Goal: Task Accomplishment & Management: Manage account settings

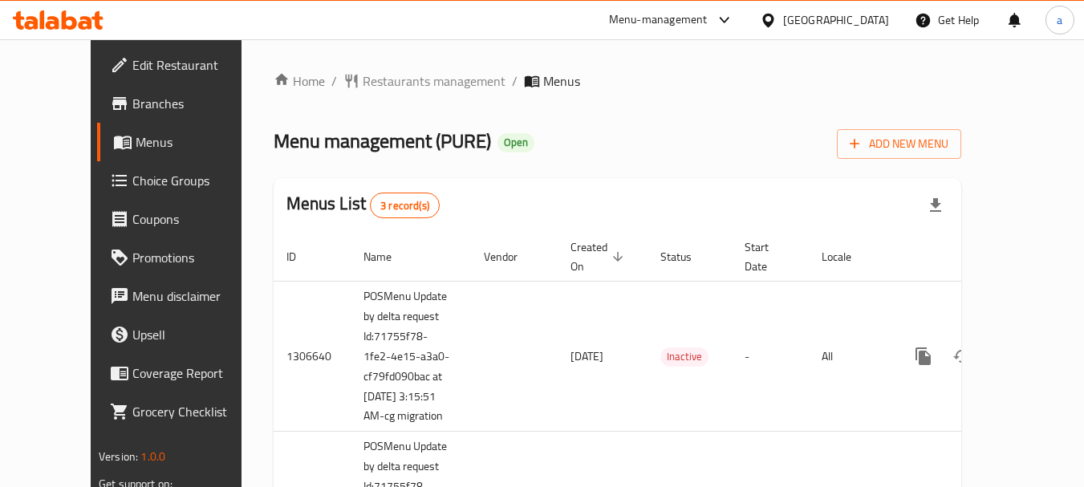
click at [777, 26] on icon at bounding box center [768, 20] width 17 height 17
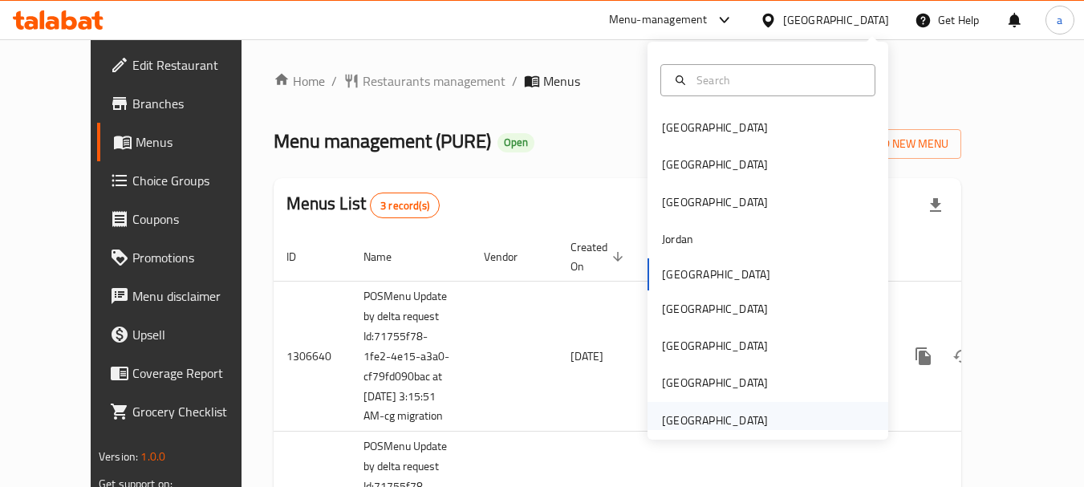
click at [689, 415] on div "[GEOGRAPHIC_DATA]" at bounding box center [715, 421] width 106 height 18
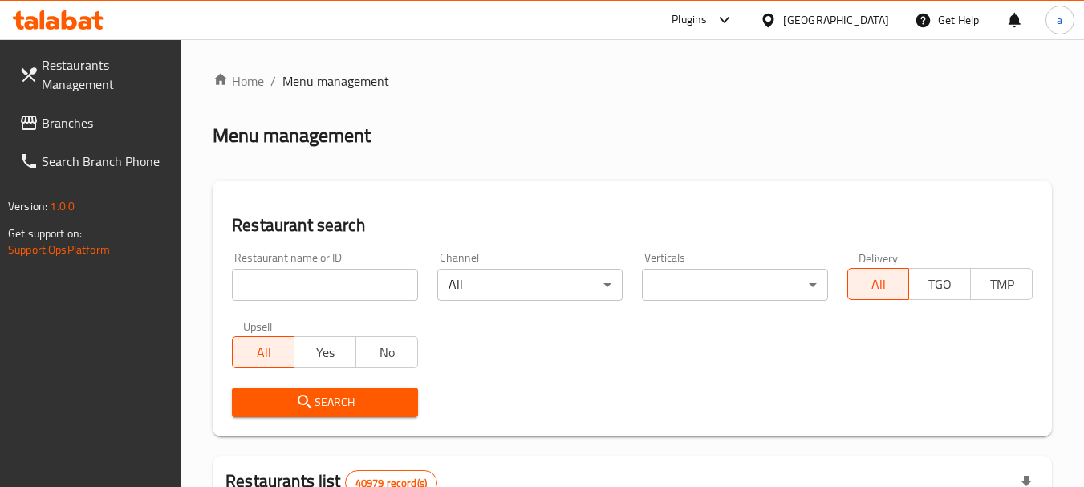
click at [33, 112] on link "Branches" at bounding box center [93, 123] width 175 height 39
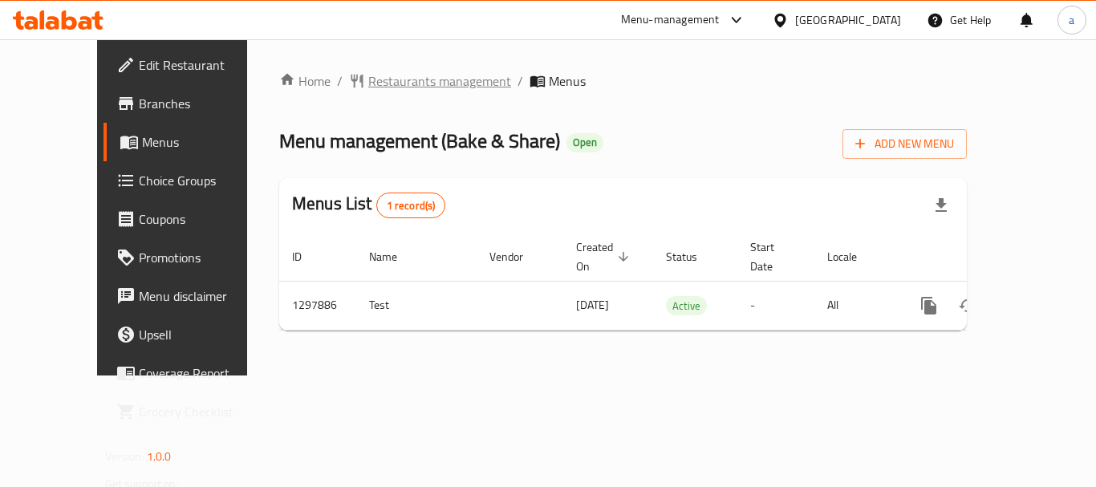
click at [391, 75] on span "Restaurants management" at bounding box center [439, 80] width 143 height 19
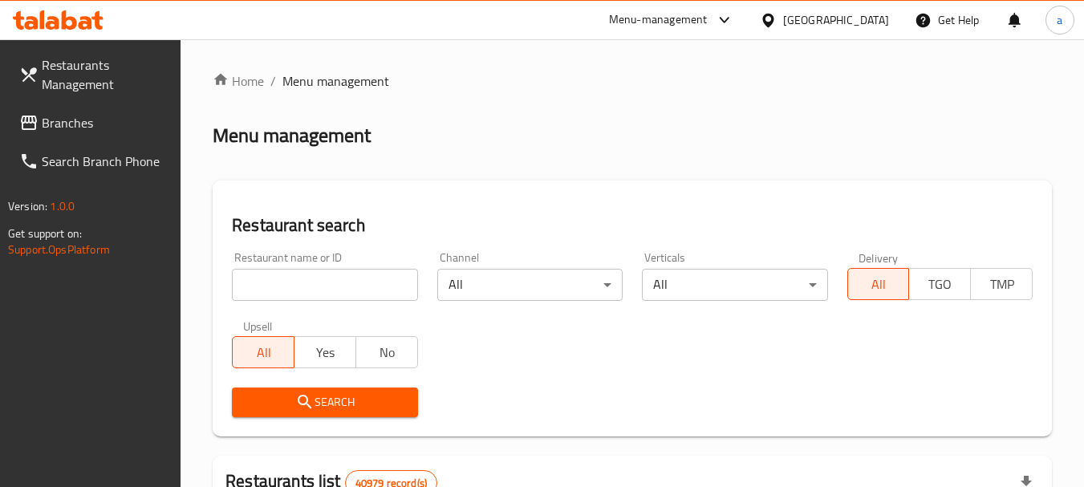
click at [85, 117] on span "Branches" at bounding box center [105, 122] width 127 height 19
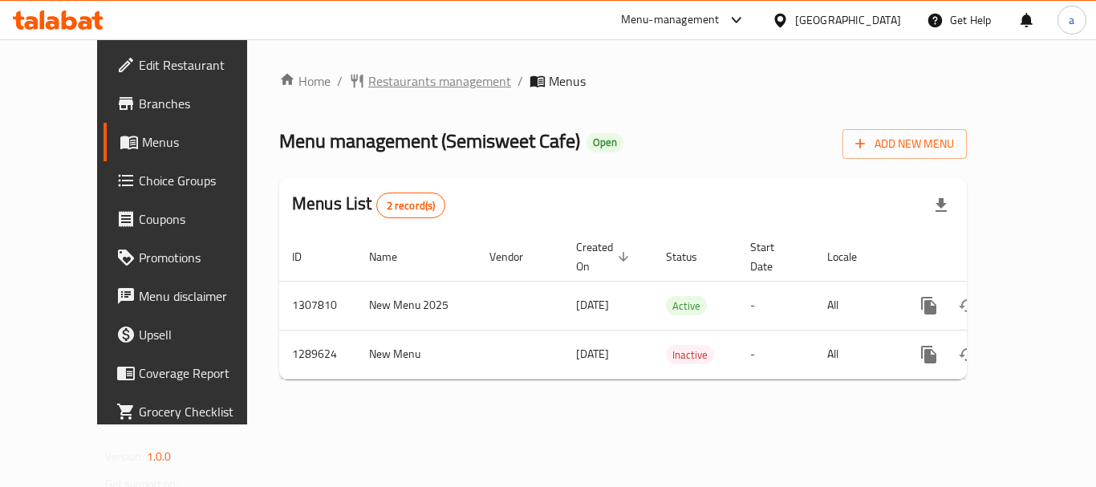
click at [369, 78] on span "Restaurants management" at bounding box center [439, 80] width 143 height 19
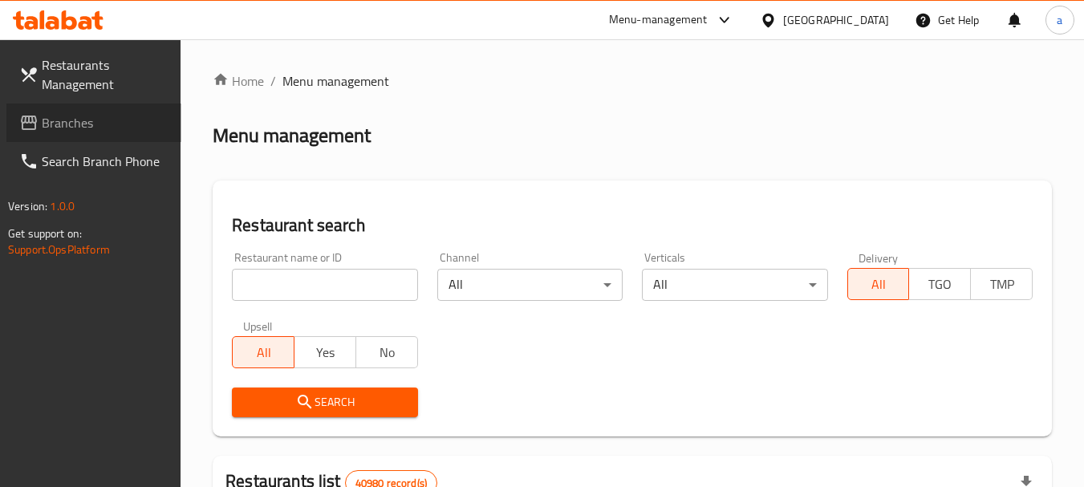
click at [66, 117] on span "Branches" at bounding box center [105, 122] width 127 height 19
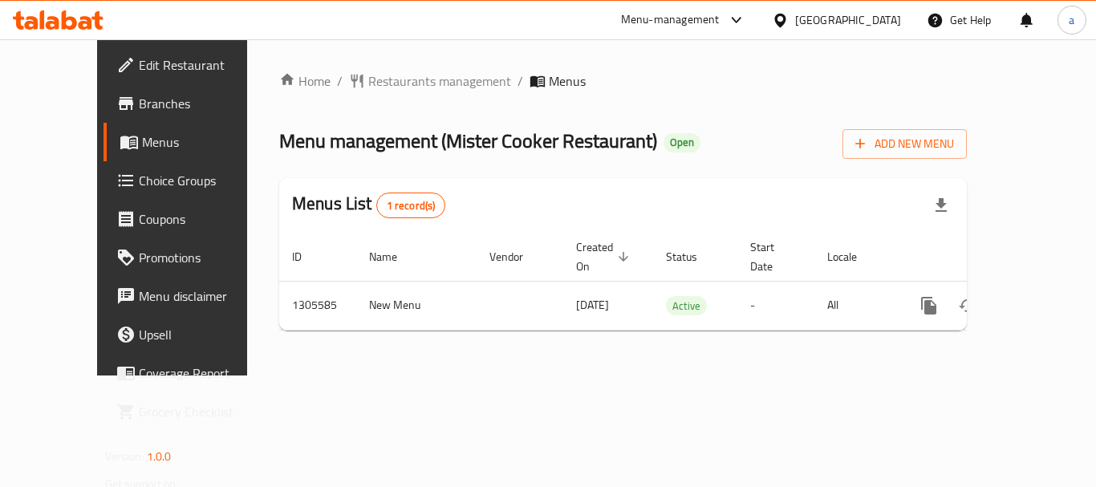
drag, startPoint x: 274, startPoint y: 87, endPoint x: 485, endPoint y: 75, distance: 210.6
click at [286, 89] on ol "Home / Restaurants management / Menus" at bounding box center [623, 80] width 688 height 19
click at [374, 81] on span "Restaurants management" at bounding box center [439, 80] width 143 height 19
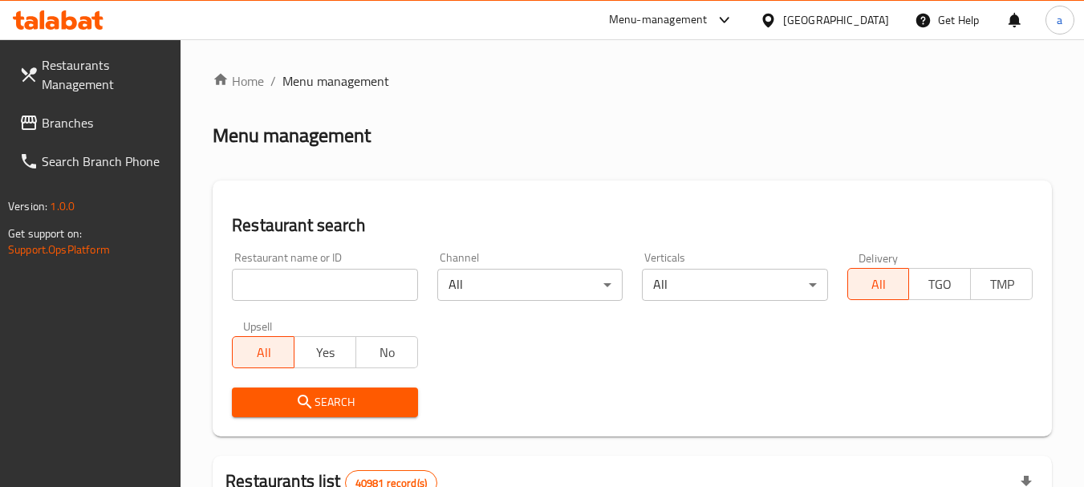
click at [100, 117] on span "Branches" at bounding box center [105, 122] width 127 height 19
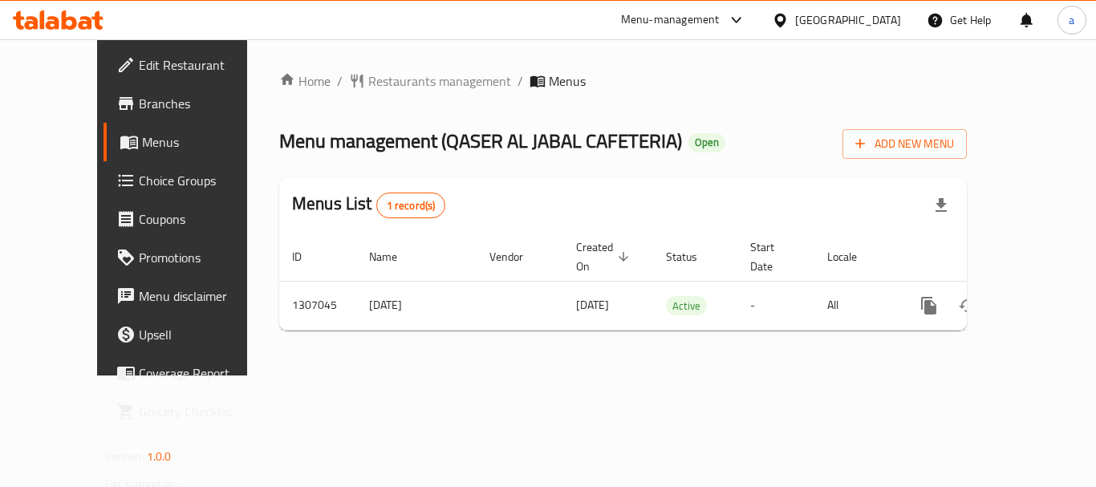
click at [831, 12] on div "[GEOGRAPHIC_DATA]" at bounding box center [848, 20] width 106 height 18
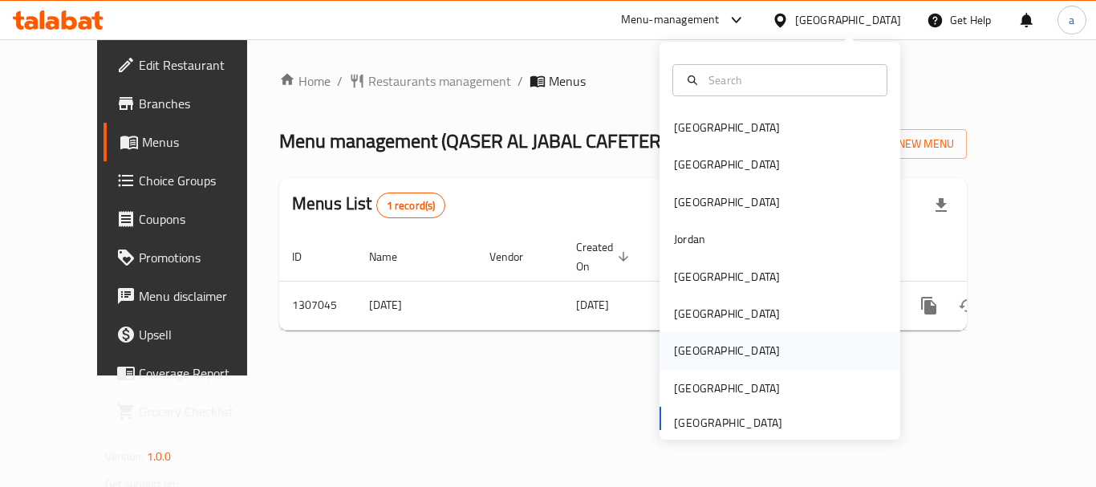
click at [697, 342] on div "[GEOGRAPHIC_DATA]" at bounding box center [727, 350] width 132 height 37
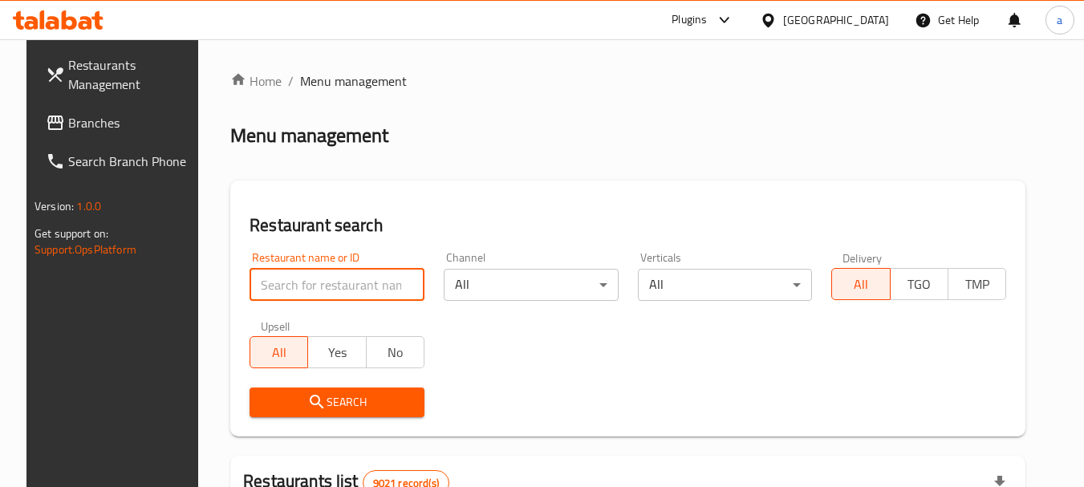
click at [327, 292] on input "search" at bounding box center [337, 285] width 175 height 32
paste input "711458"
type input "711458"
click at [68, 132] on span "Branches" at bounding box center [131, 122] width 127 height 19
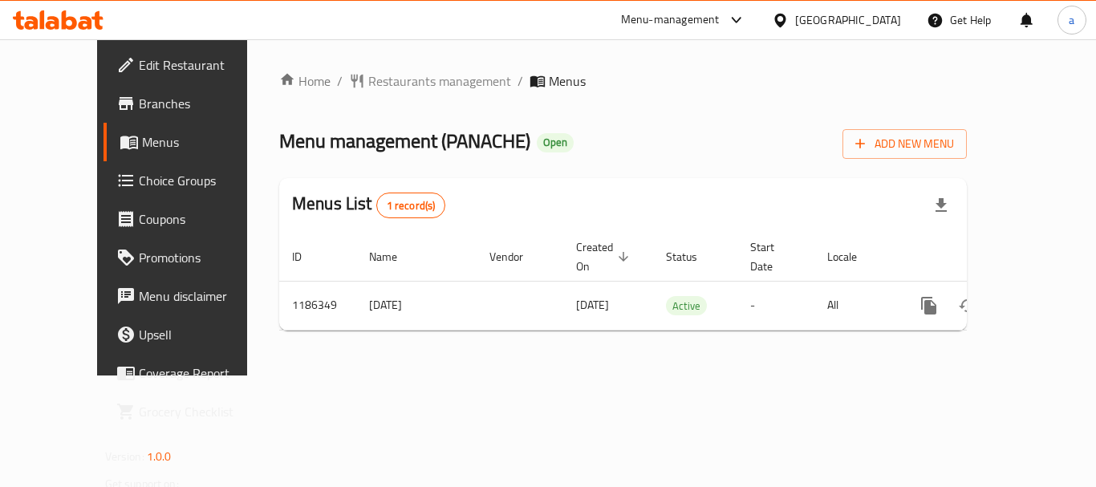
click at [789, 13] on icon at bounding box center [780, 20] width 17 height 17
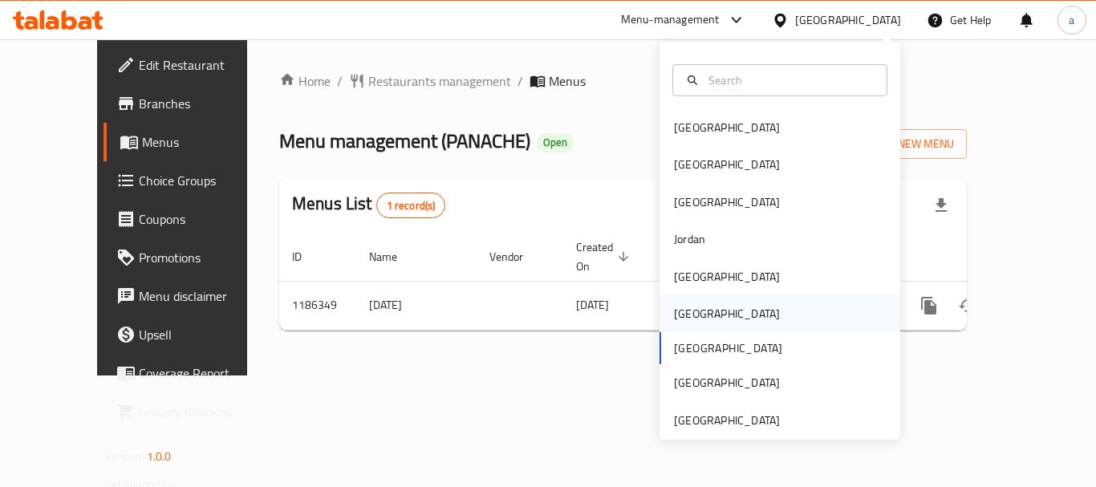
click at [699, 320] on div "[GEOGRAPHIC_DATA]" at bounding box center [727, 313] width 132 height 37
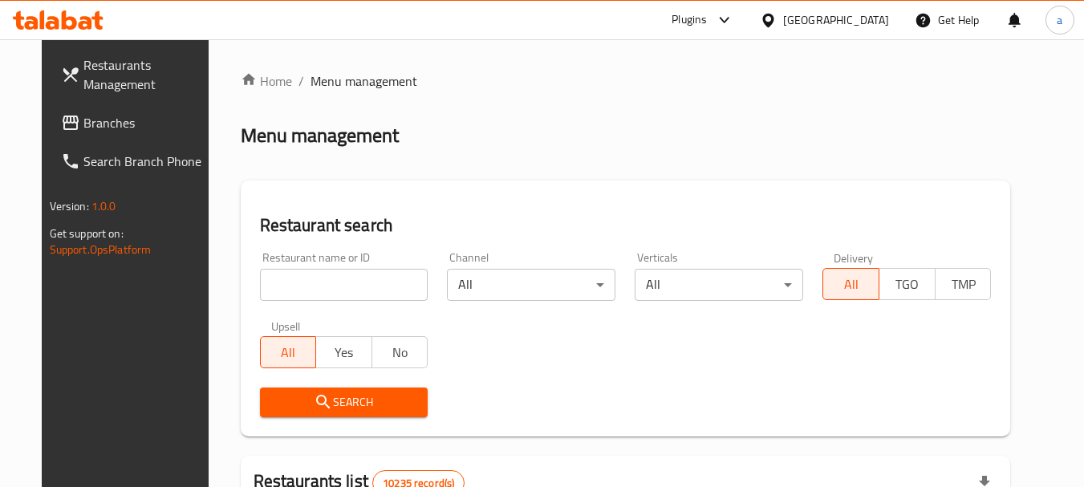
click at [83, 126] on span "Branches" at bounding box center [146, 122] width 127 height 19
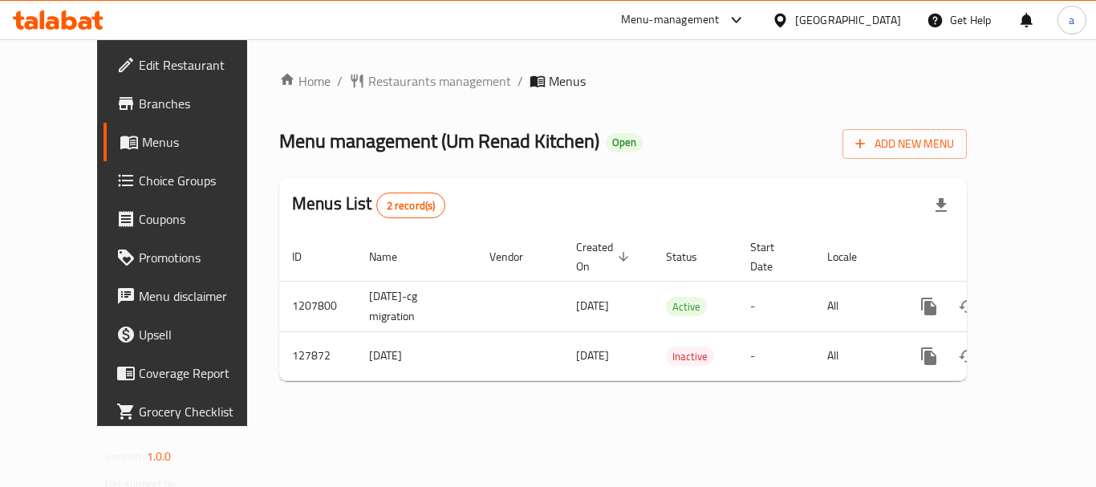
click at [884, 10] on div "Oman" at bounding box center [836, 20] width 155 height 39
click at [795, 29] on div at bounding box center [783, 20] width 23 height 18
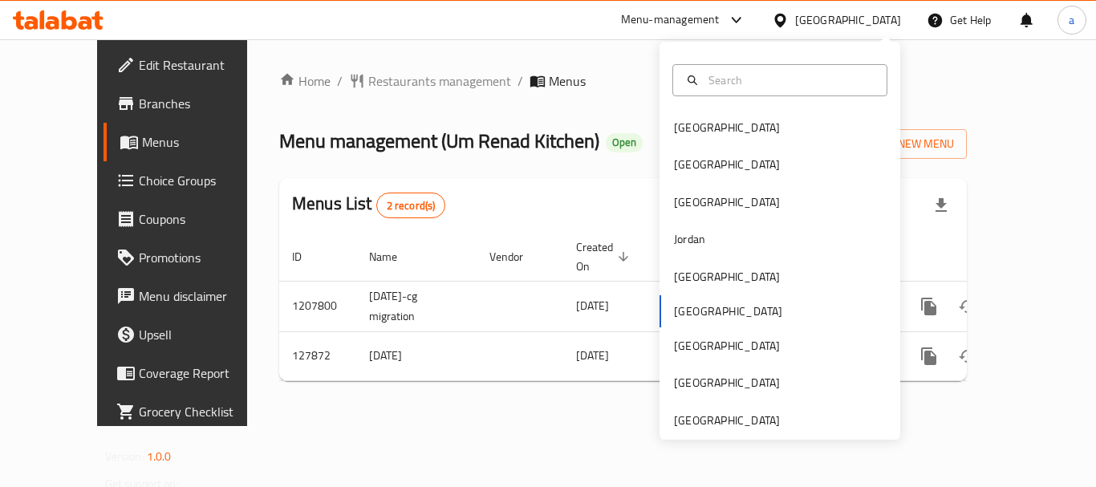
click at [717, 433] on div "Bahrain Egypt Iraq Jordan Kuwait Oman Qatar Saudi Arabia United Arab Emirates" at bounding box center [780, 241] width 241 height 398
click at [717, 417] on div "[GEOGRAPHIC_DATA]" at bounding box center [727, 421] width 106 height 18
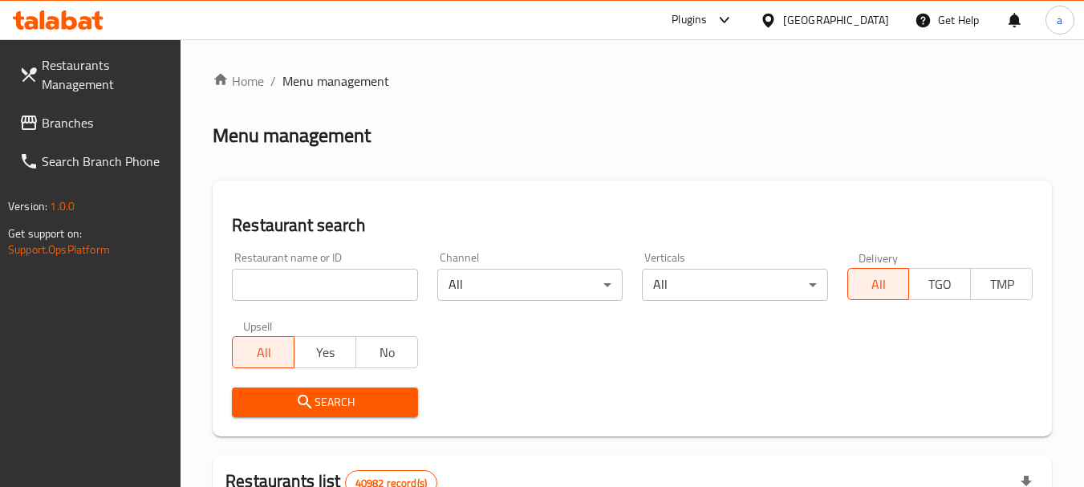
click at [115, 130] on span "Branches" at bounding box center [105, 122] width 127 height 19
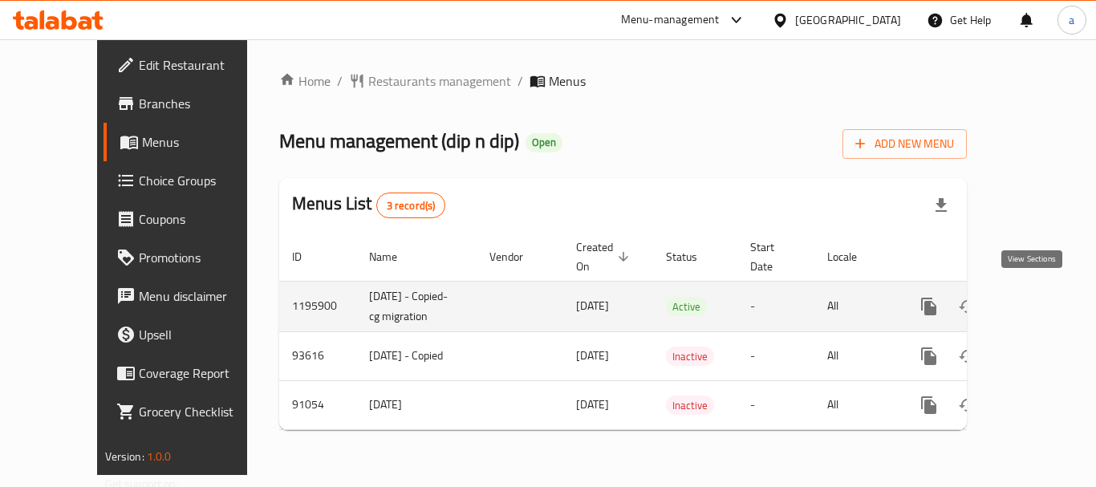
click at [1035, 297] on icon "enhanced table" at bounding box center [1044, 306] width 19 height 19
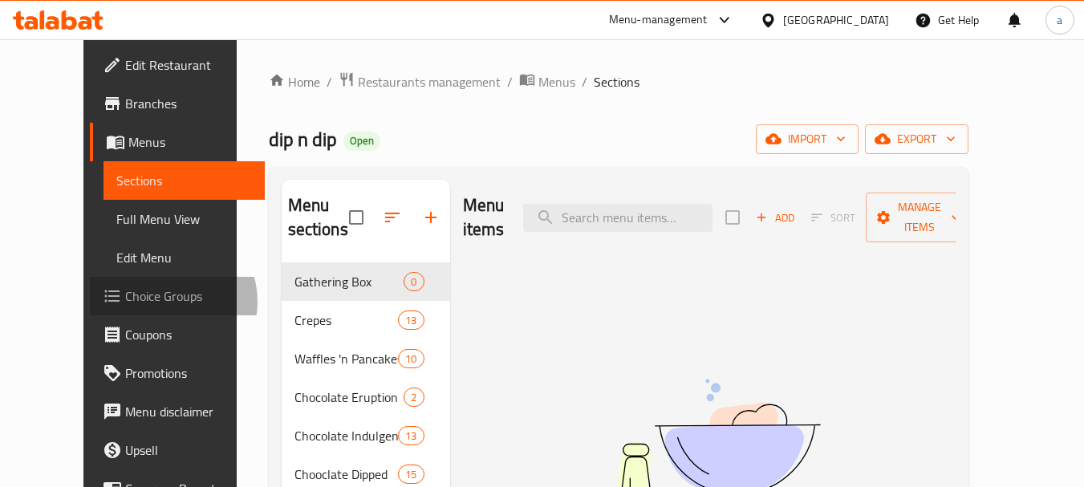
click at [125, 302] on span "Choice Groups" at bounding box center [188, 295] width 127 height 19
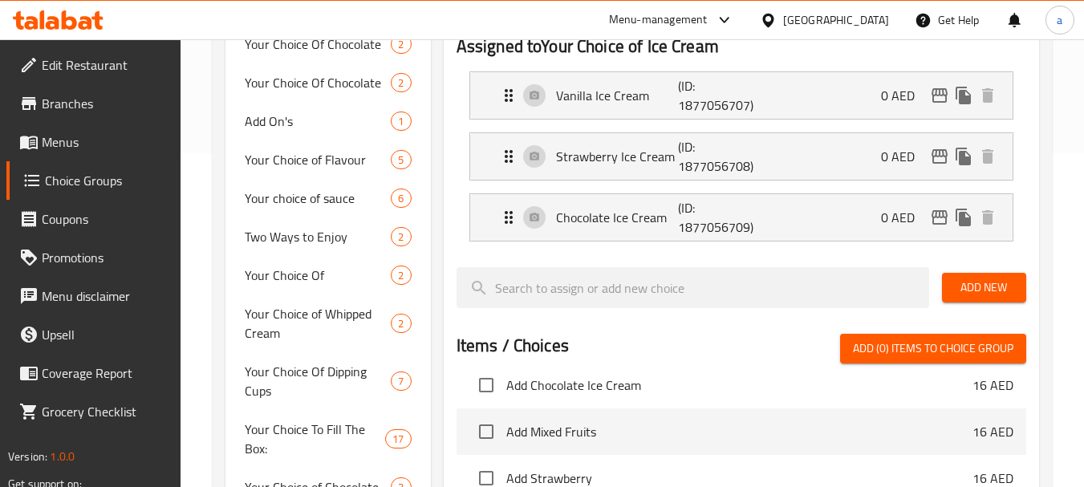
scroll to position [562, 0]
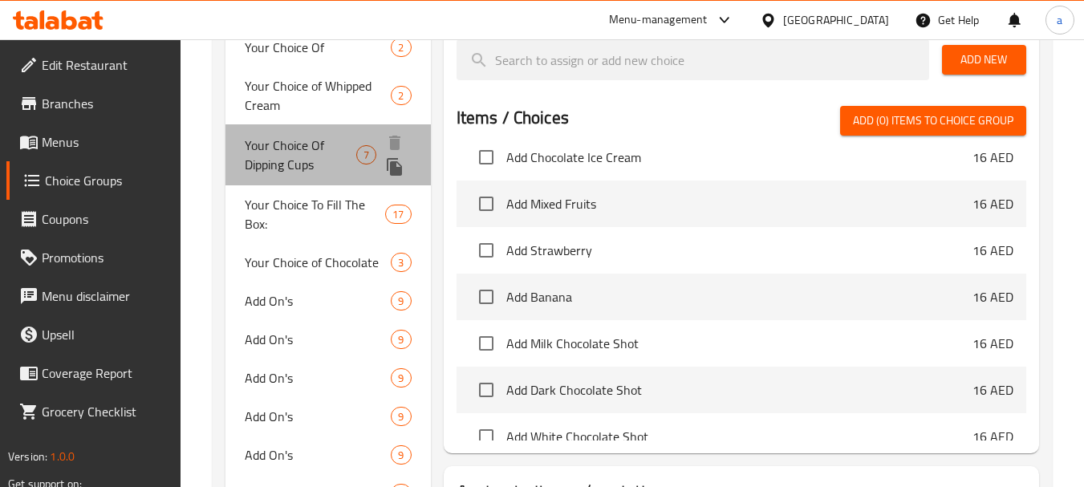
click at [302, 156] on span "Your Choice Of Dipping Cups" at bounding box center [300, 155] width 111 height 39
type input "Your Choice Of Dipping Cups"
type input "اختيارك من أكواب تغميس"
type input "0"
type input "2"
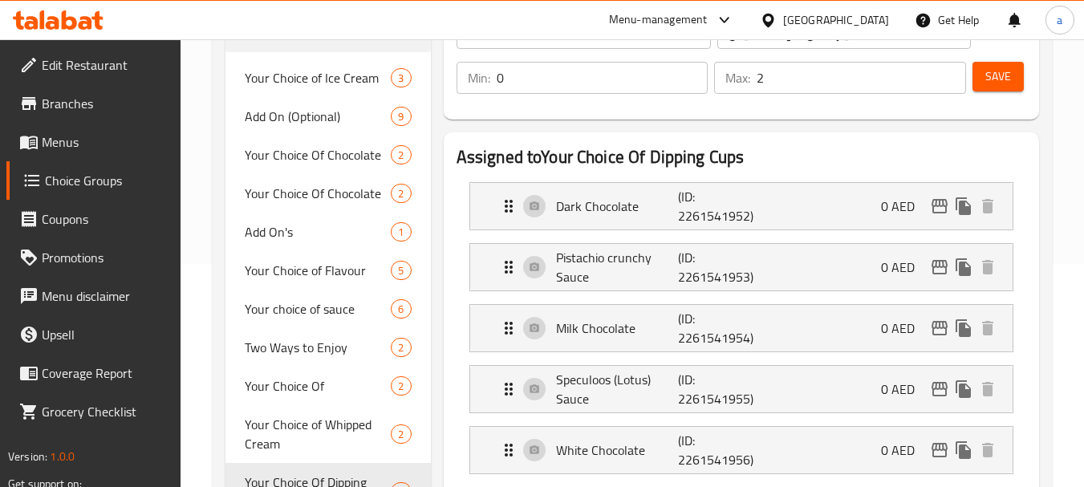
scroll to position [401, 0]
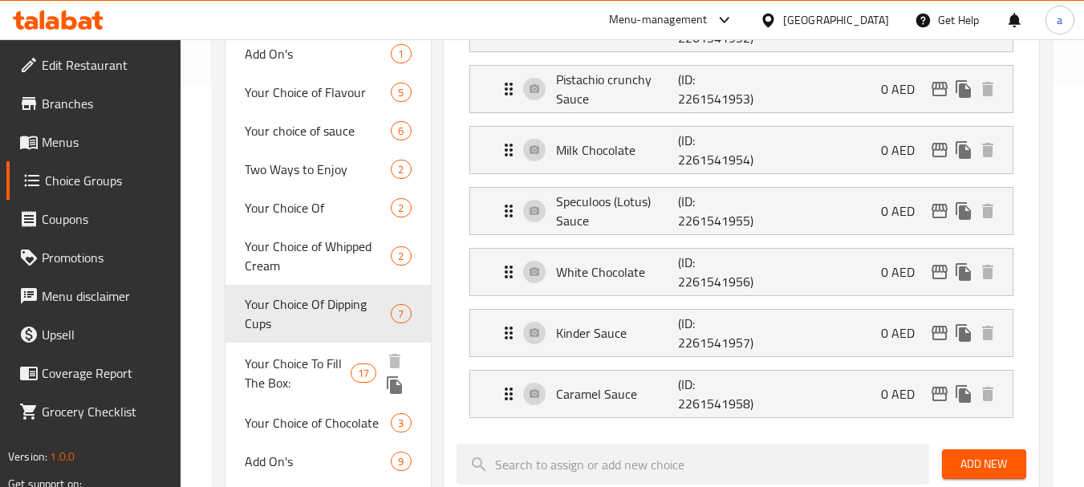
click at [299, 374] on span "Your Choice To Fill The Box:" at bounding box center [298, 373] width 106 height 39
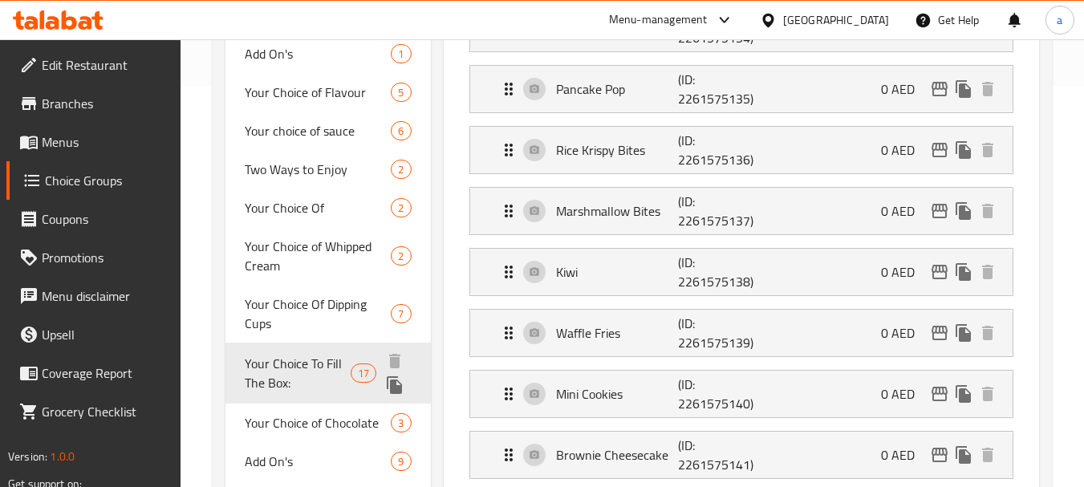
type input "Your Choice To Fill The Box:"
type input "اختيارك لملء البوكس:"
type input "1"
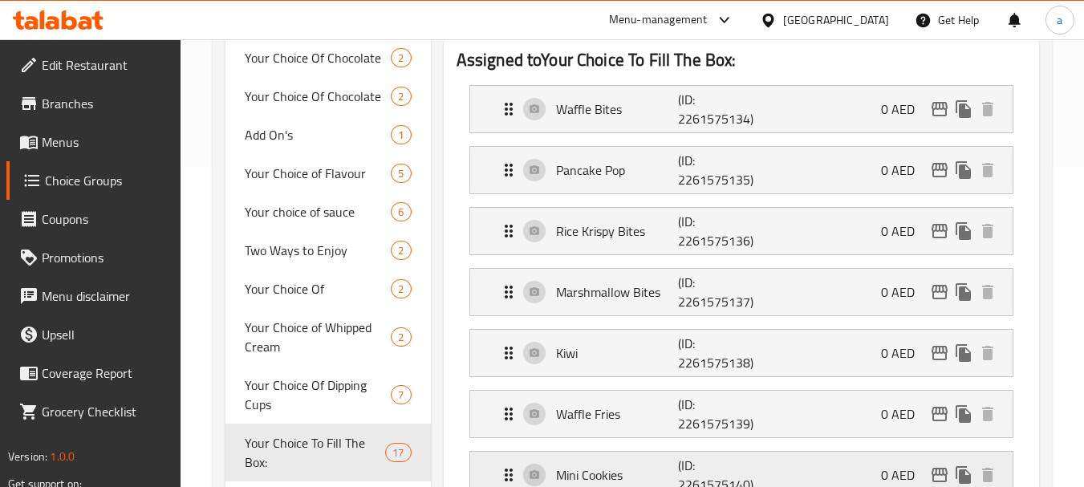
scroll to position [321, 0]
click at [295, 395] on span "Your Choice Of Dipping Cups" at bounding box center [300, 395] width 111 height 39
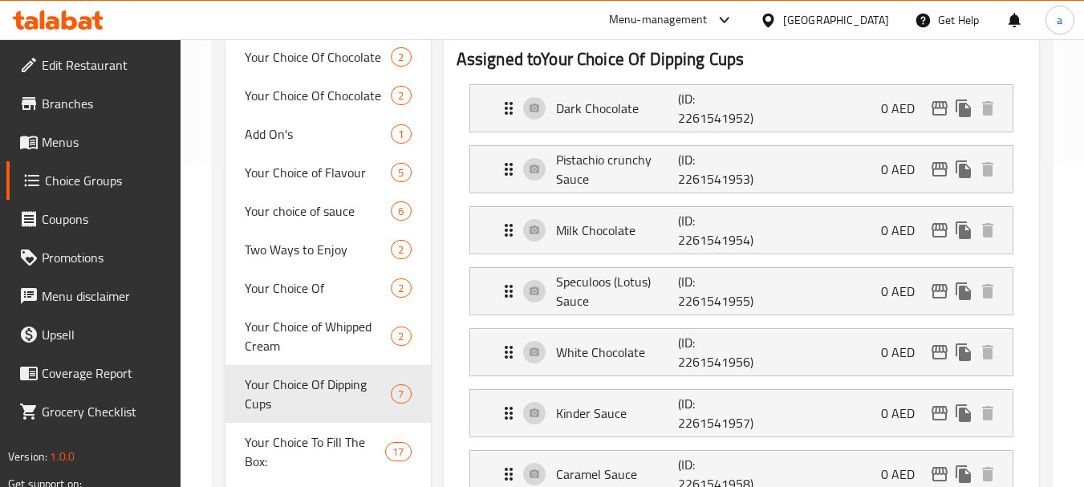
type input "Your Choice Of Dipping Cups"
type input "اختيارك من أكواب تغميس"
type input "0"
type input "2"
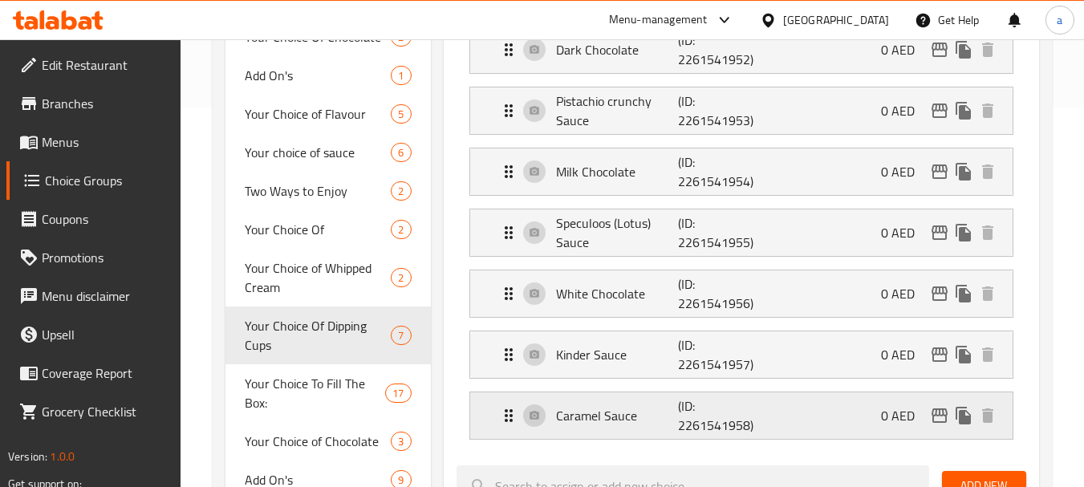
scroll to position [401, 0]
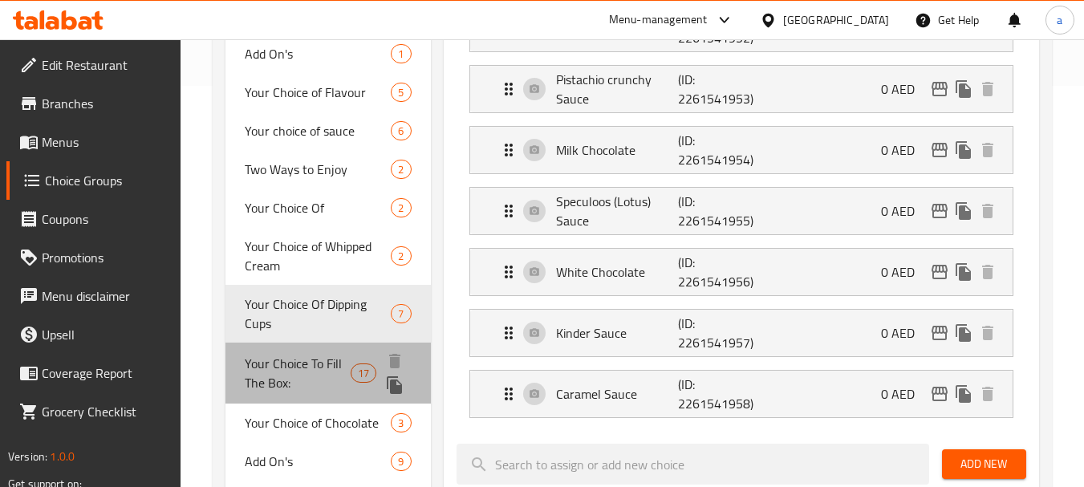
click at [312, 376] on span "Your Choice To Fill The Box:" at bounding box center [298, 373] width 106 height 39
type input "Your Choice To Fill The Box:"
type input "اختيارك لملء البوكس:"
type input "1"
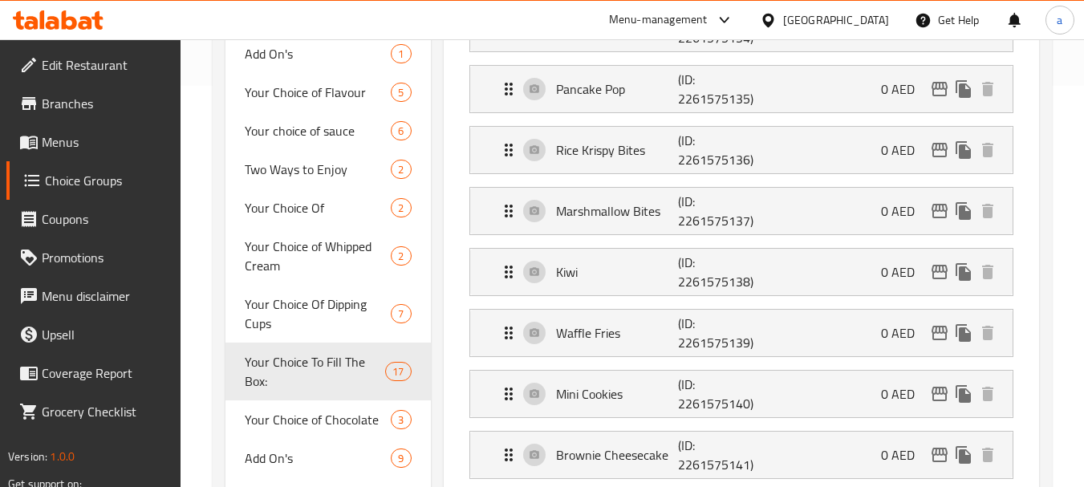
scroll to position [0, 0]
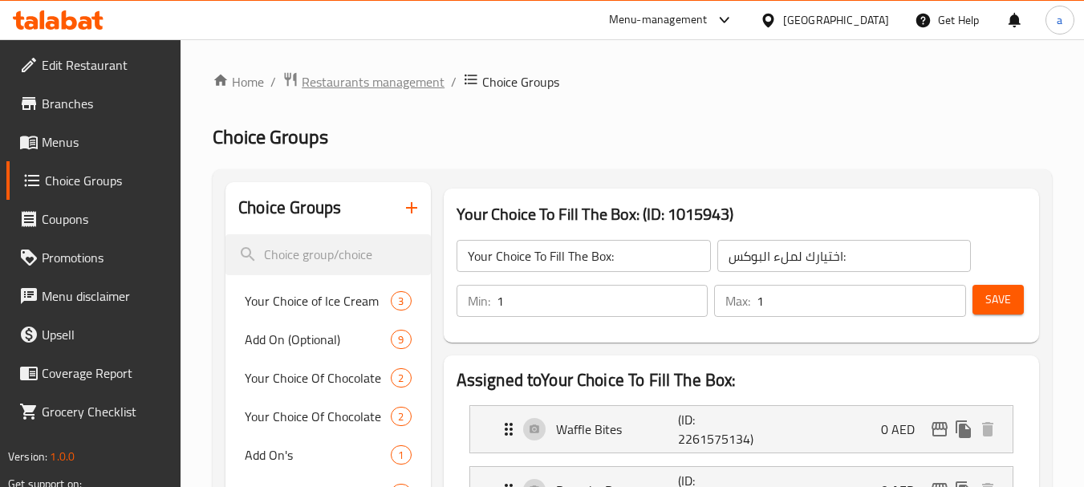
click at [360, 83] on span "Restaurants management" at bounding box center [373, 81] width 143 height 19
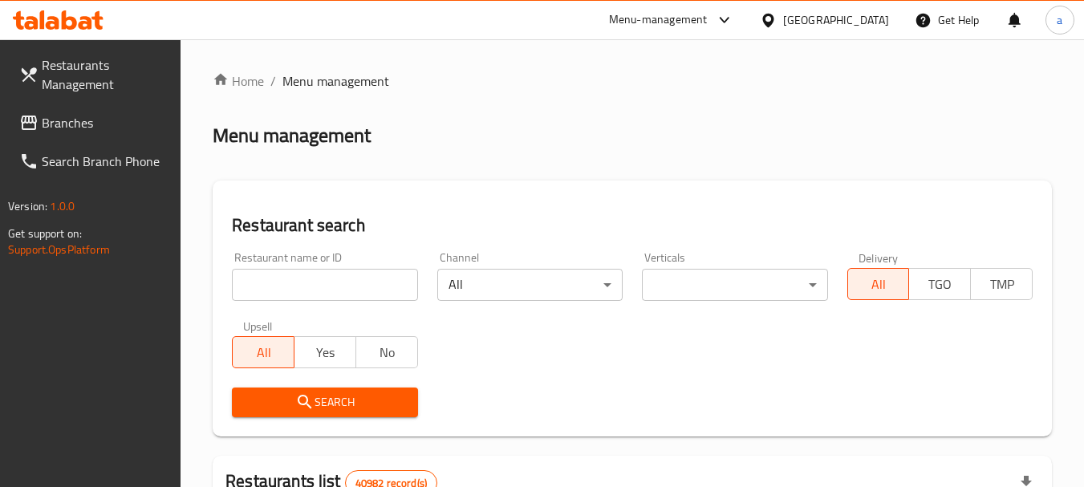
click at [79, 116] on span "Branches" at bounding box center [105, 122] width 127 height 19
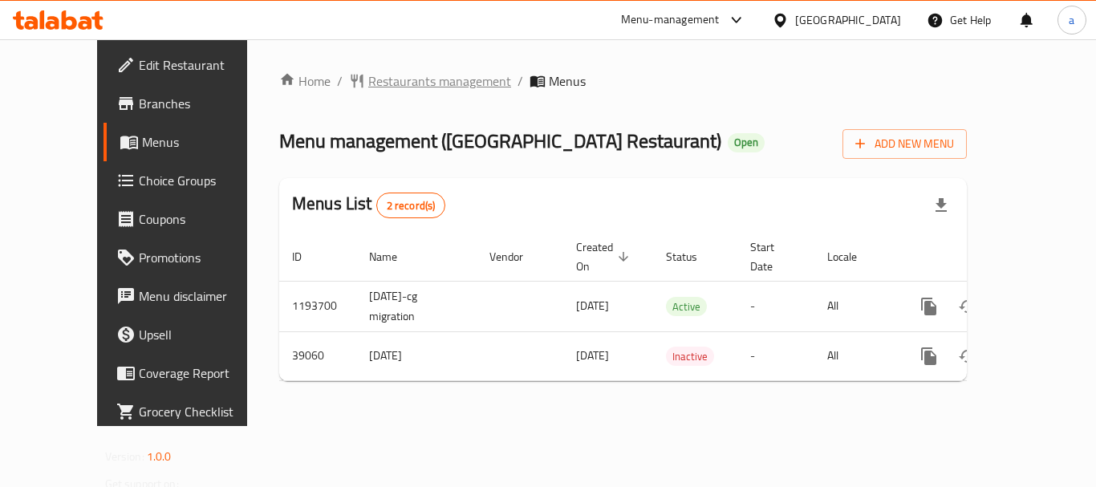
click at [376, 75] on span "Restaurants management" at bounding box center [439, 80] width 143 height 19
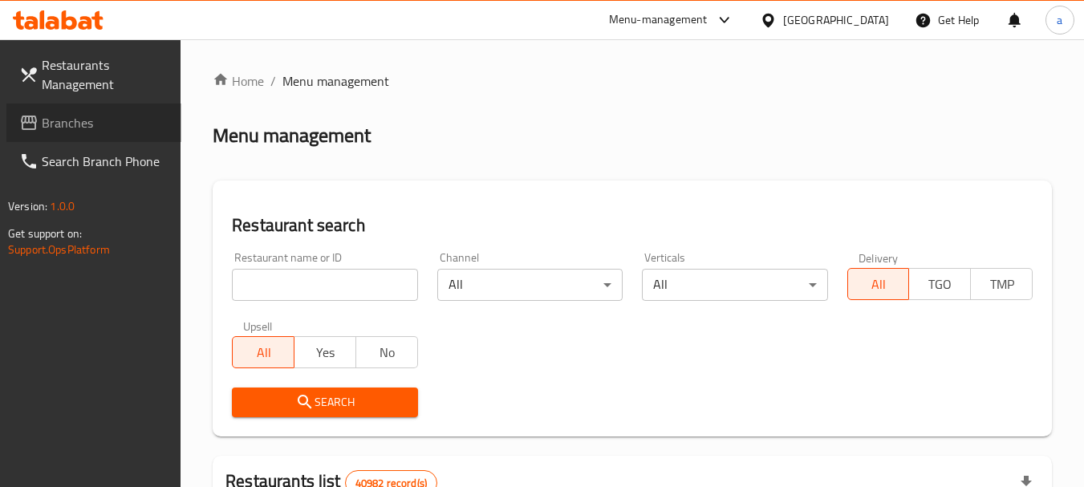
click at [136, 121] on span "Branches" at bounding box center [105, 122] width 127 height 19
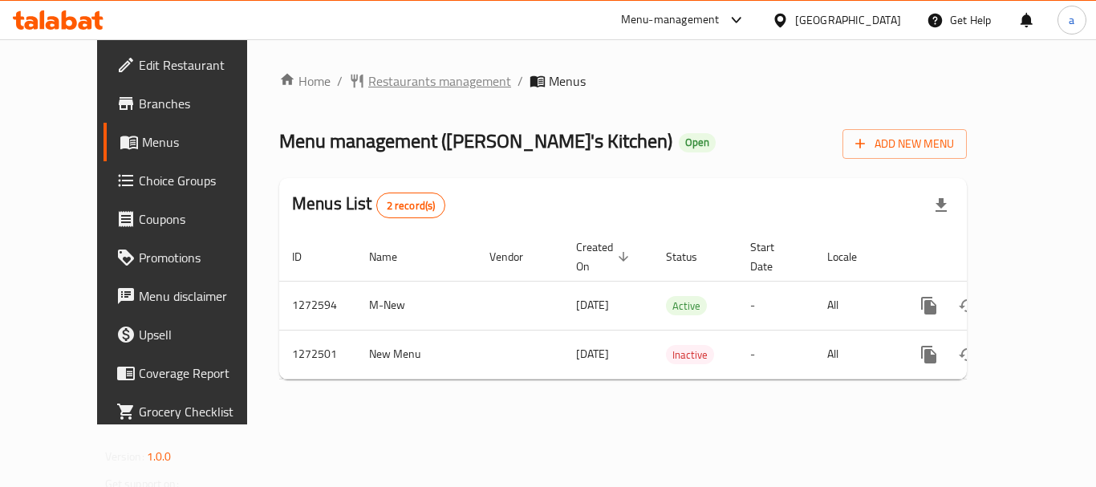
click at [368, 81] on span "Restaurants management" at bounding box center [439, 80] width 143 height 19
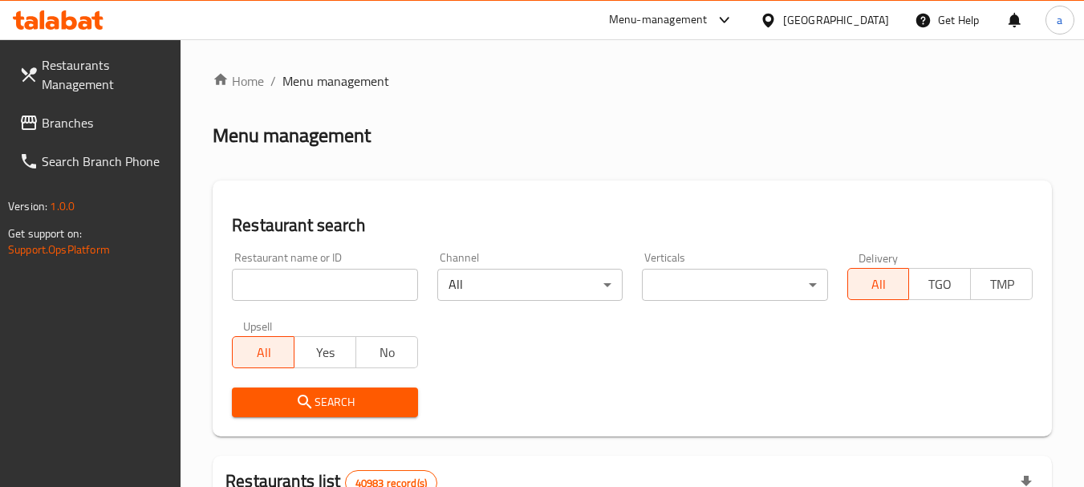
click at [104, 132] on span "Branches" at bounding box center [105, 122] width 127 height 19
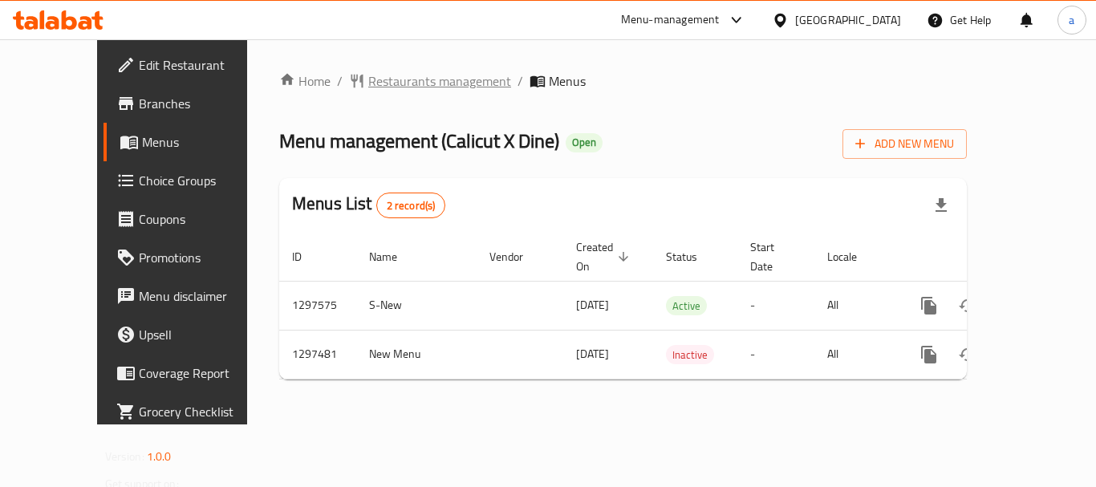
click at [417, 81] on span "Restaurants management" at bounding box center [439, 80] width 143 height 19
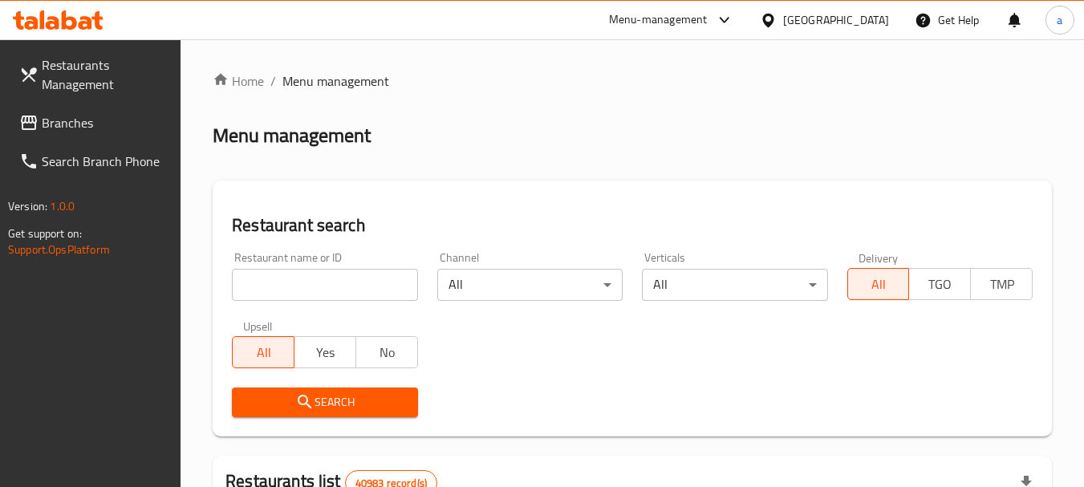
click at [23, 112] on link "Branches" at bounding box center [93, 123] width 175 height 39
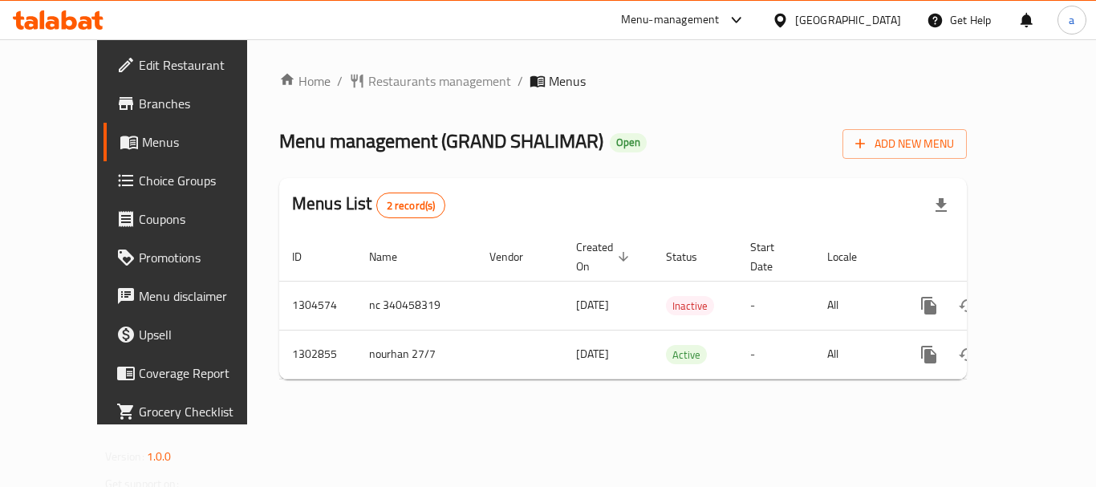
click at [789, 26] on icon at bounding box center [780, 20] width 17 height 17
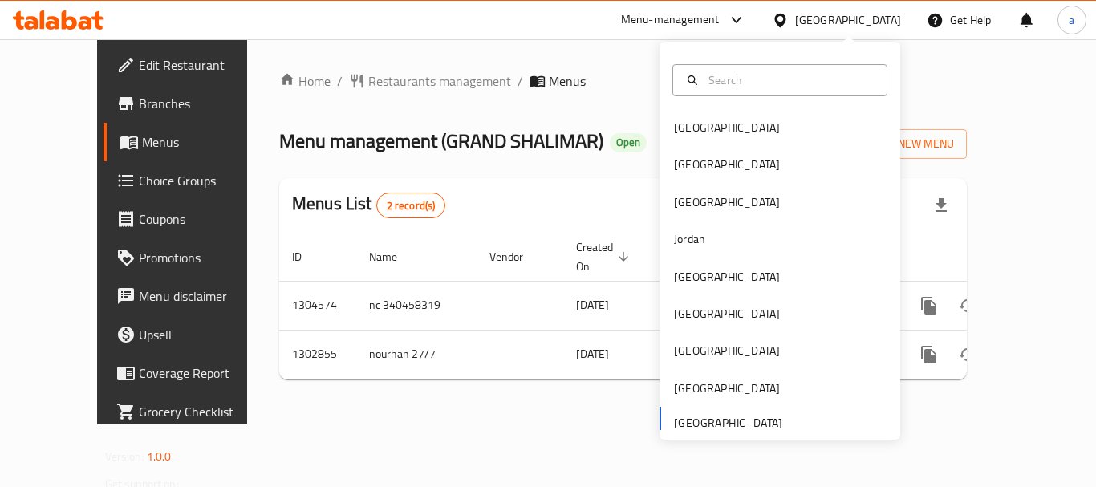
click at [368, 79] on span "Restaurants management" at bounding box center [439, 80] width 143 height 19
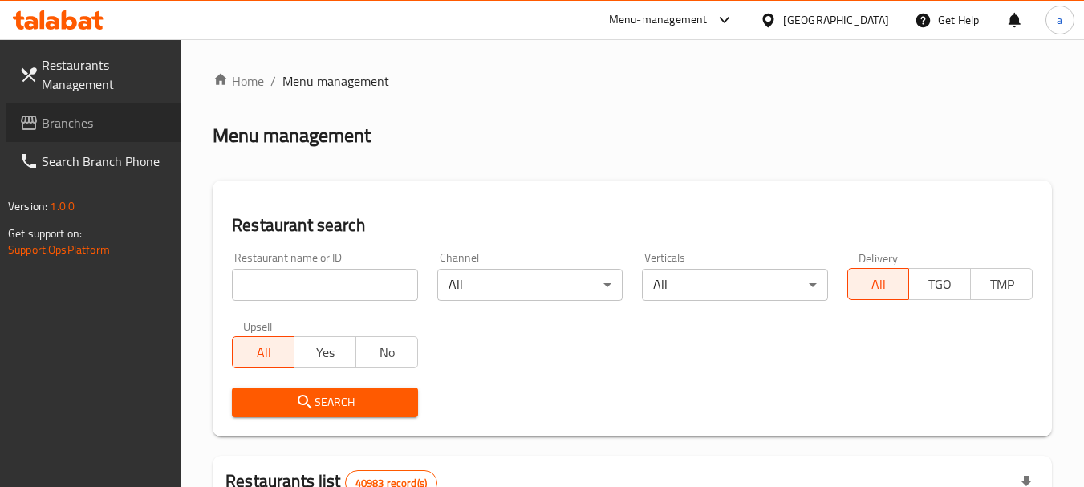
click at [63, 117] on span "Branches" at bounding box center [105, 122] width 127 height 19
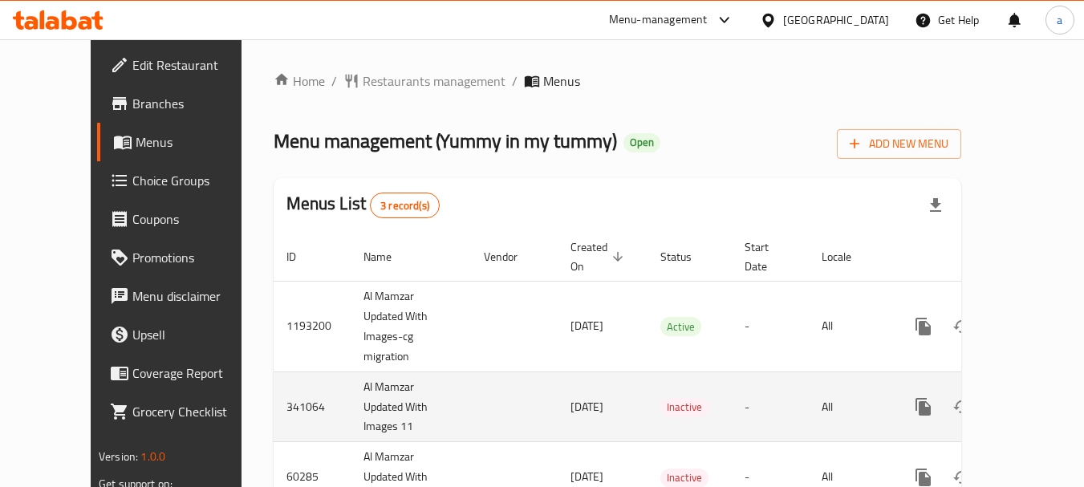
scroll to position [53, 0]
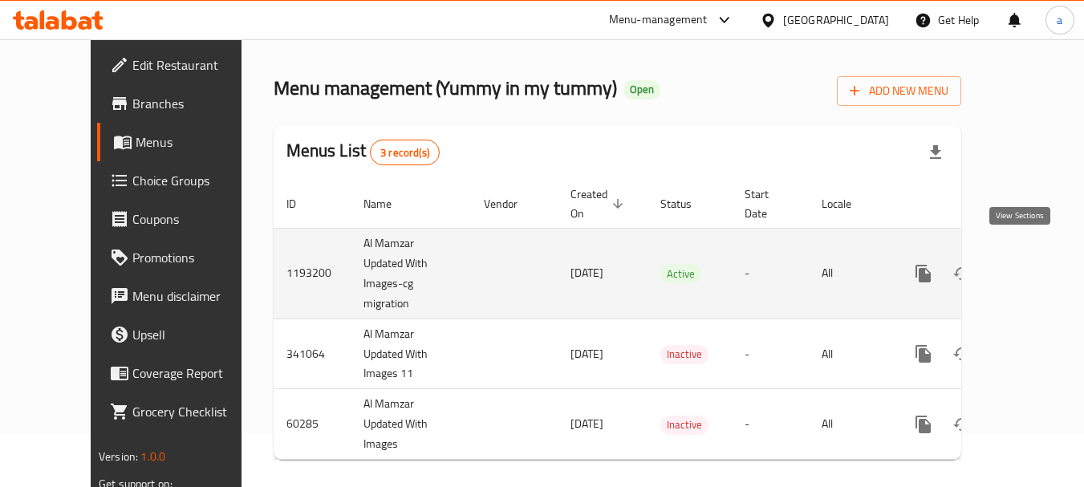
click at [1032, 266] on icon "enhanced table" at bounding box center [1039, 273] width 14 height 14
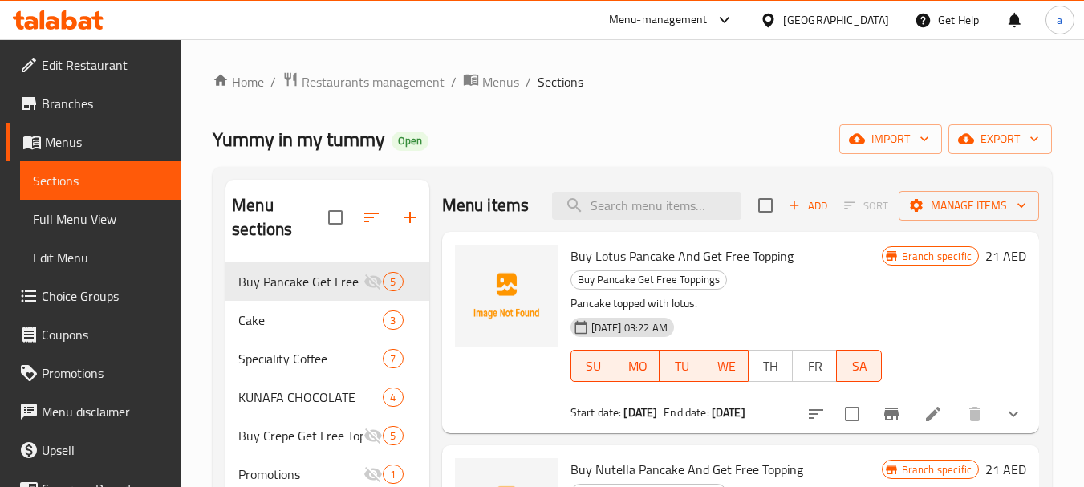
click at [121, 298] on span "Choice Groups" at bounding box center [105, 295] width 127 height 19
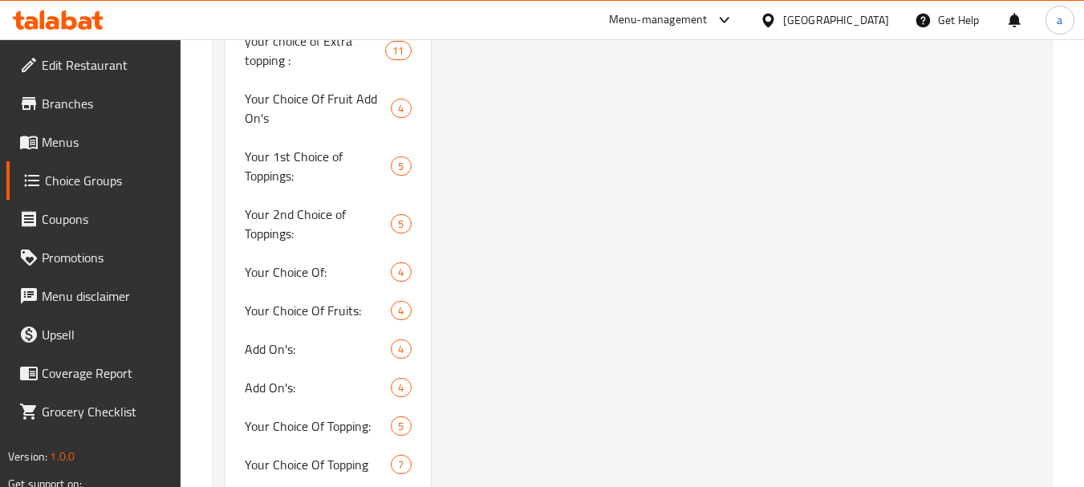
scroll to position [1766, 0]
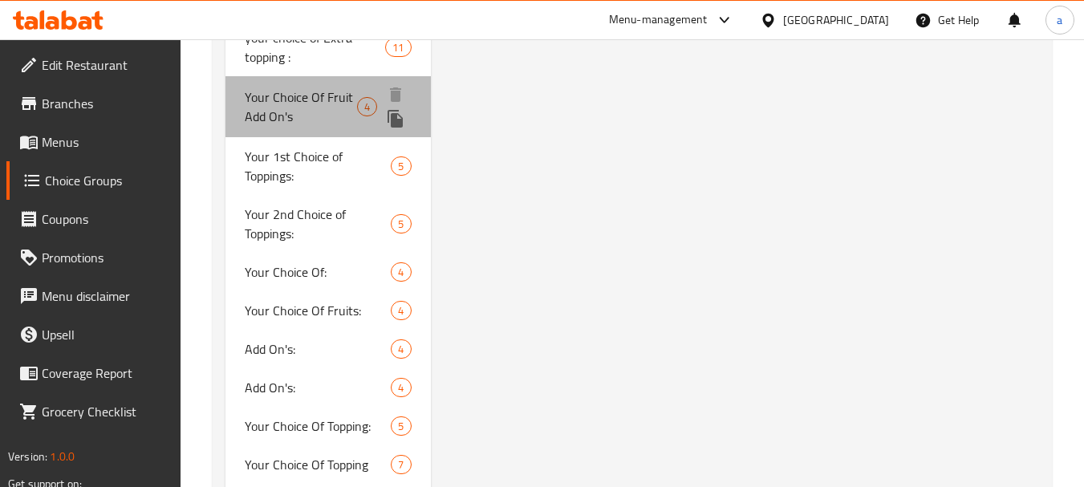
click at [294, 87] on span "Your Choice Of Fruit Add On's" at bounding box center [301, 106] width 112 height 39
type input "Your Choice Of Fruit Add On's"
type input "اختيارك من إضافات الفواكه:"
type input "0"
type input "4"
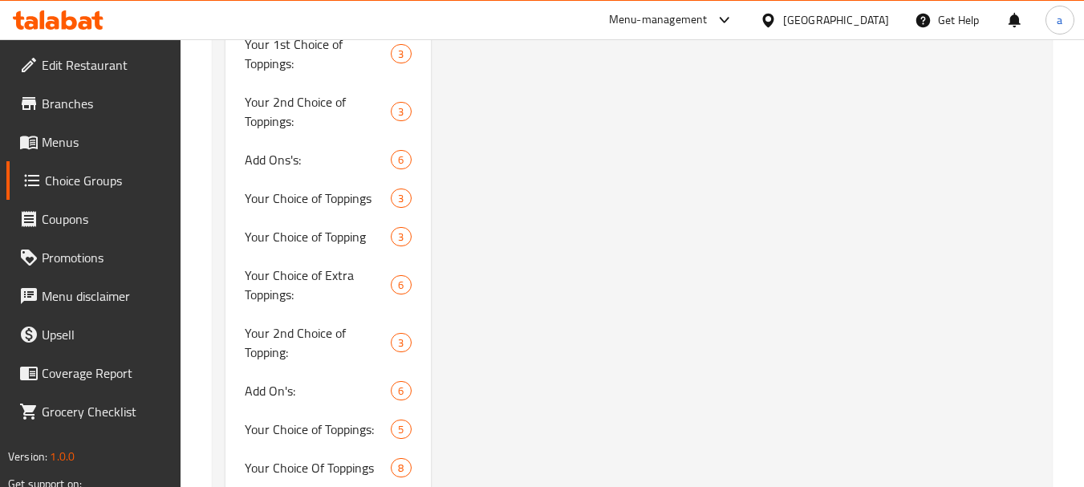
scroll to position [2019, 0]
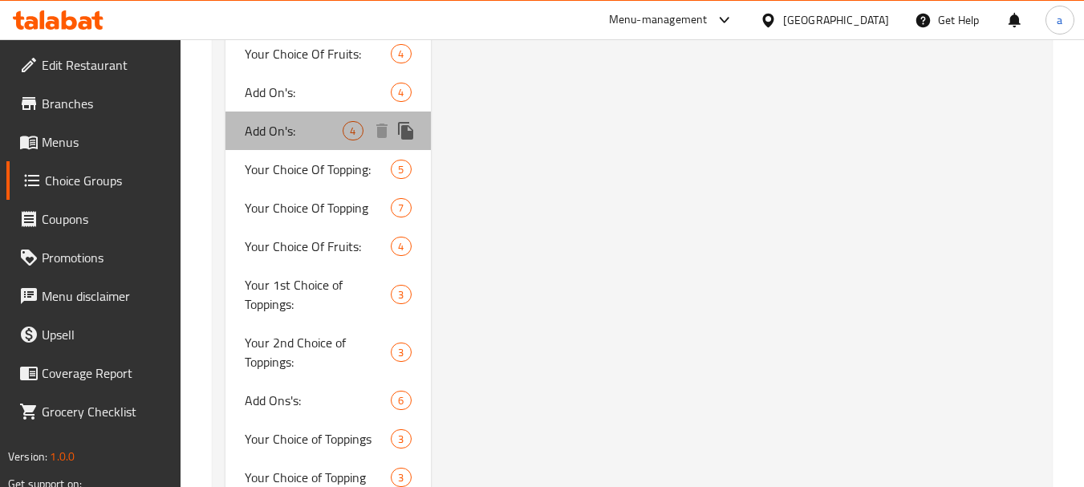
click at [306, 112] on div "Add On's: 4" at bounding box center [328, 131] width 205 height 39
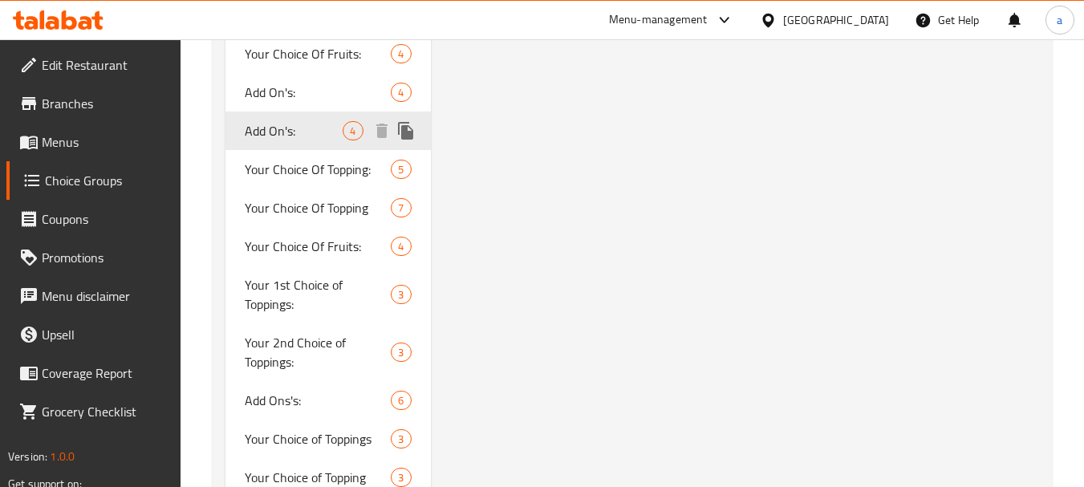
type input "Add On's:"
type input "الأضافات:"
type input "0"
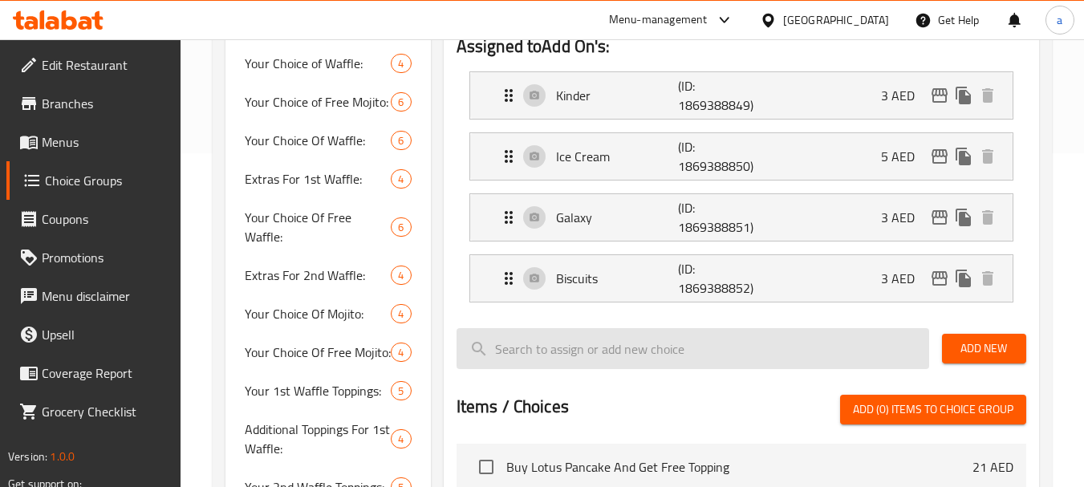
scroll to position [93, 0]
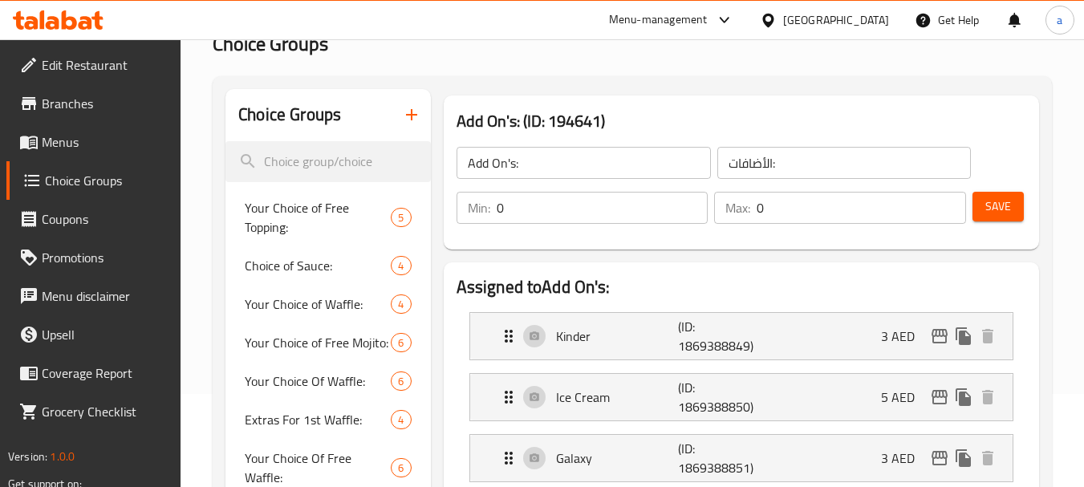
click at [781, 27] on div at bounding box center [771, 20] width 23 height 18
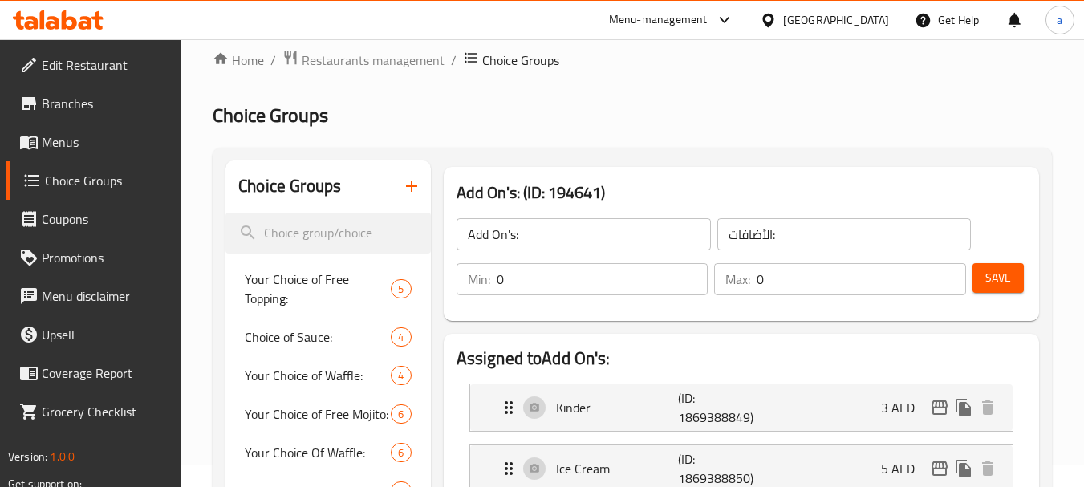
scroll to position [0, 0]
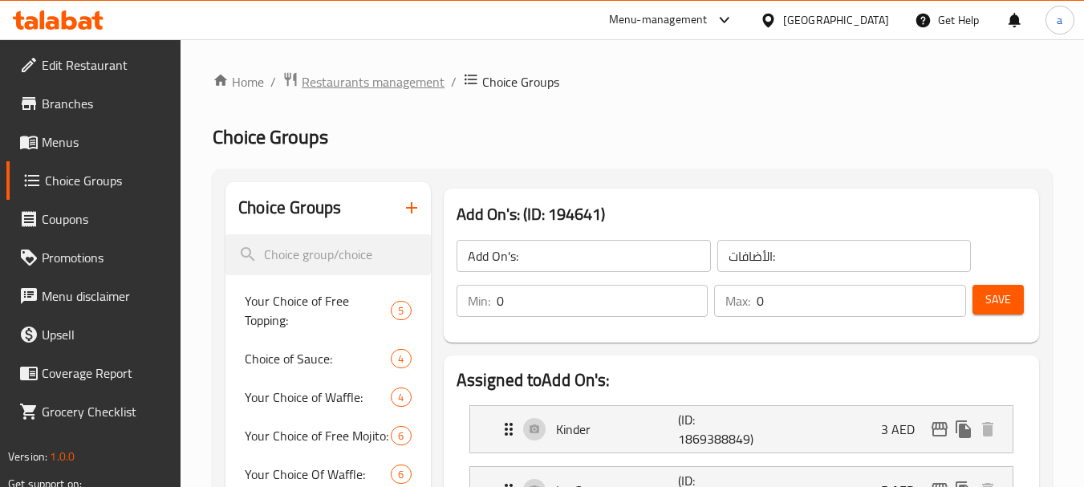
click at [402, 83] on span "Restaurants management" at bounding box center [373, 81] width 143 height 19
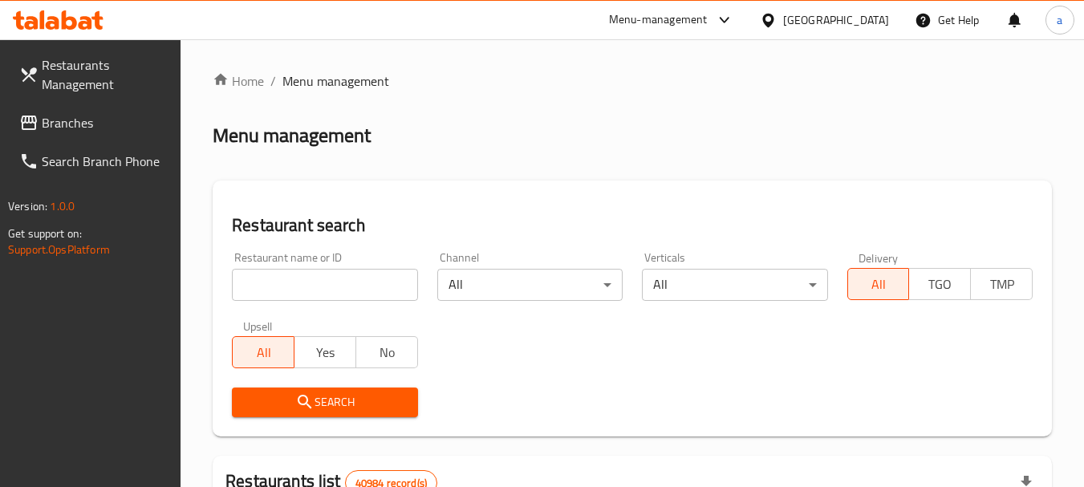
click at [83, 132] on span "Branches" at bounding box center [105, 122] width 127 height 19
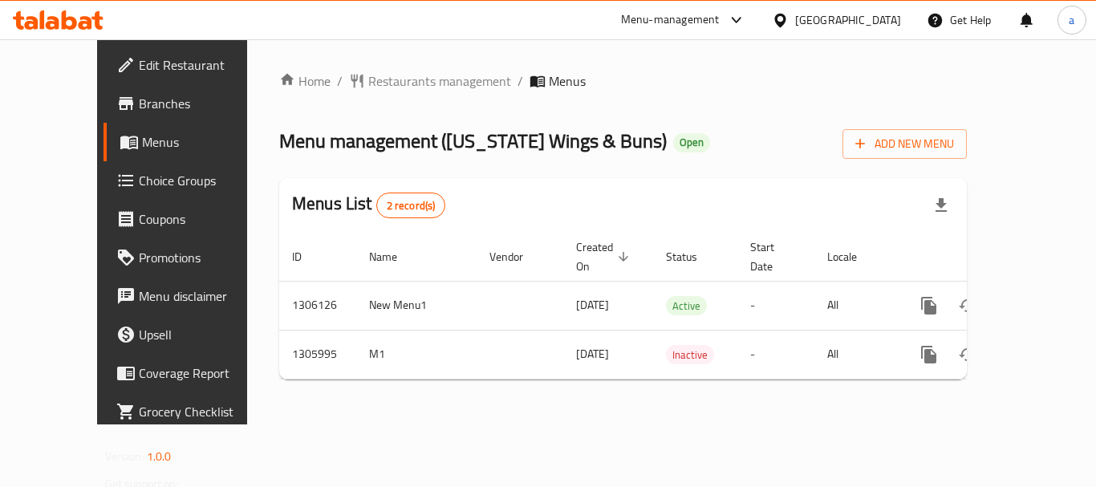
click at [803, 26] on div "[GEOGRAPHIC_DATA]" at bounding box center [848, 20] width 106 height 18
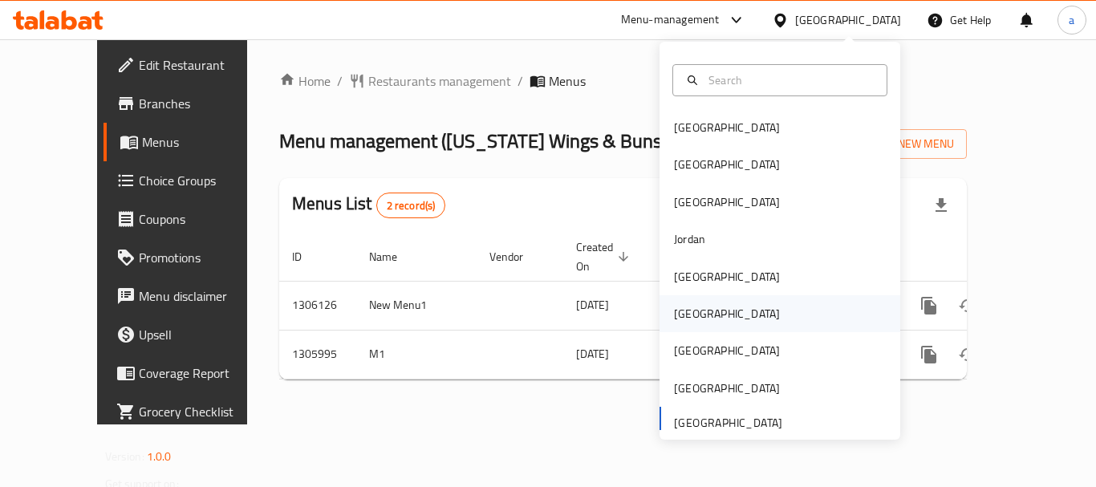
click at [687, 325] on div "[GEOGRAPHIC_DATA]" at bounding box center [727, 313] width 132 height 37
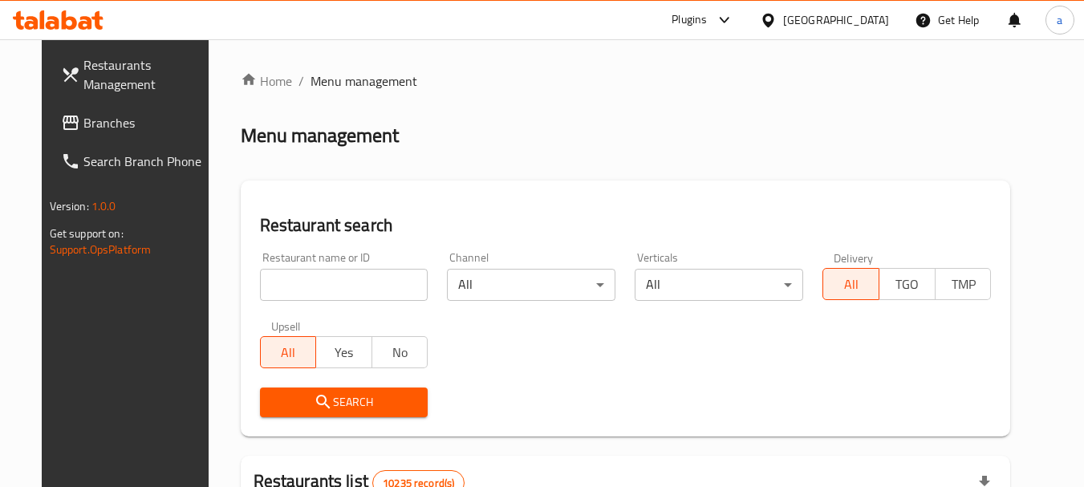
click at [858, 30] on div "[GEOGRAPHIC_DATA]" at bounding box center [824, 20] width 155 height 39
click at [783, 24] on div at bounding box center [771, 20] width 23 height 18
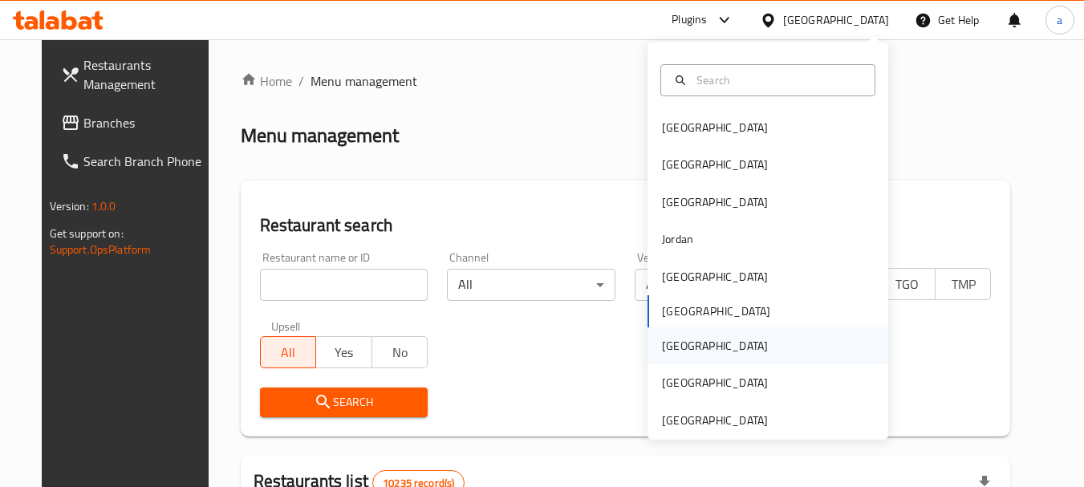
click at [732, 341] on div "[GEOGRAPHIC_DATA]" at bounding box center [768, 345] width 241 height 37
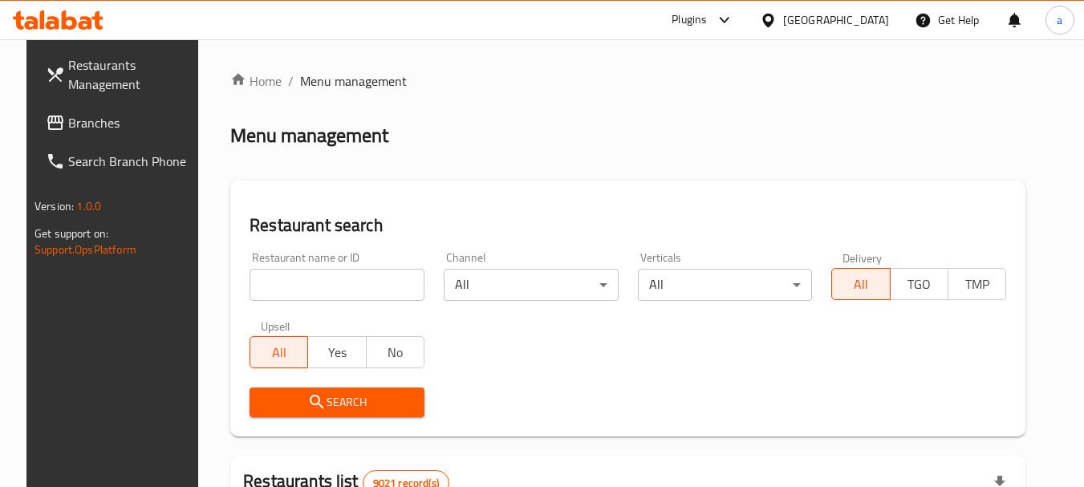
click at [74, 120] on span "Branches" at bounding box center [131, 122] width 127 height 19
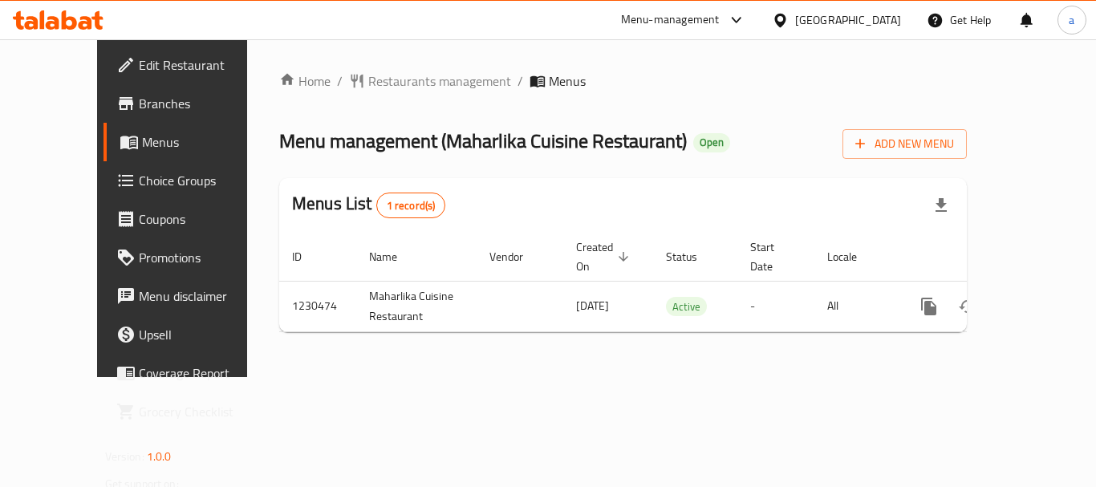
click at [886, 27] on div "[GEOGRAPHIC_DATA]" at bounding box center [848, 20] width 106 height 18
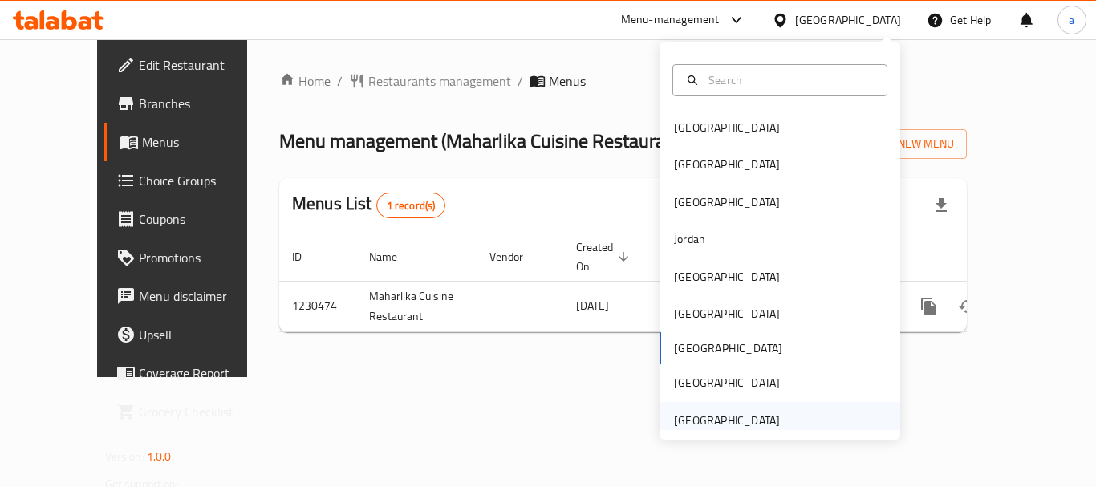
click at [773, 412] on div "[GEOGRAPHIC_DATA]" at bounding box center [727, 420] width 132 height 37
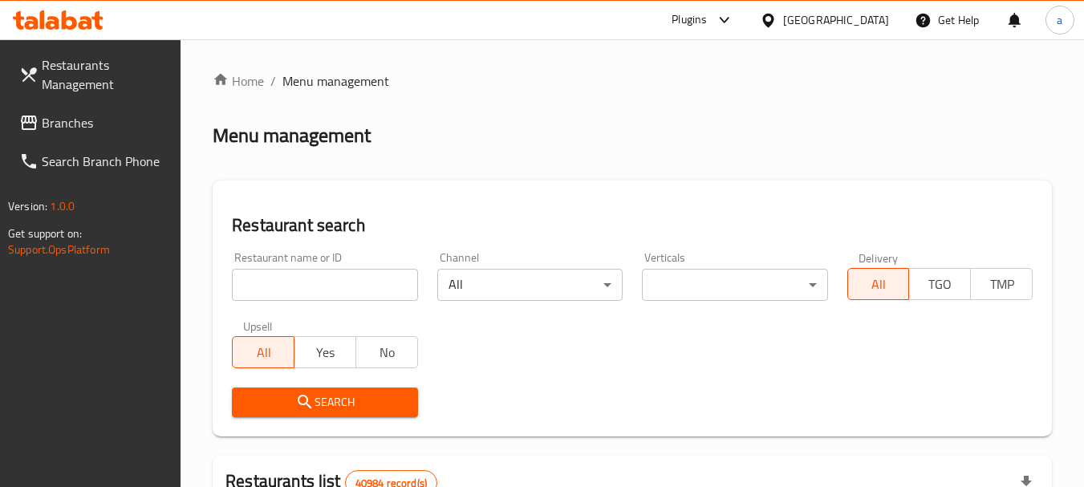
click at [48, 128] on span "Branches" at bounding box center [105, 122] width 127 height 19
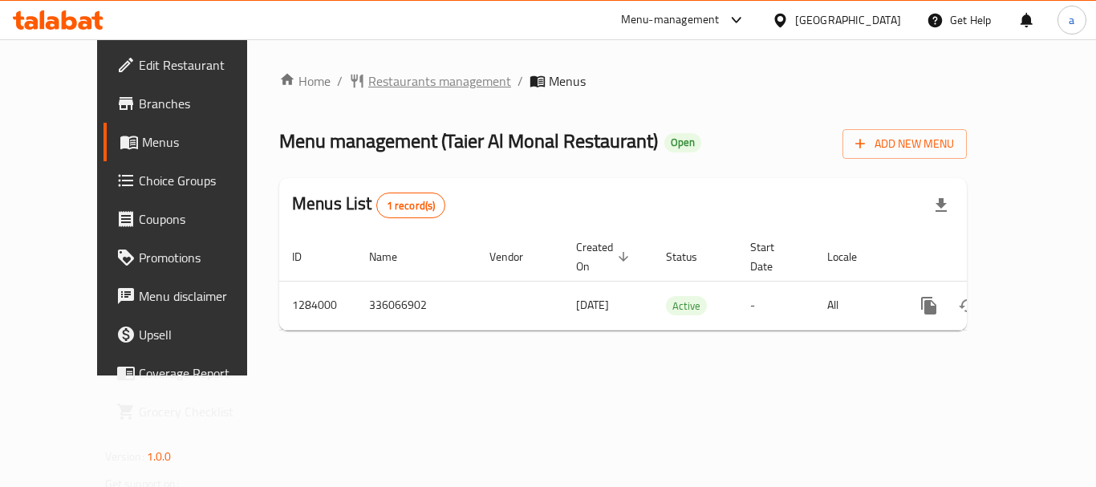
click at [368, 83] on span "Restaurants management" at bounding box center [439, 80] width 143 height 19
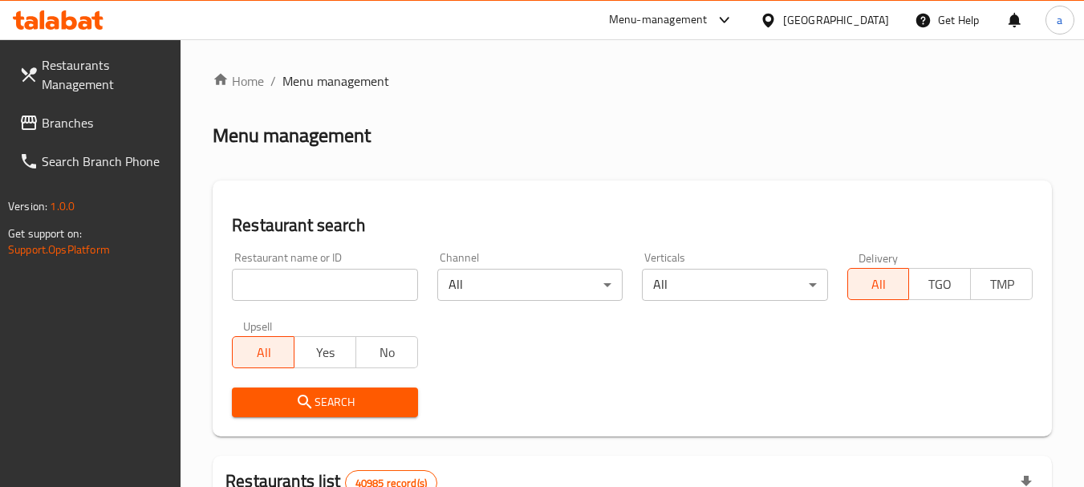
click at [104, 132] on link "Branches" at bounding box center [93, 123] width 175 height 39
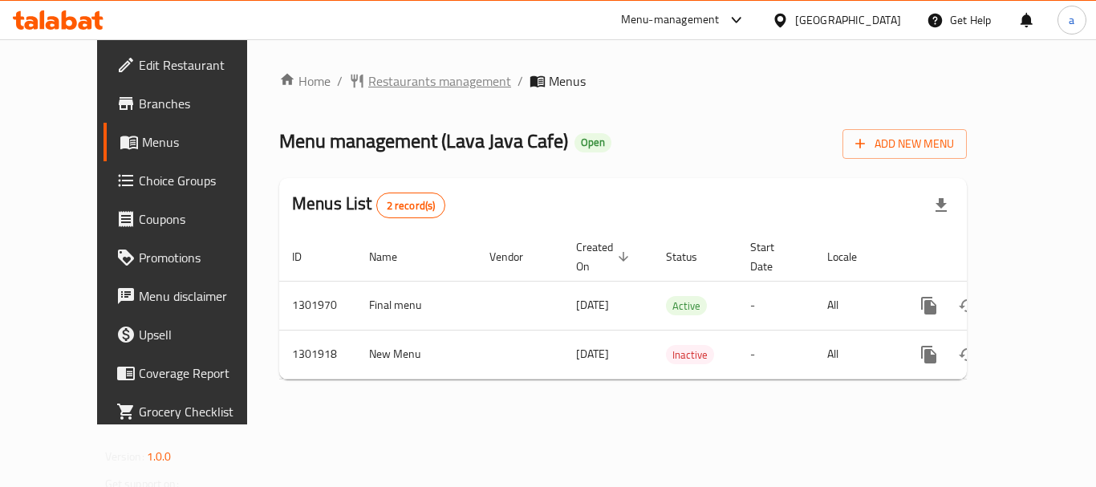
click at [368, 87] on span "Restaurants management" at bounding box center [439, 80] width 143 height 19
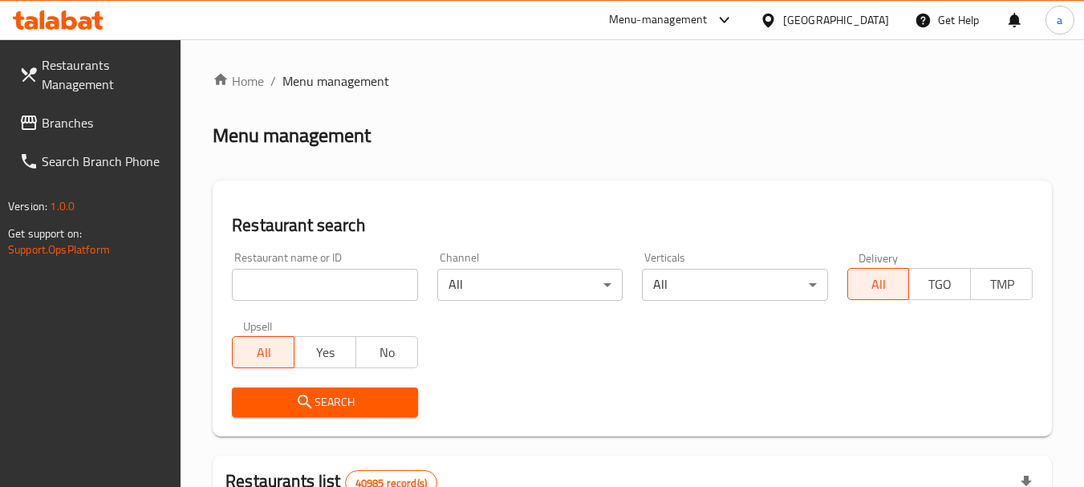
click at [98, 119] on span "Branches" at bounding box center [105, 122] width 127 height 19
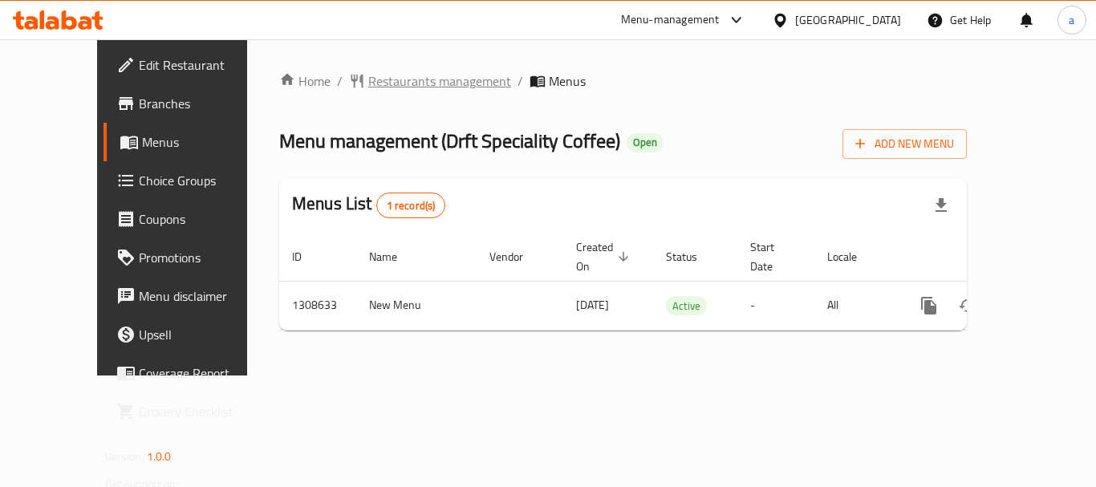
click at [368, 86] on span "Restaurants management" at bounding box center [439, 80] width 143 height 19
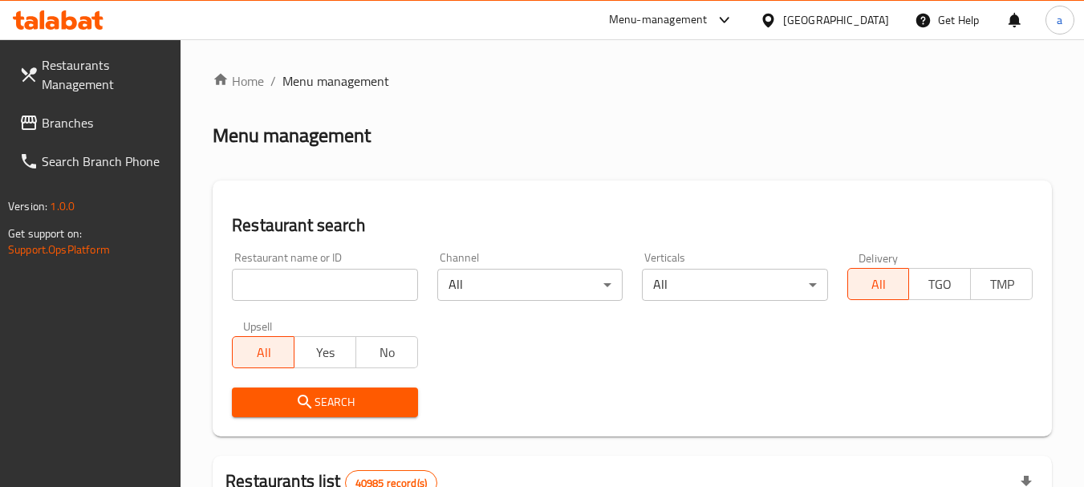
click at [87, 117] on span "Branches" at bounding box center [105, 122] width 127 height 19
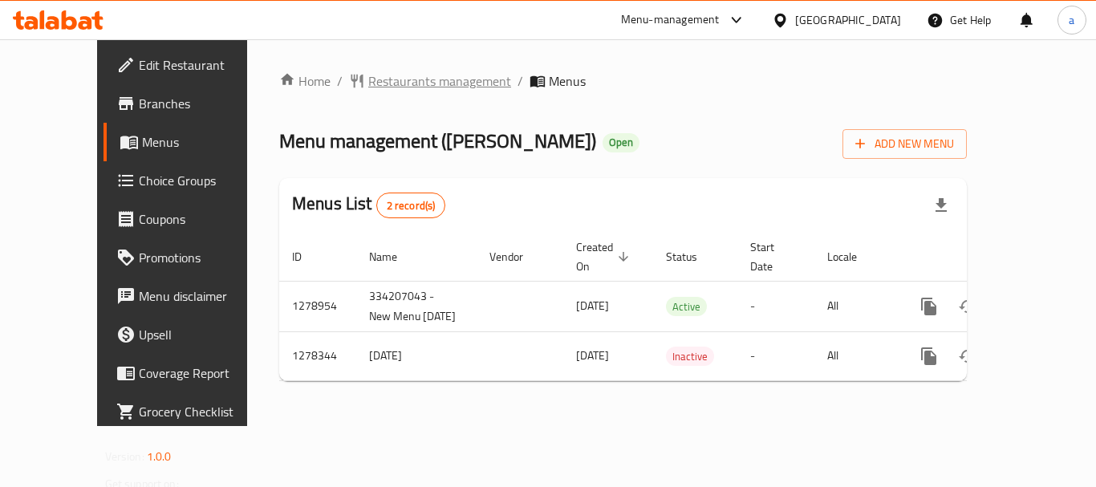
click at [377, 80] on span "Restaurants management" at bounding box center [439, 80] width 143 height 19
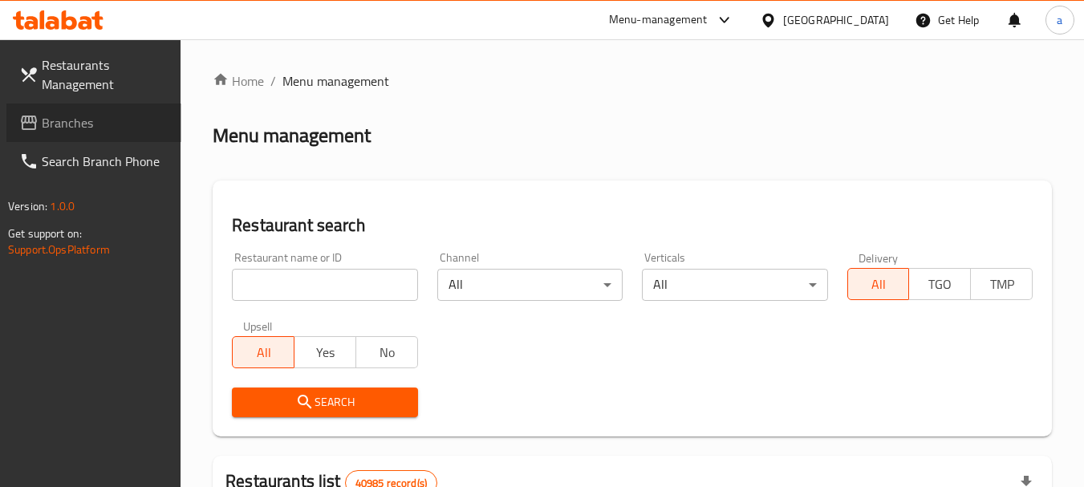
click at [65, 128] on span "Branches" at bounding box center [105, 122] width 127 height 19
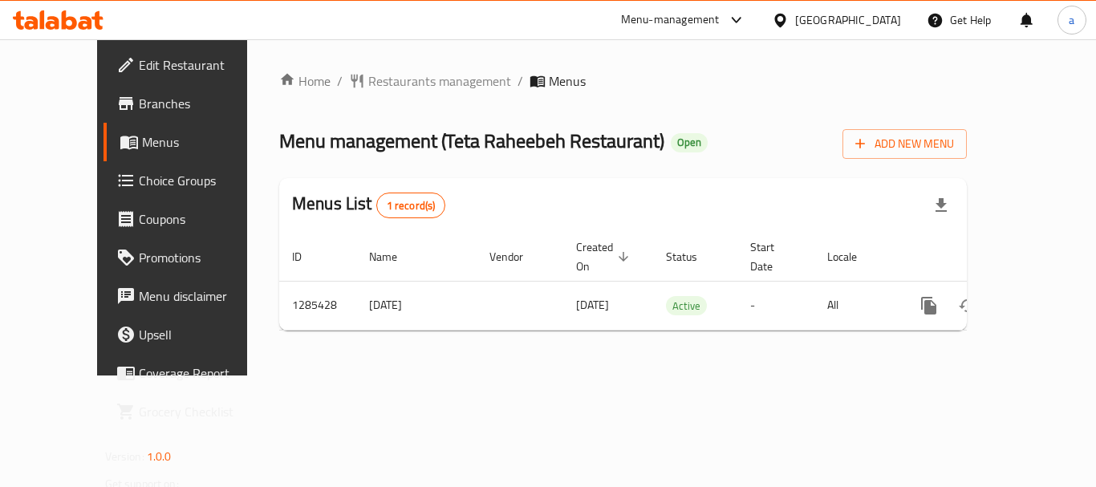
click at [368, 95] on div "Home / Restaurants management / Menus Menu management ( Teta Raheebeh Restauran…" at bounding box center [623, 207] width 688 height 272
click at [371, 83] on span "Restaurants management" at bounding box center [439, 80] width 143 height 19
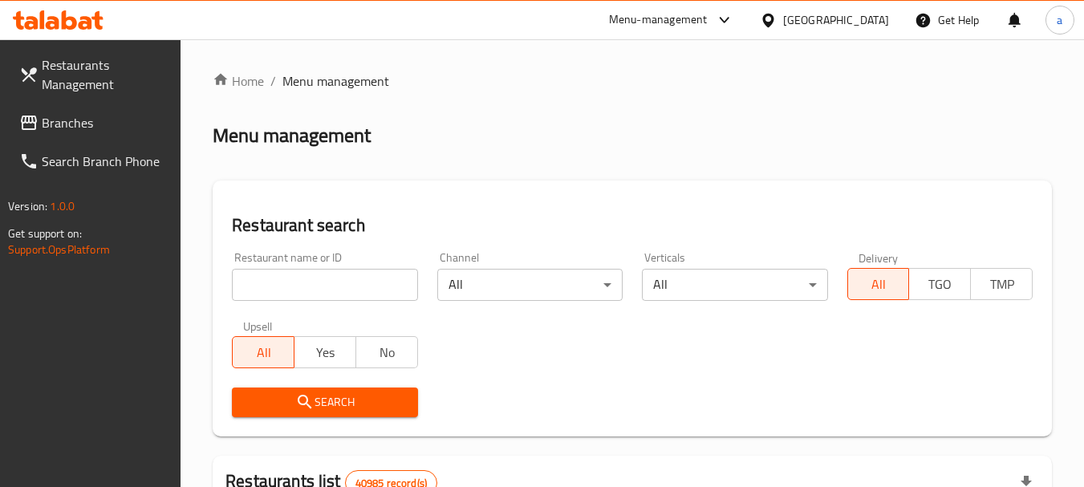
click at [81, 118] on span "Branches" at bounding box center [105, 122] width 127 height 19
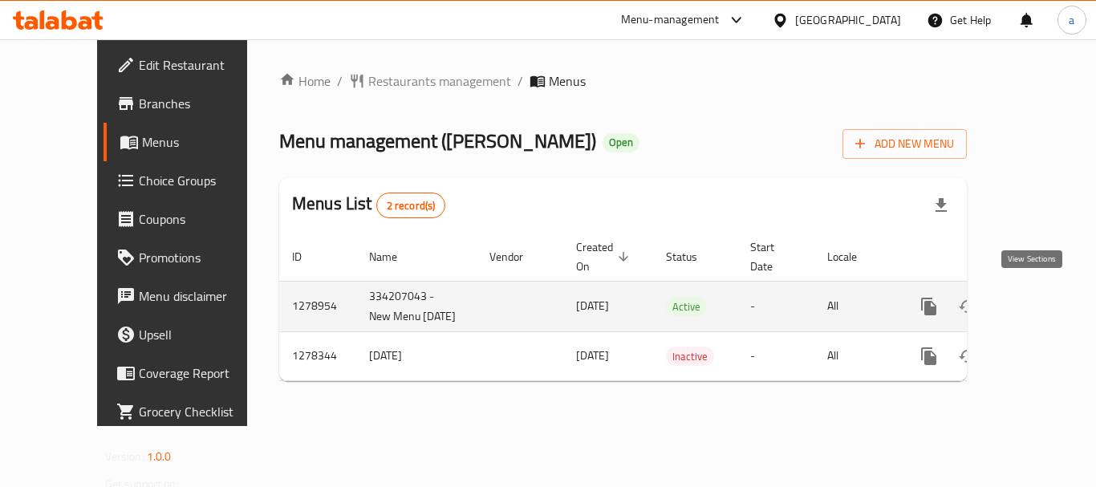
click at [1035, 301] on icon "enhanced table" at bounding box center [1044, 306] width 19 height 19
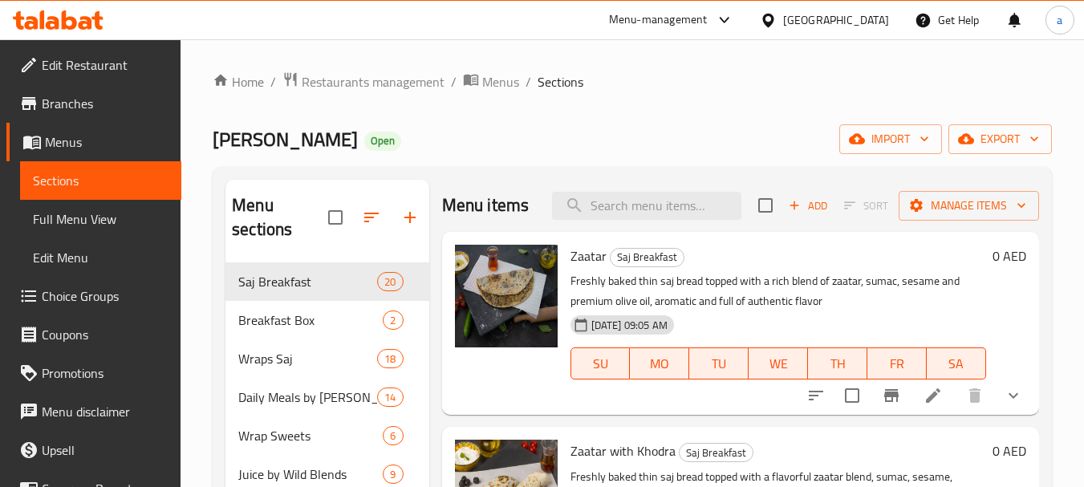
click at [91, 305] on span "Choice Groups" at bounding box center [105, 295] width 127 height 19
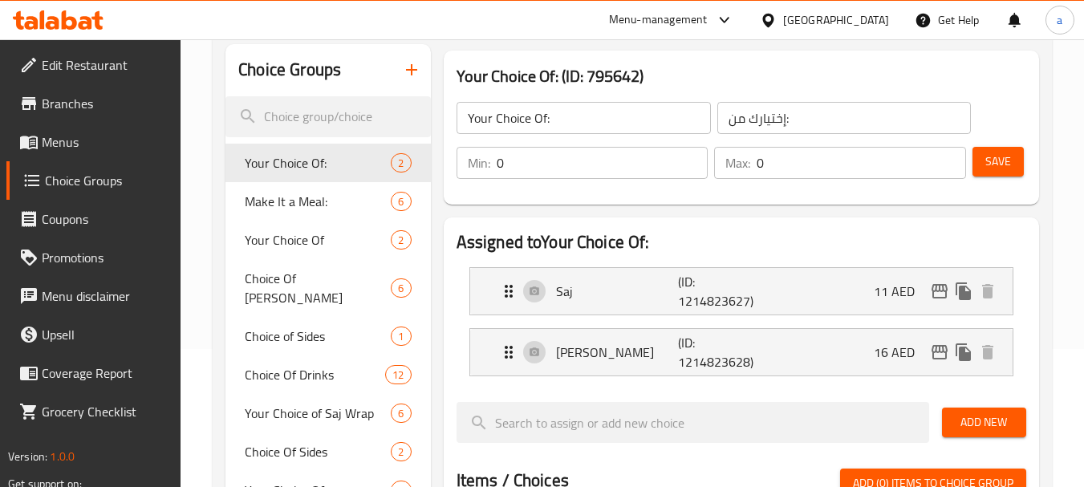
scroll to position [161, 0]
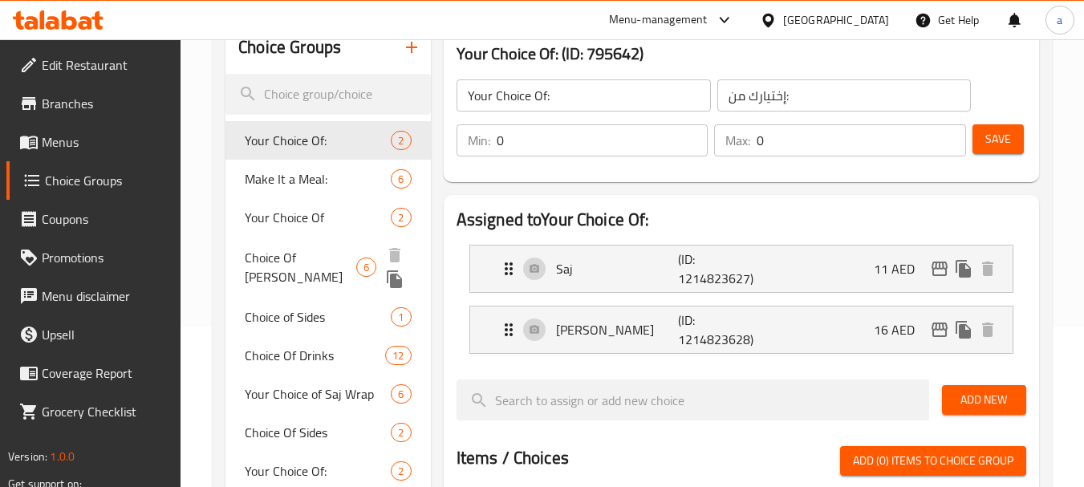
click at [295, 253] on span "Choice Of Saj Manakish" at bounding box center [301, 267] width 112 height 39
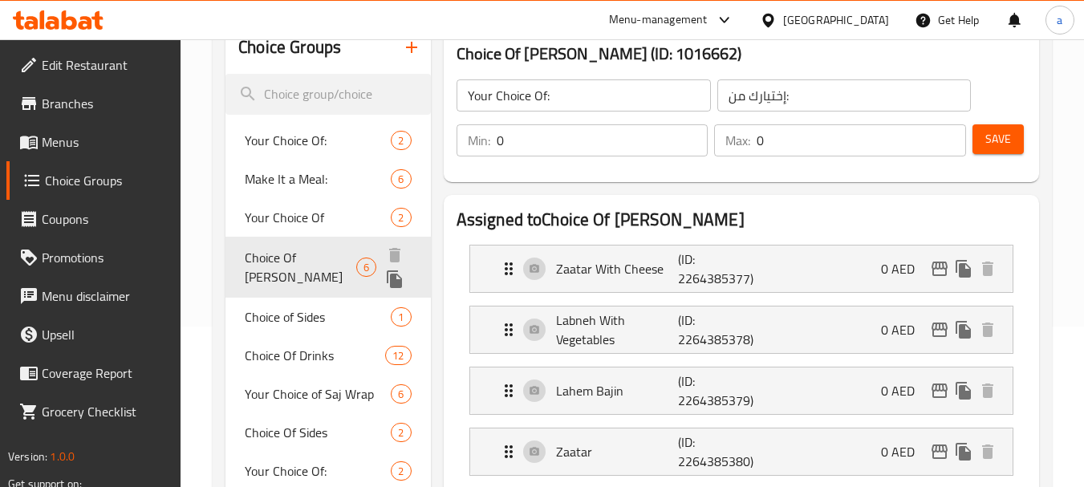
type input "Choice Of Saj Manakish"
type input "اختيارات مناقيش صاج"
type input "1"
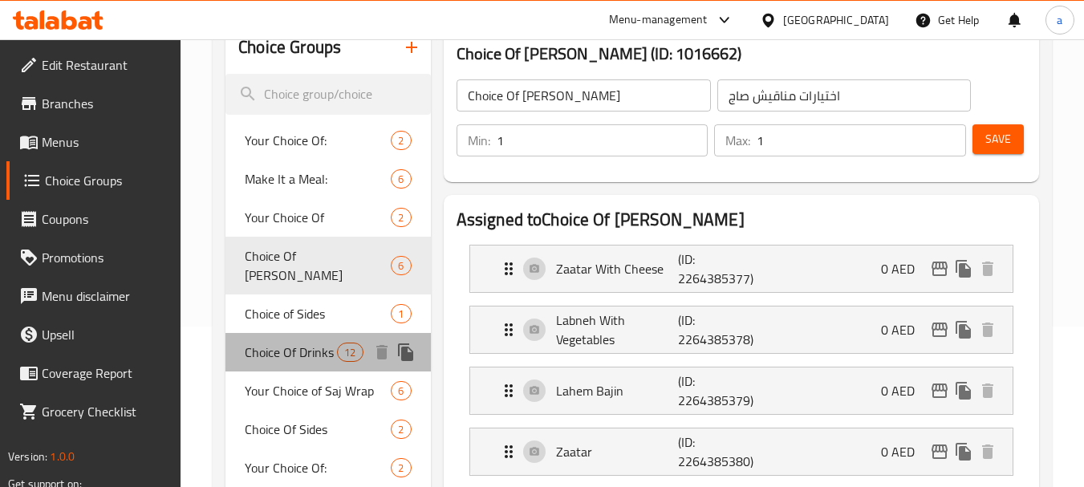
click at [299, 343] on span "Choice Of Drinks" at bounding box center [291, 352] width 92 height 19
type input "Choice Of Drinks"
type input "اختيار المشروبات"
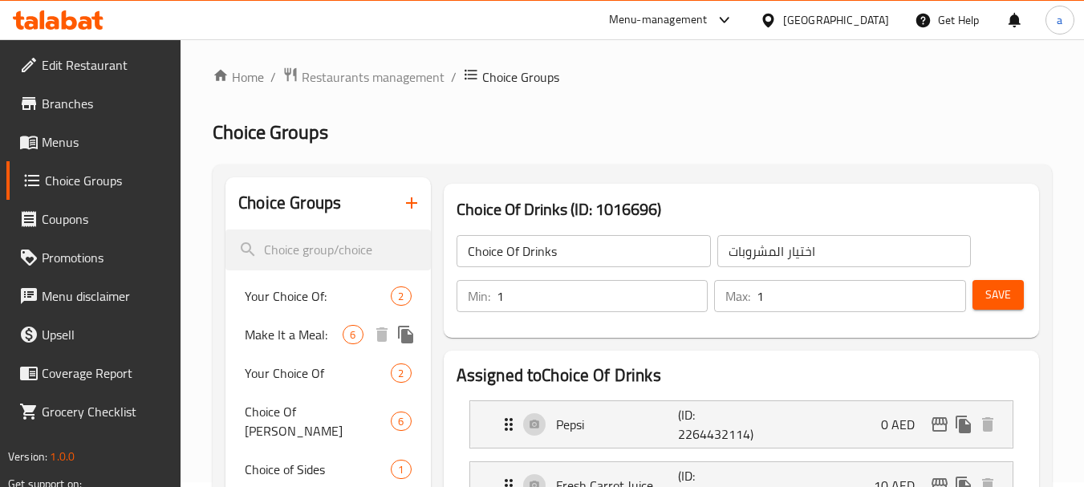
scroll to position [0, 0]
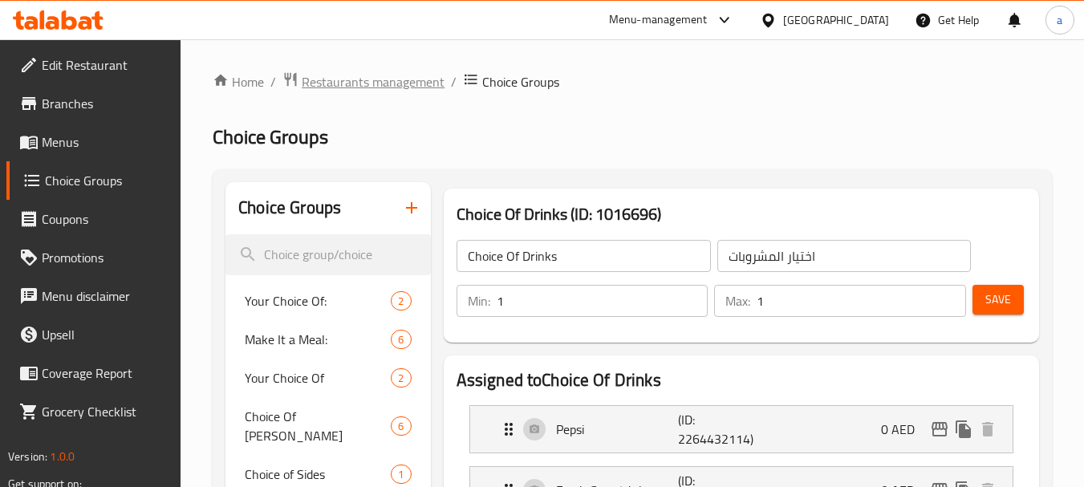
click at [363, 76] on span "Restaurants management" at bounding box center [373, 81] width 143 height 19
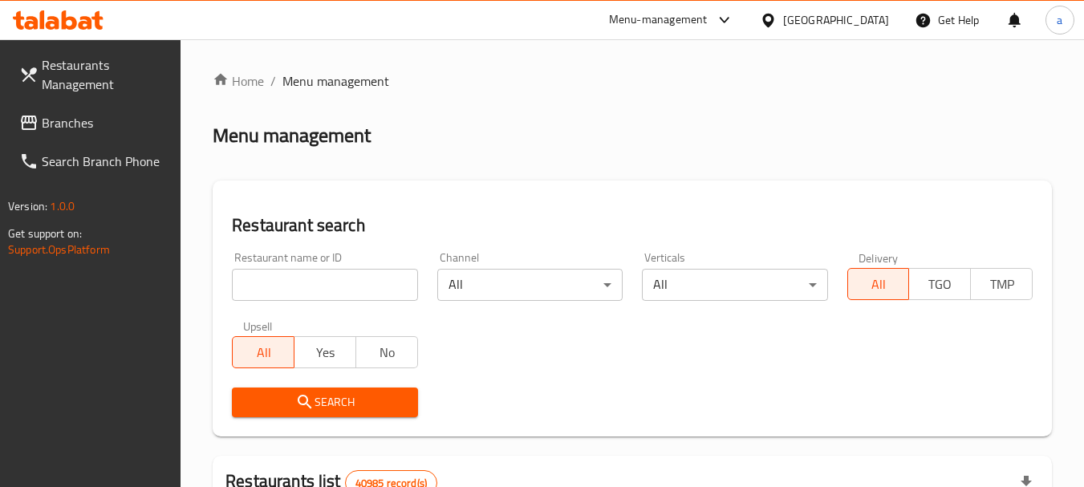
click at [115, 128] on span "Branches" at bounding box center [105, 122] width 127 height 19
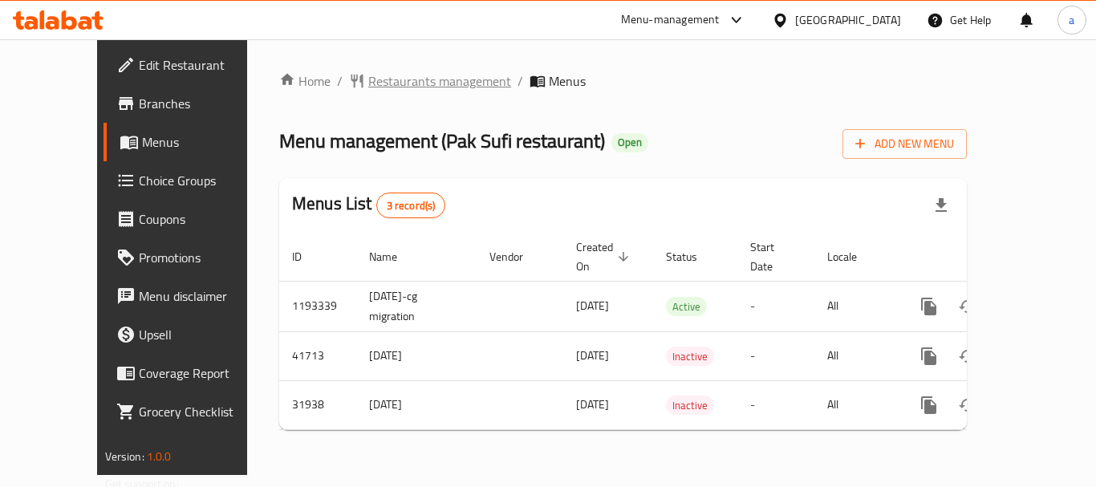
click at [368, 80] on span "Restaurants management" at bounding box center [439, 80] width 143 height 19
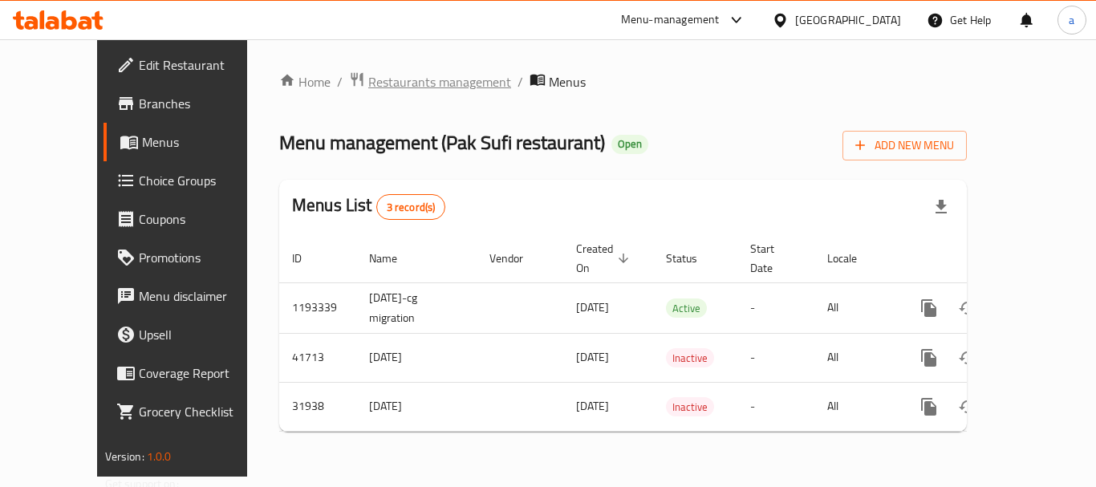
click at [372, 75] on span "Restaurants management" at bounding box center [439, 81] width 143 height 19
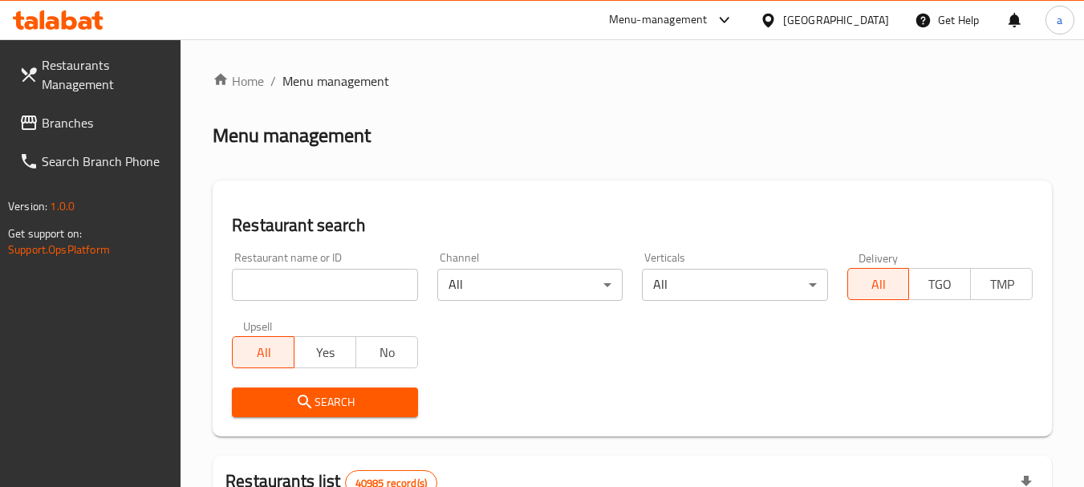
click at [72, 128] on span "Branches" at bounding box center [105, 122] width 127 height 19
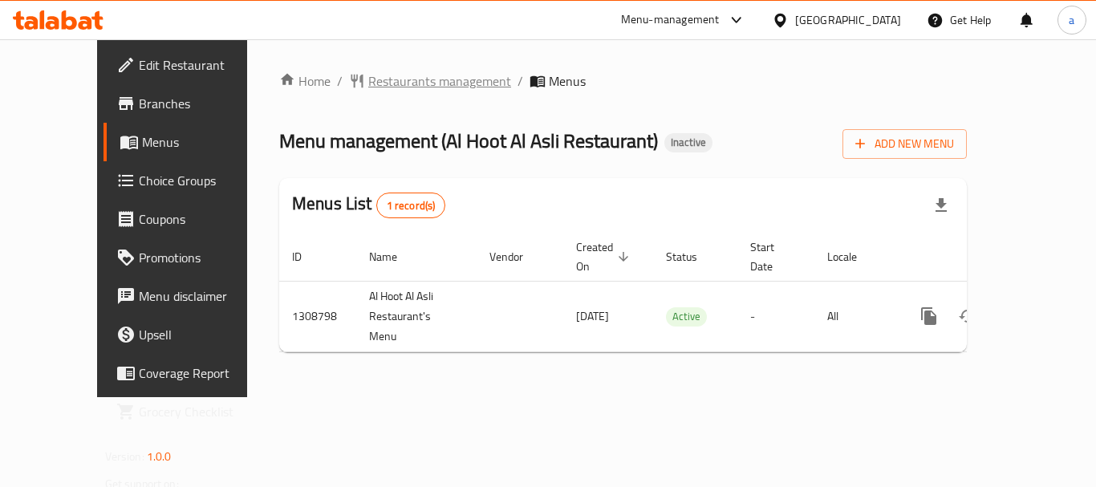
click at [388, 81] on span "Restaurants management" at bounding box center [439, 80] width 143 height 19
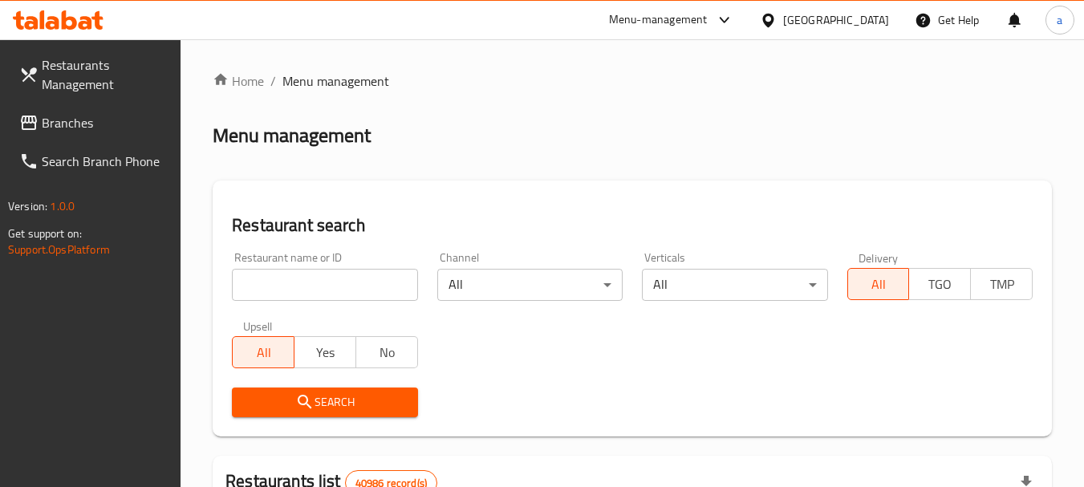
click at [85, 127] on span "Branches" at bounding box center [105, 122] width 127 height 19
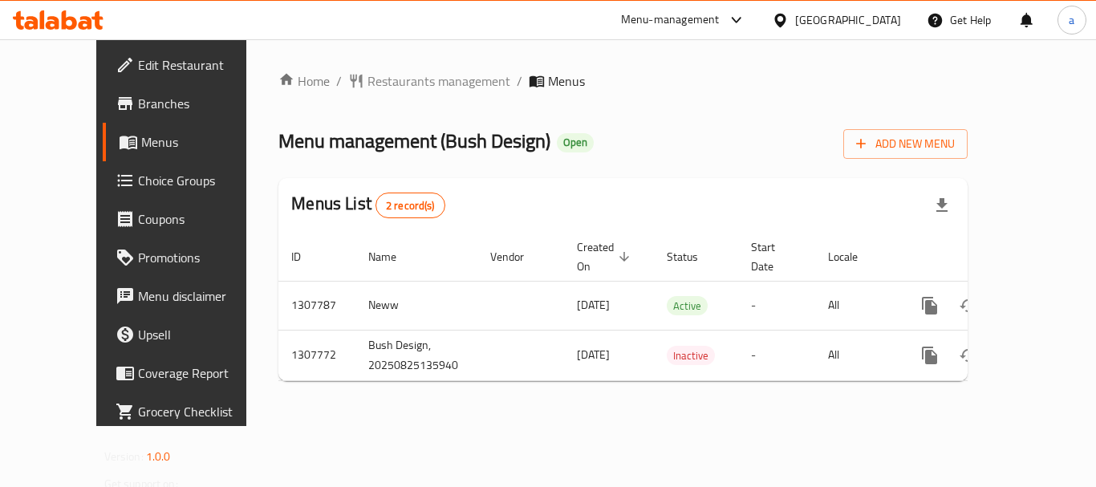
click at [864, 26] on div "[GEOGRAPHIC_DATA]" at bounding box center [848, 20] width 106 height 18
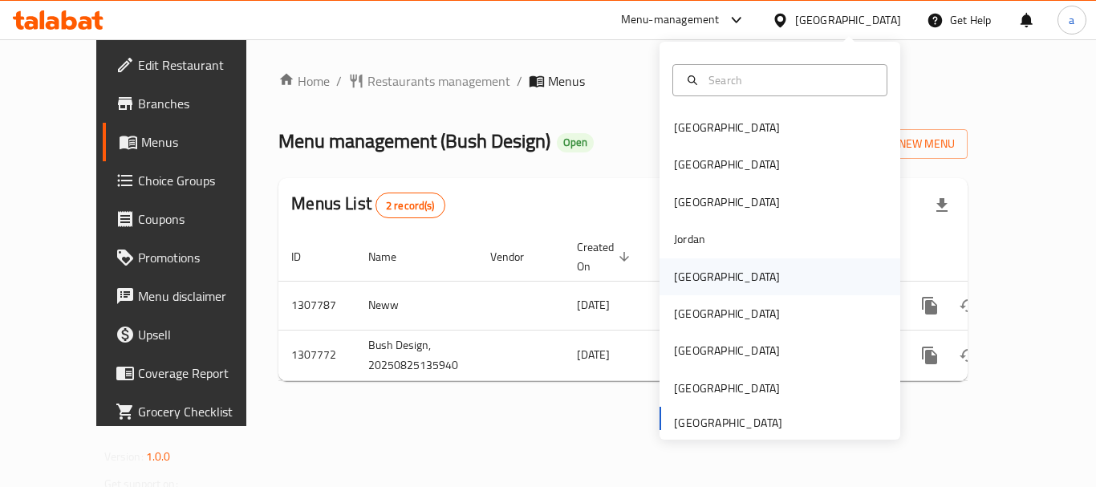
click at [693, 278] on div "[GEOGRAPHIC_DATA]" at bounding box center [727, 277] width 106 height 18
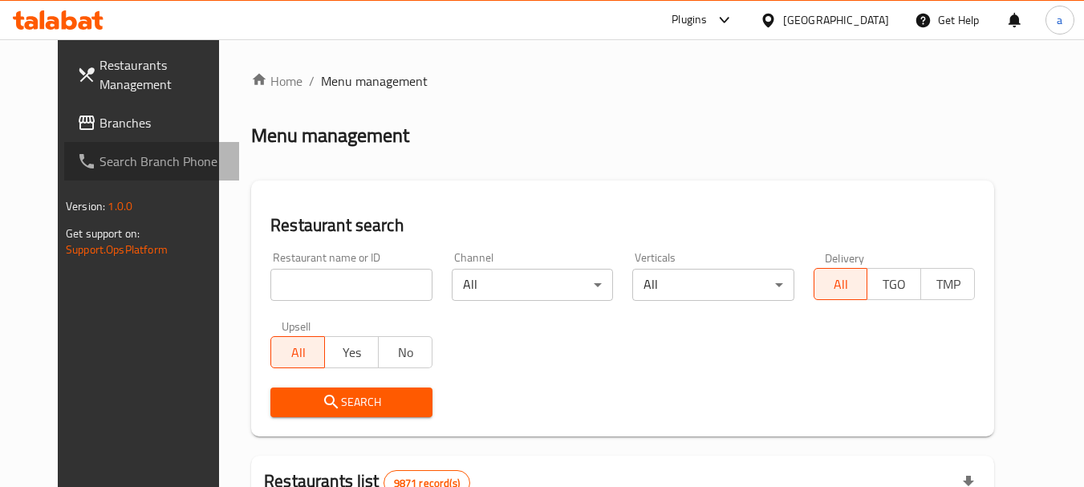
click at [179, 149] on link "Search Branch Phone" at bounding box center [151, 161] width 175 height 39
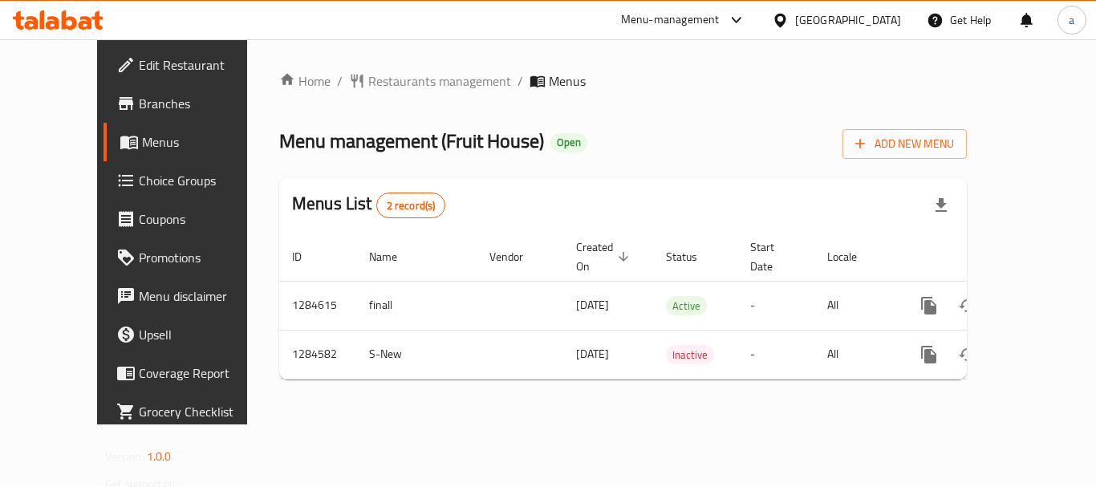
click at [862, 9] on div "[GEOGRAPHIC_DATA]" at bounding box center [836, 20] width 155 height 39
click at [873, 18] on div "[GEOGRAPHIC_DATA]" at bounding box center [848, 20] width 106 height 18
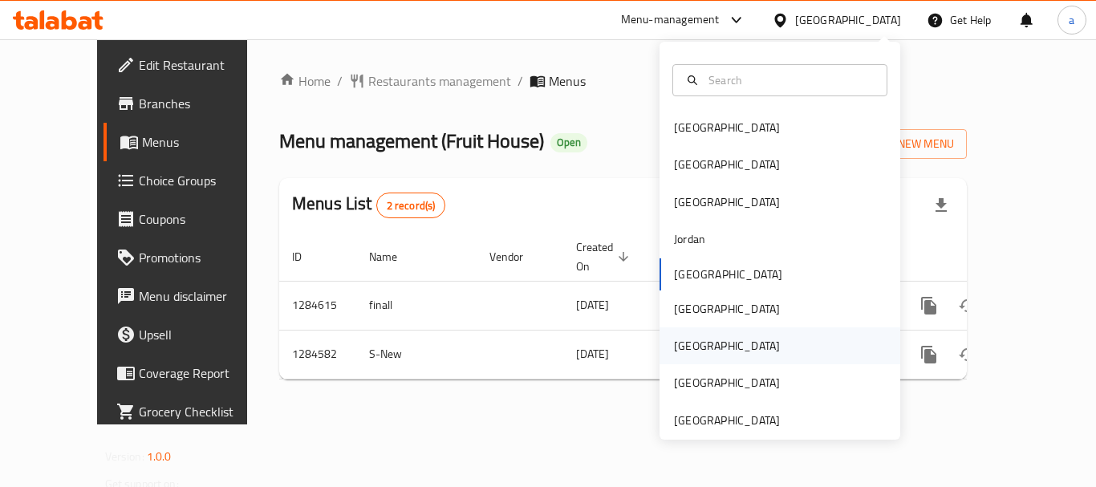
click at [695, 350] on div "[GEOGRAPHIC_DATA]" at bounding box center [727, 345] width 132 height 37
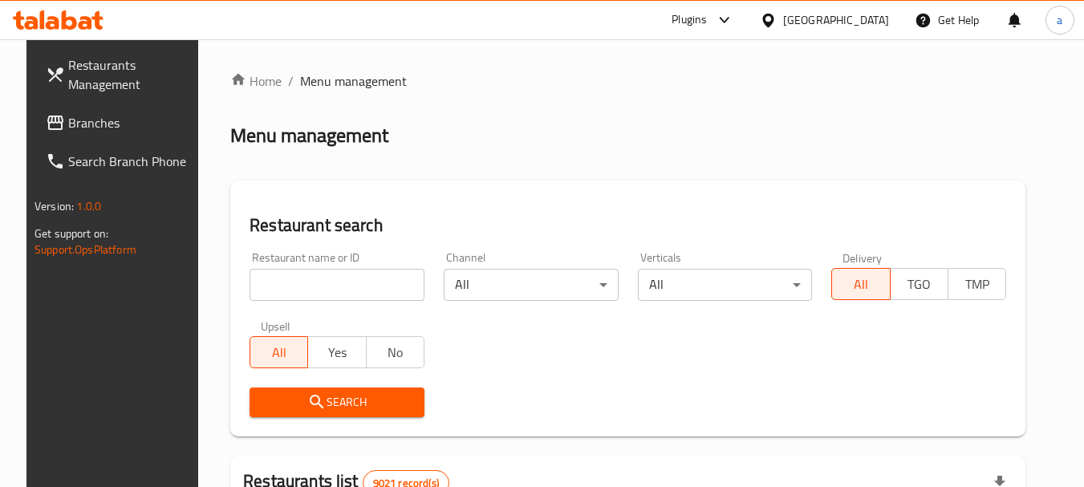
click at [90, 144] on link "Search Branch Phone" at bounding box center [120, 161] width 175 height 39
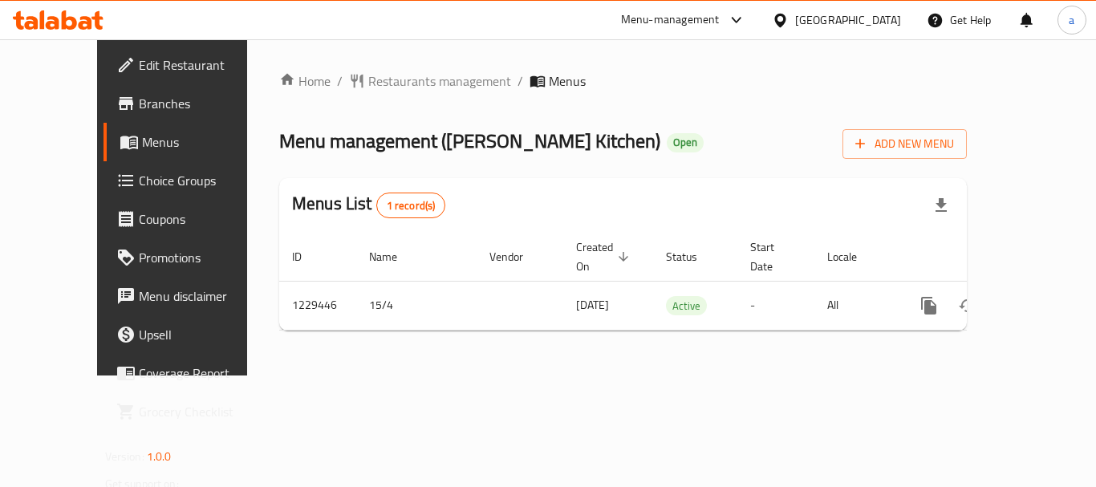
click at [880, 11] on div "Qatar" at bounding box center [848, 20] width 106 height 18
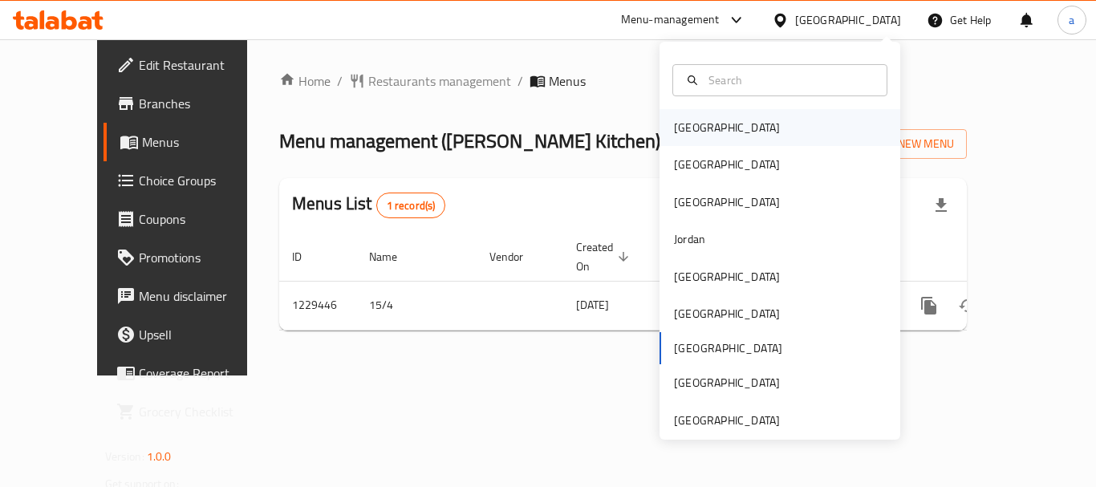
click at [691, 134] on div "Bahrain" at bounding box center [727, 128] width 106 height 18
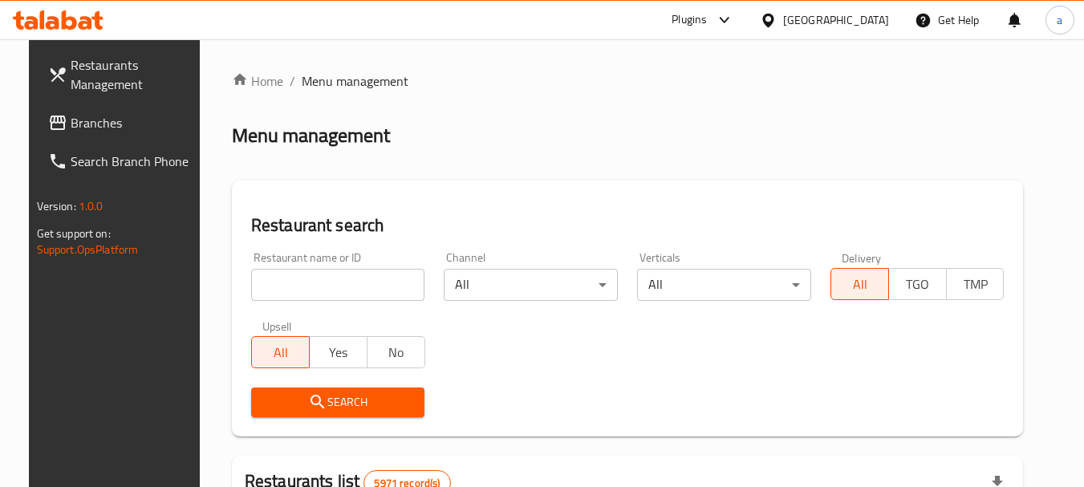
click at [83, 115] on span "Branches" at bounding box center [134, 122] width 127 height 19
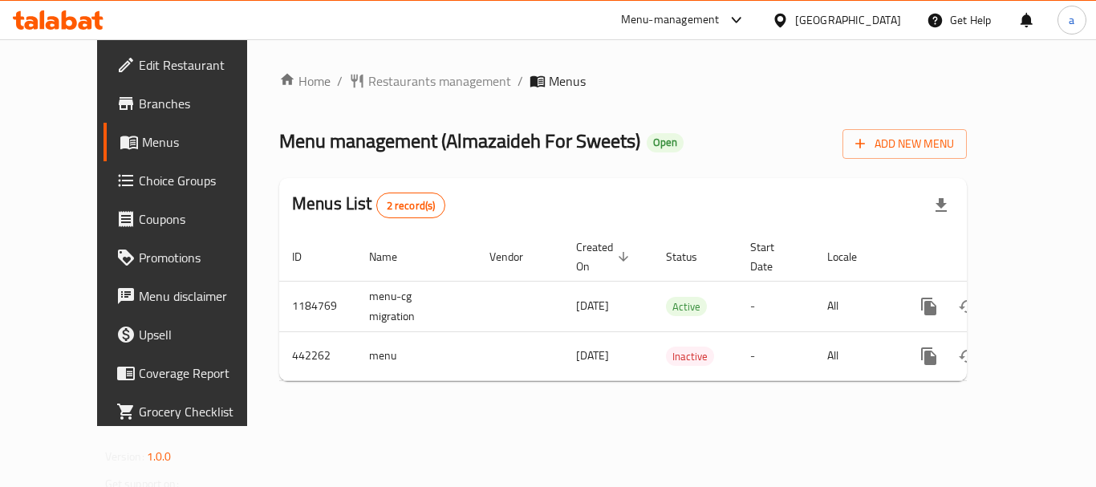
click at [864, 11] on div "[GEOGRAPHIC_DATA]" at bounding box center [848, 20] width 106 height 18
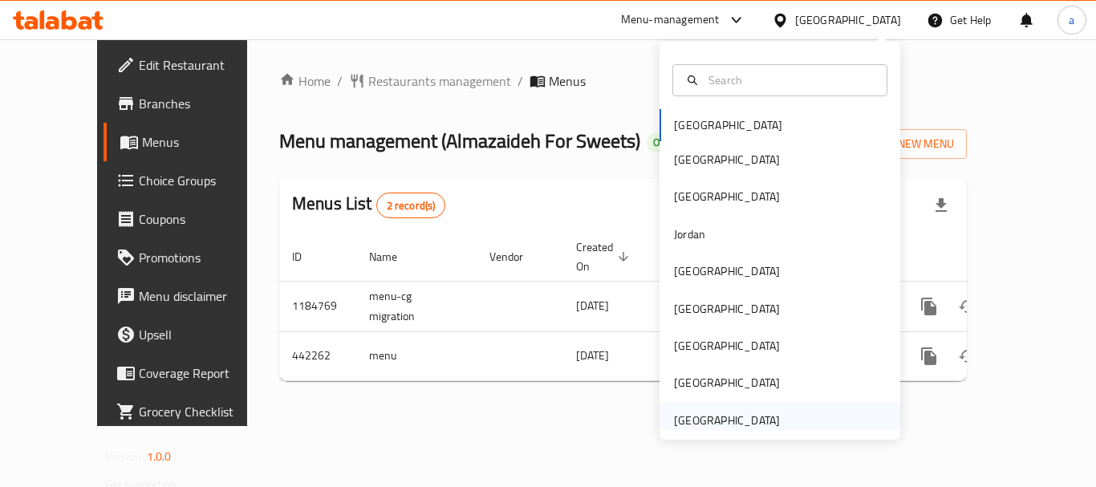
click at [710, 412] on div "[GEOGRAPHIC_DATA]" at bounding box center [727, 421] width 106 height 18
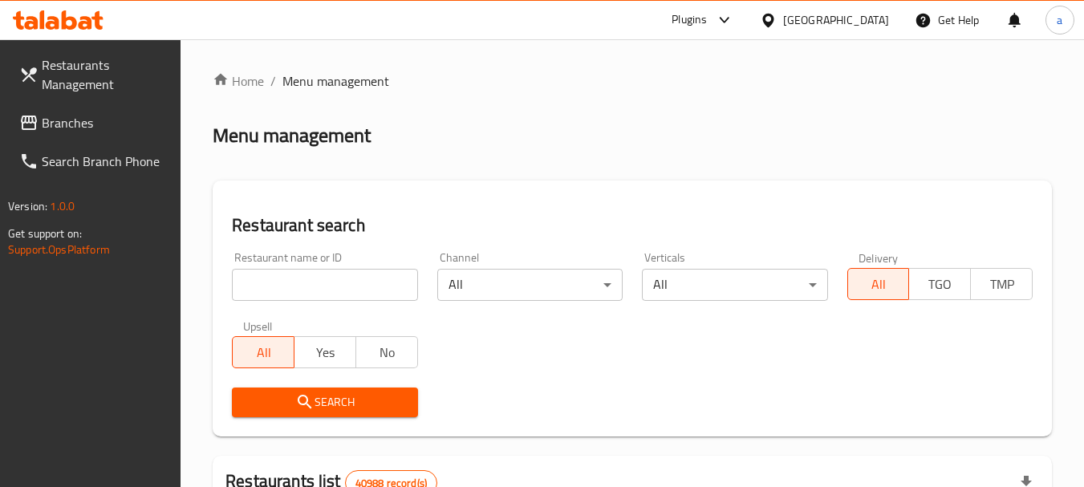
click at [87, 122] on span "Branches" at bounding box center [105, 122] width 127 height 19
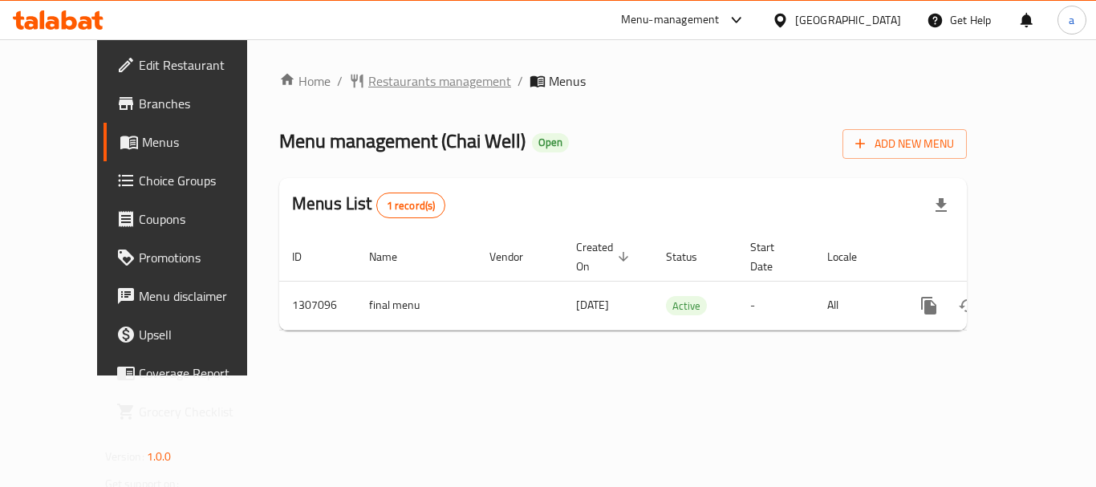
click at [368, 87] on span "Restaurants management" at bounding box center [439, 80] width 143 height 19
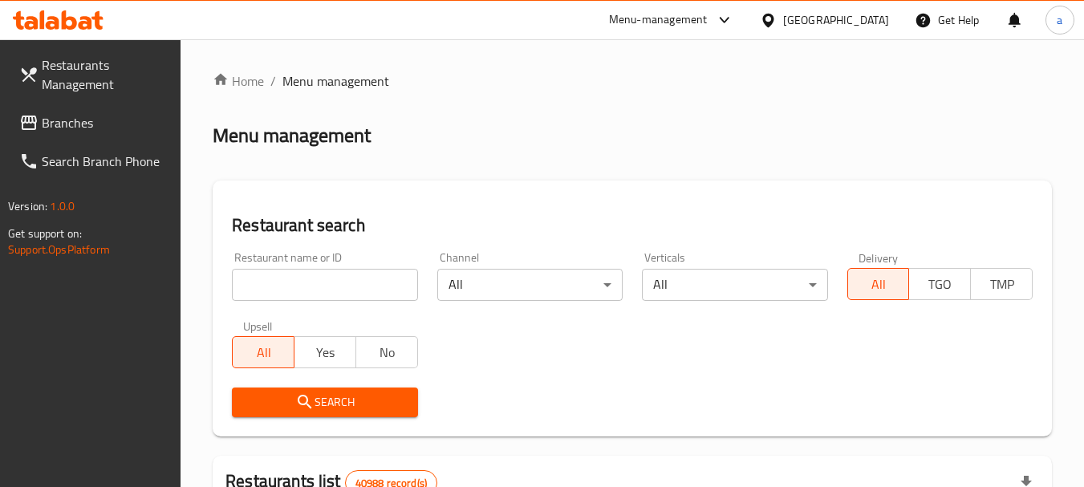
click at [88, 126] on span "Branches" at bounding box center [105, 122] width 127 height 19
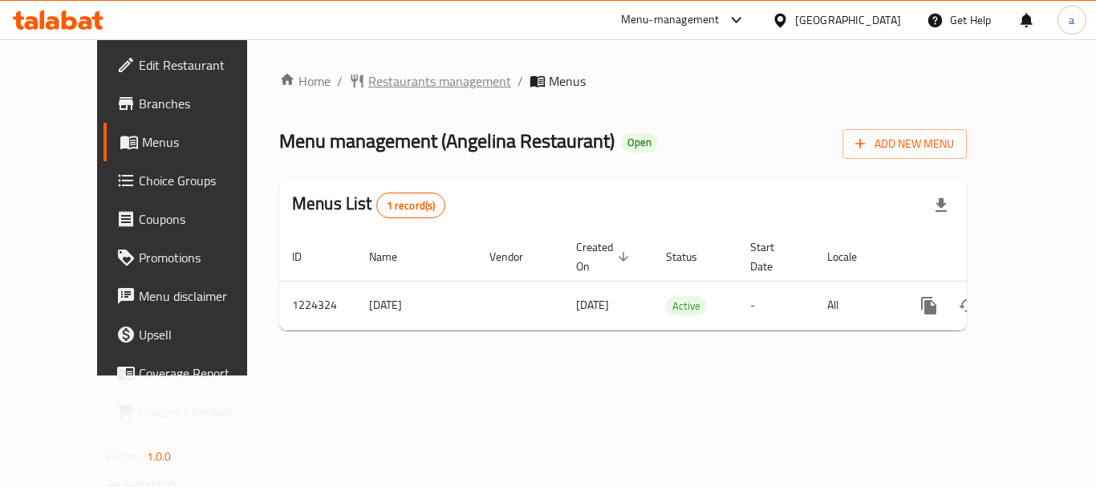
click at [395, 78] on span "Restaurants management" at bounding box center [439, 80] width 143 height 19
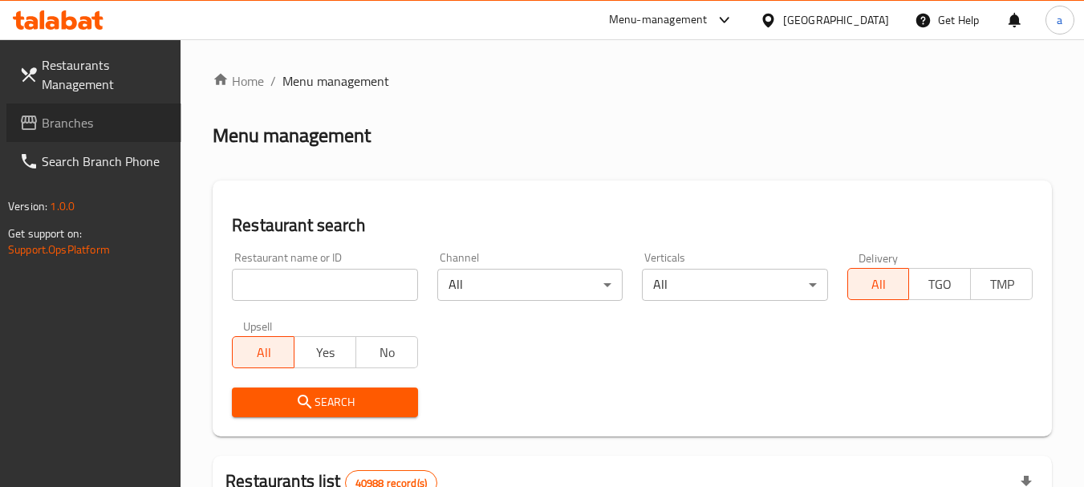
click at [89, 120] on span "Branches" at bounding box center [105, 122] width 127 height 19
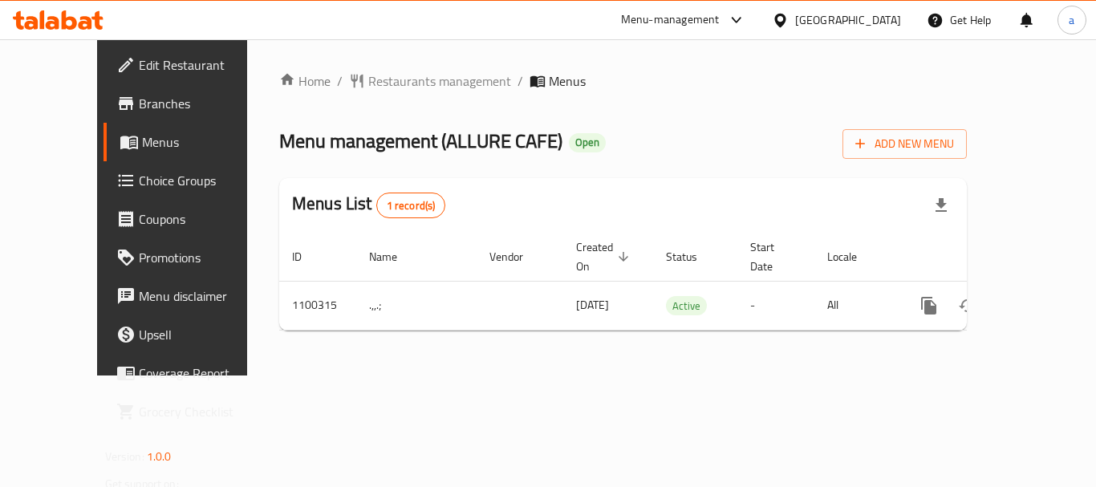
click at [842, 11] on div "[GEOGRAPHIC_DATA]" at bounding box center [848, 20] width 106 height 18
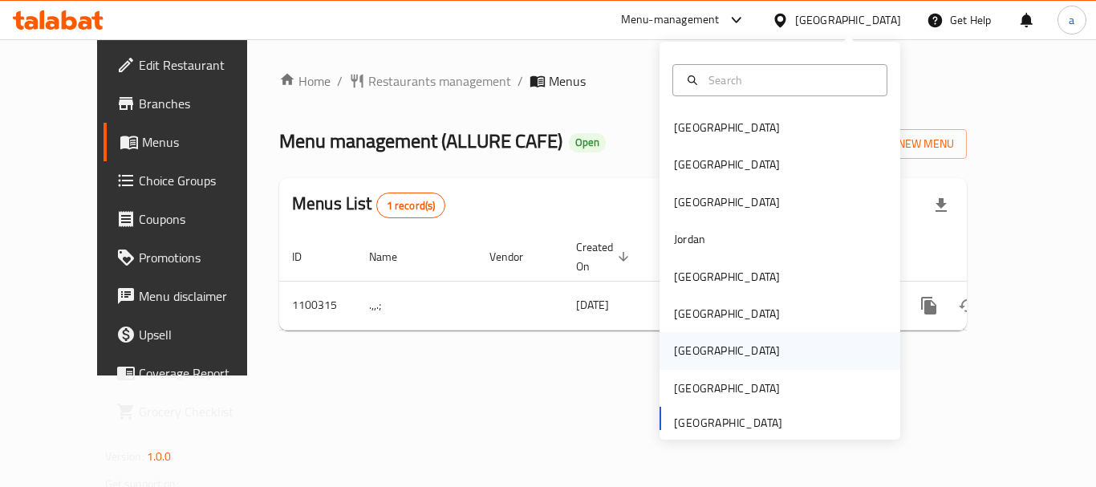
click at [687, 338] on div "[GEOGRAPHIC_DATA]" at bounding box center [727, 350] width 132 height 37
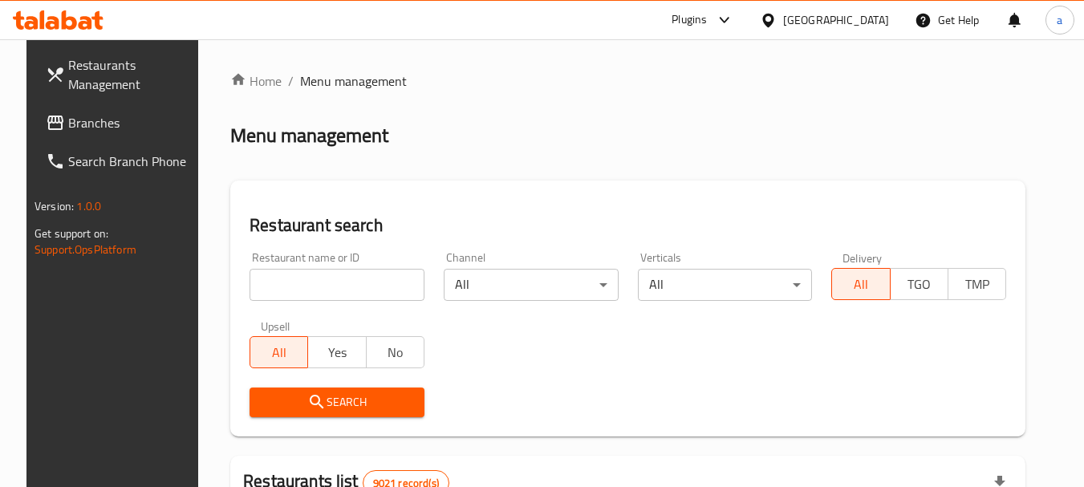
click at [108, 136] on link "Branches" at bounding box center [120, 123] width 175 height 39
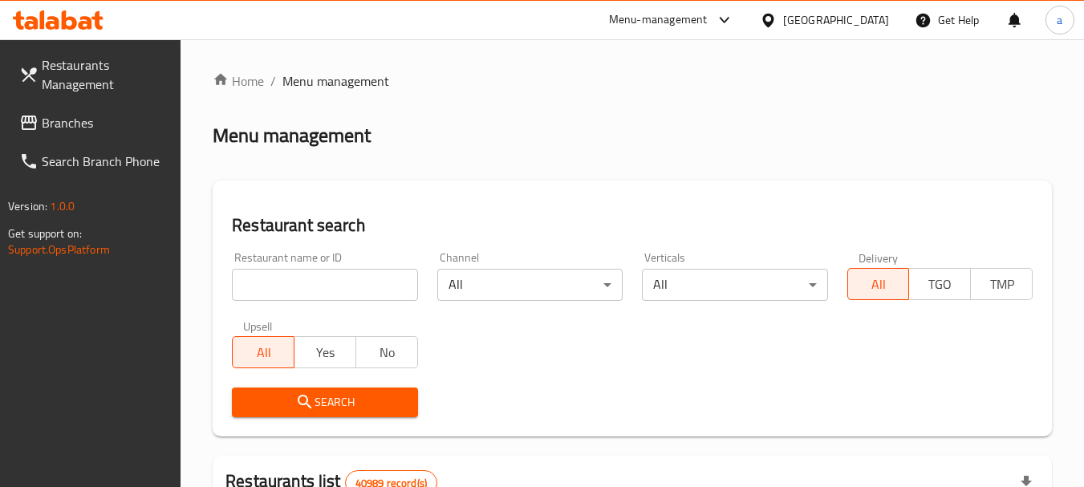
click at [64, 129] on span "Branches" at bounding box center [105, 122] width 127 height 19
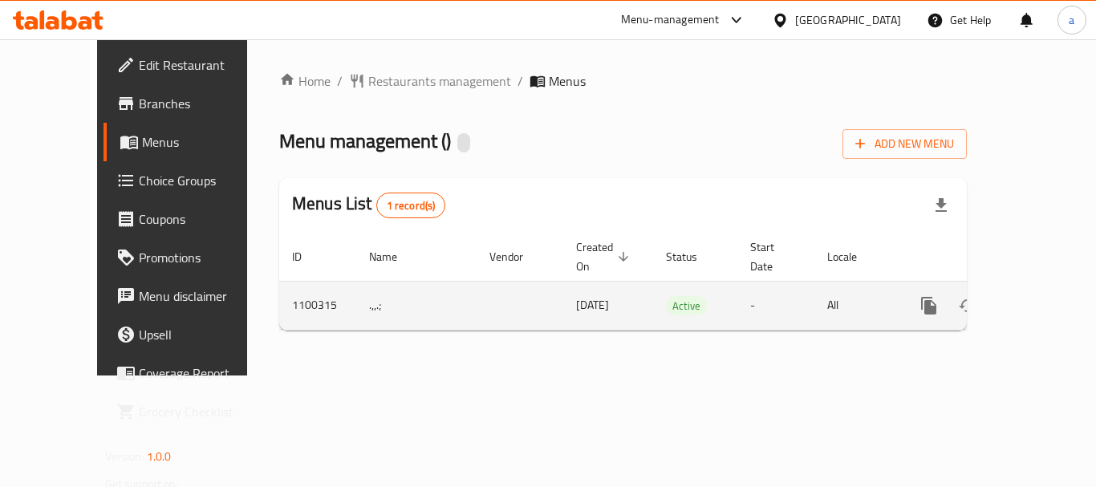
click at [1040, 296] on icon "enhanced table" at bounding box center [1044, 305] width 19 height 19
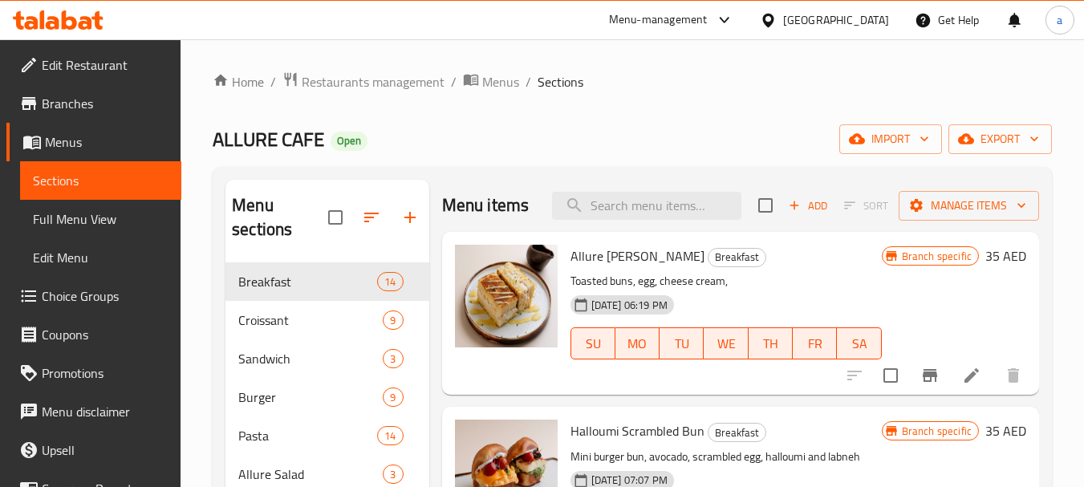
click at [66, 303] on span "Choice Groups" at bounding box center [105, 295] width 127 height 19
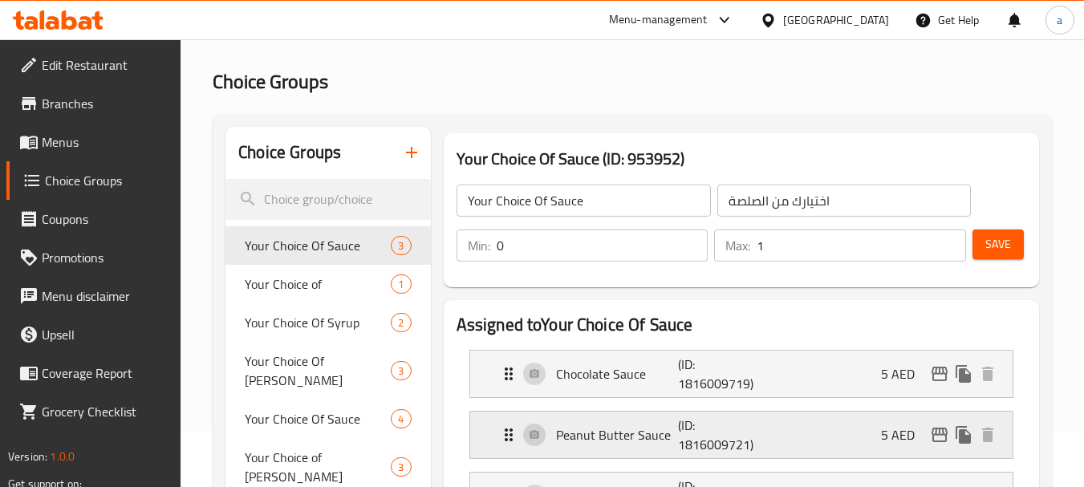
scroll to position [80, 0]
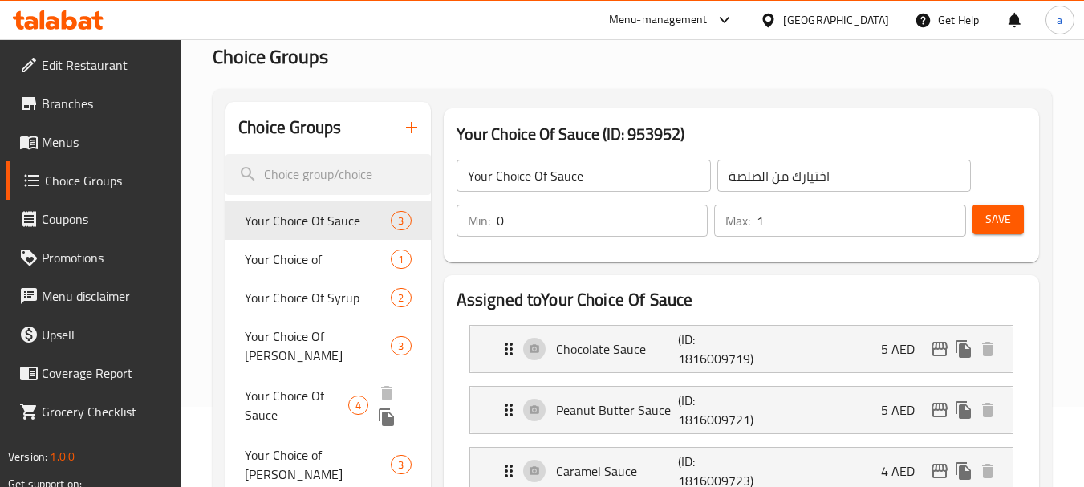
click at [312, 386] on span "Your Choice Of Sauce" at bounding box center [297, 405] width 104 height 39
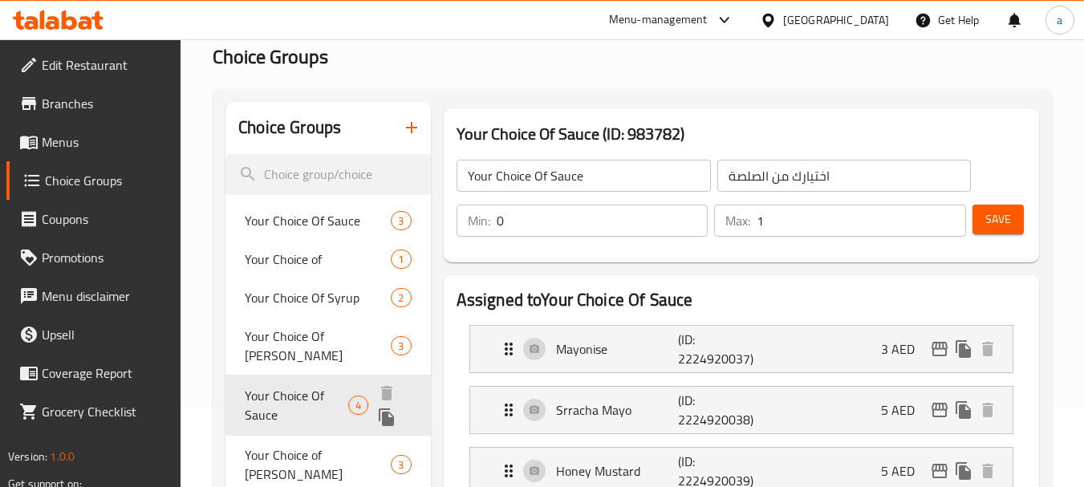
type input "Your Choice Of Sauce"
type input "اختيارك من صلصة"
type input "4"
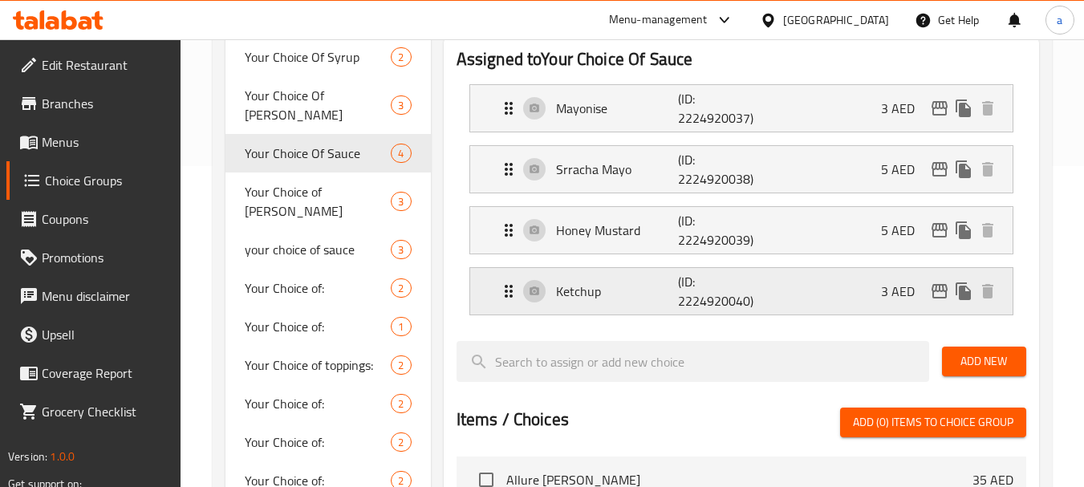
scroll to position [241, 0]
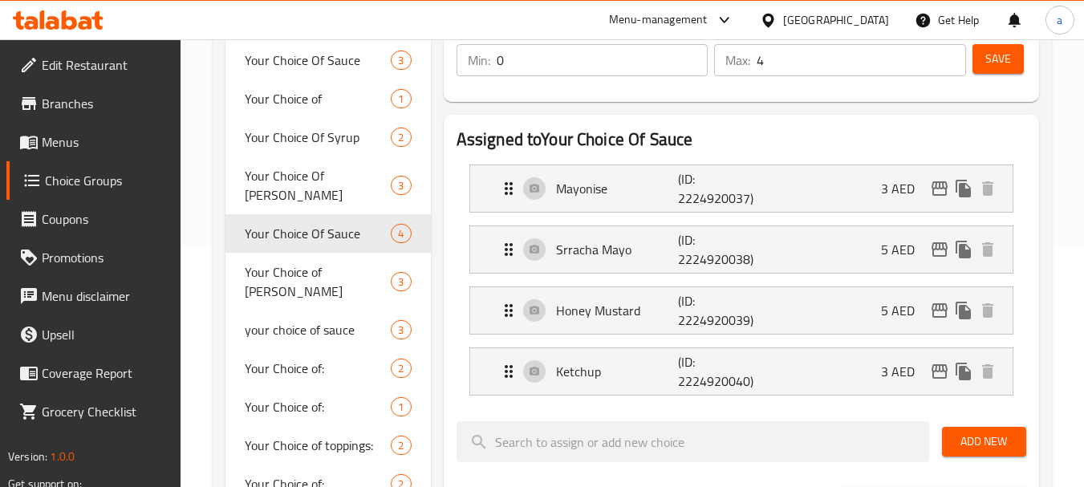
click at [852, 19] on div "[GEOGRAPHIC_DATA]" at bounding box center [836, 20] width 106 height 18
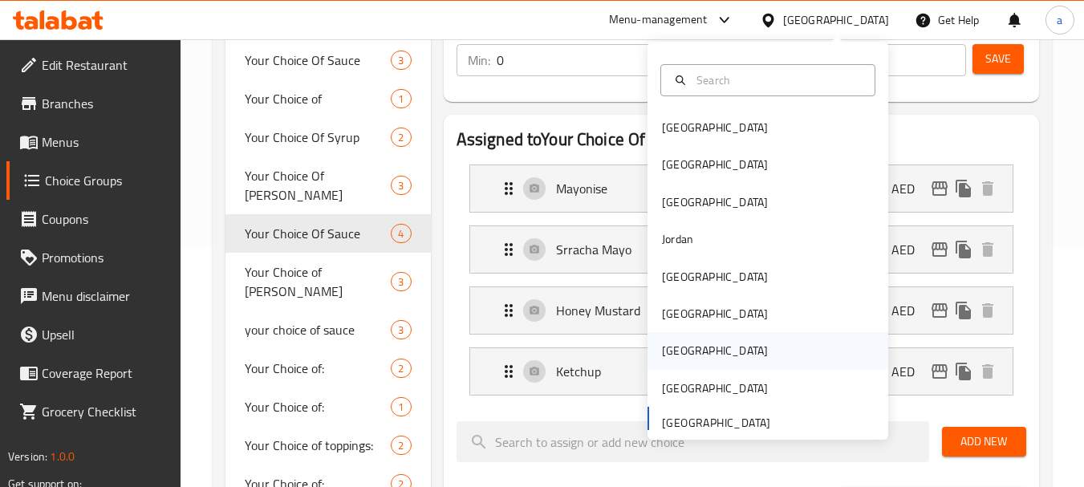
click at [662, 342] on div "Qatar" at bounding box center [715, 351] width 106 height 18
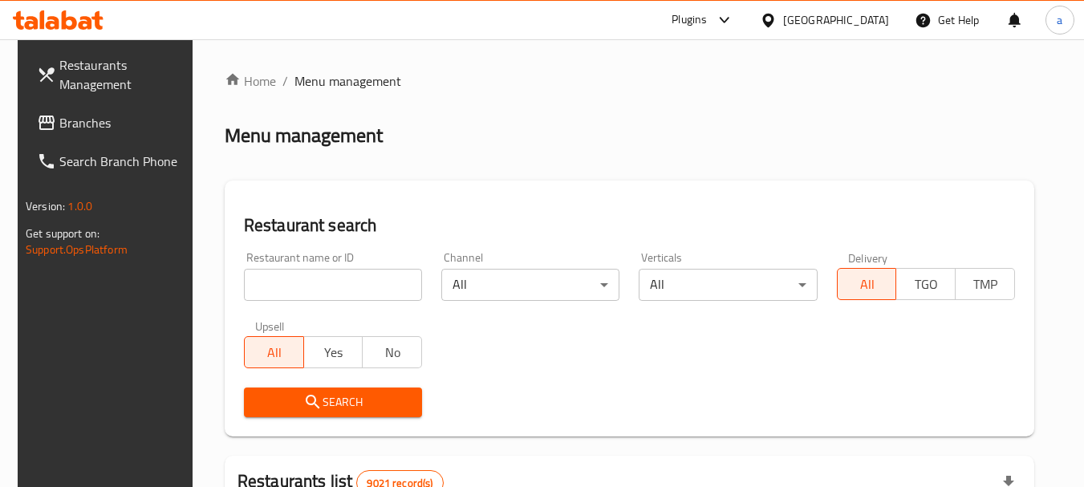
click at [95, 107] on link "Branches" at bounding box center [111, 123] width 175 height 39
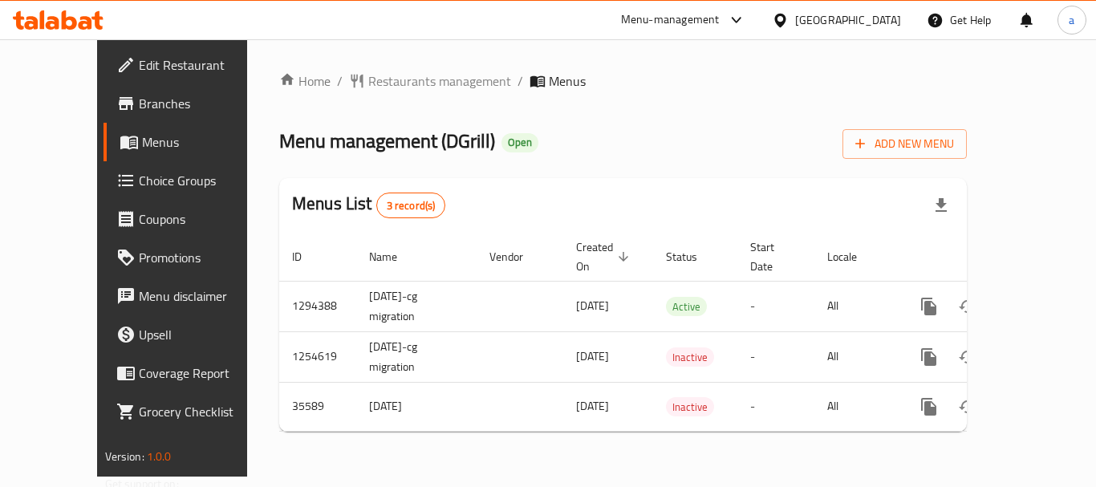
click at [873, 22] on div "[GEOGRAPHIC_DATA]" at bounding box center [848, 20] width 106 height 18
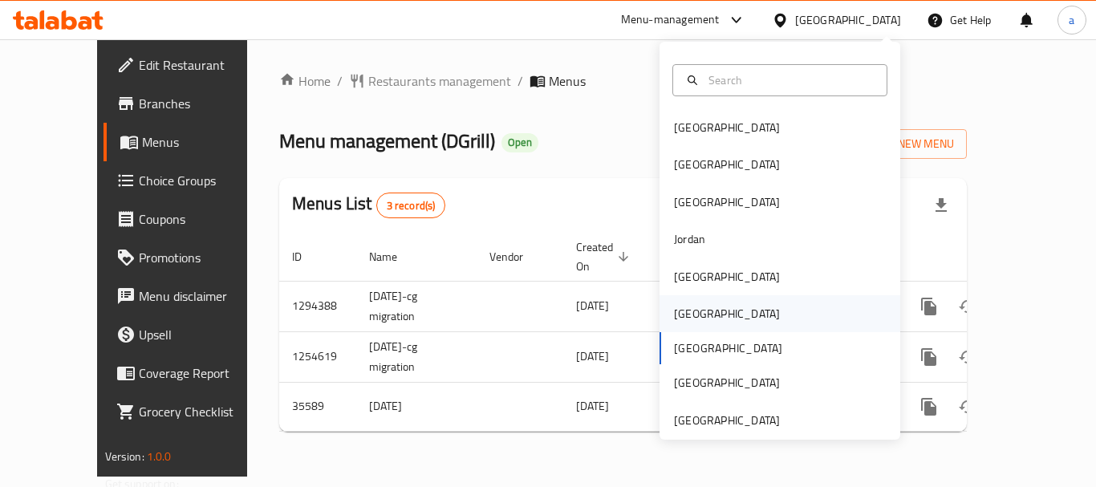
click at [729, 309] on div "[GEOGRAPHIC_DATA]" at bounding box center [780, 313] width 241 height 37
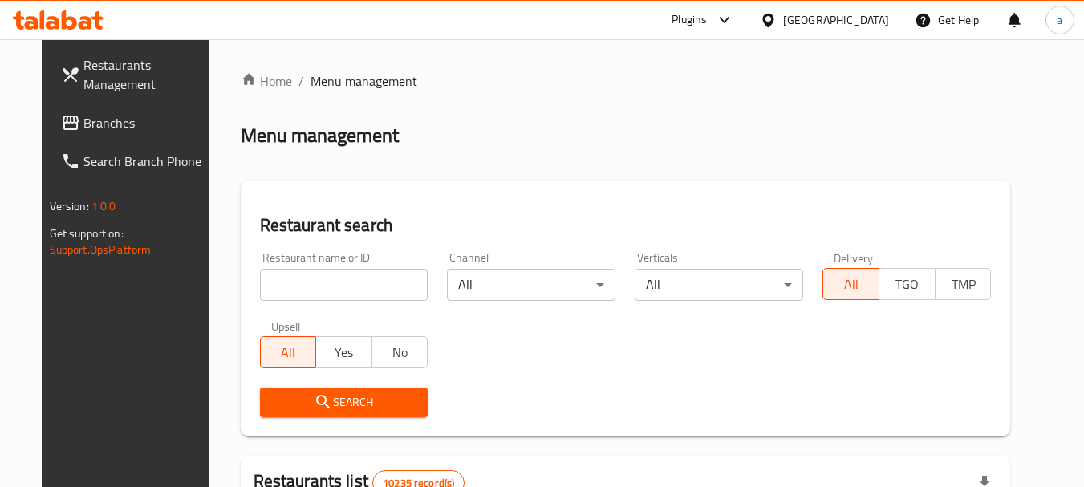
click at [83, 131] on span "Branches" at bounding box center [146, 122] width 127 height 19
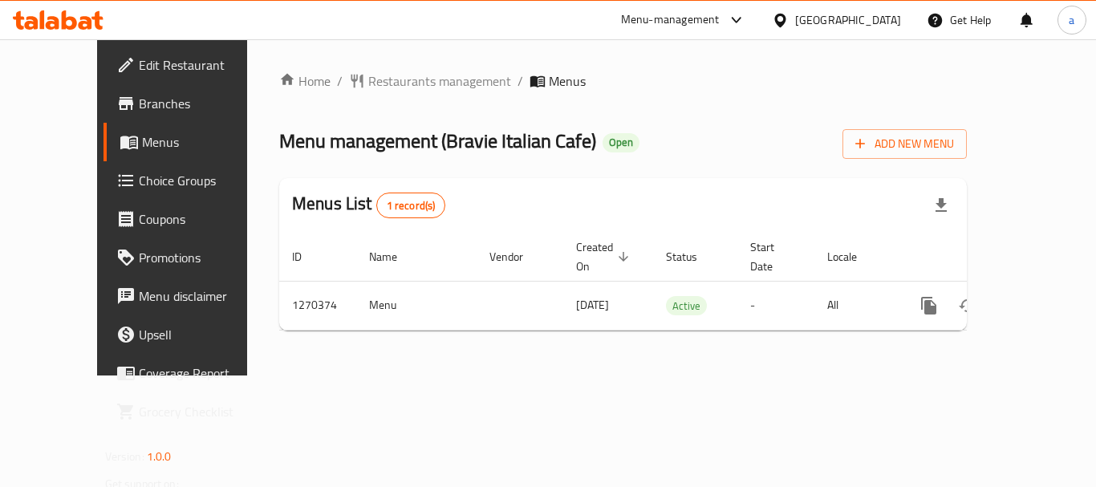
click at [789, 14] on icon at bounding box center [780, 20] width 17 height 17
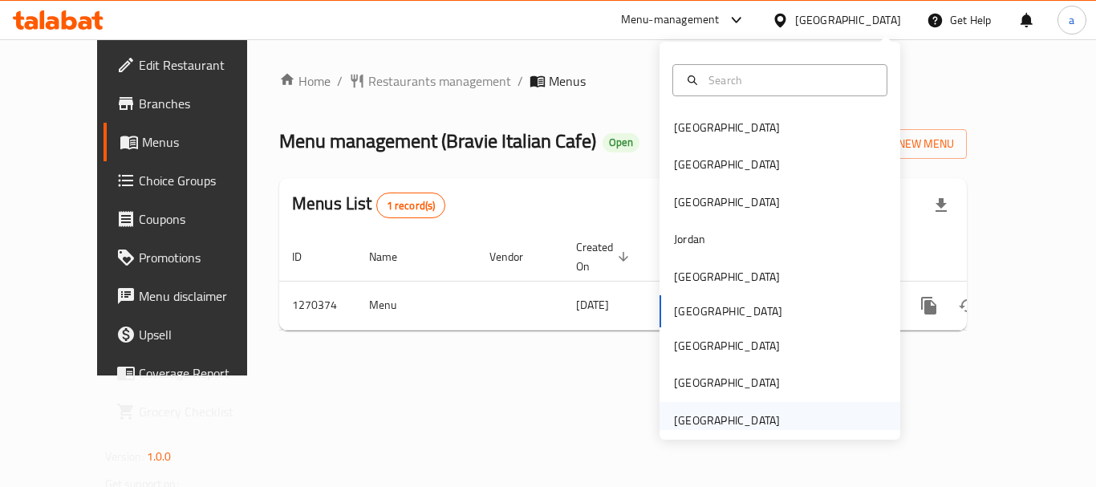
click at [702, 429] on div "[GEOGRAPHIC_DATA]" at bounding box center [727, 421] width 106 height 18
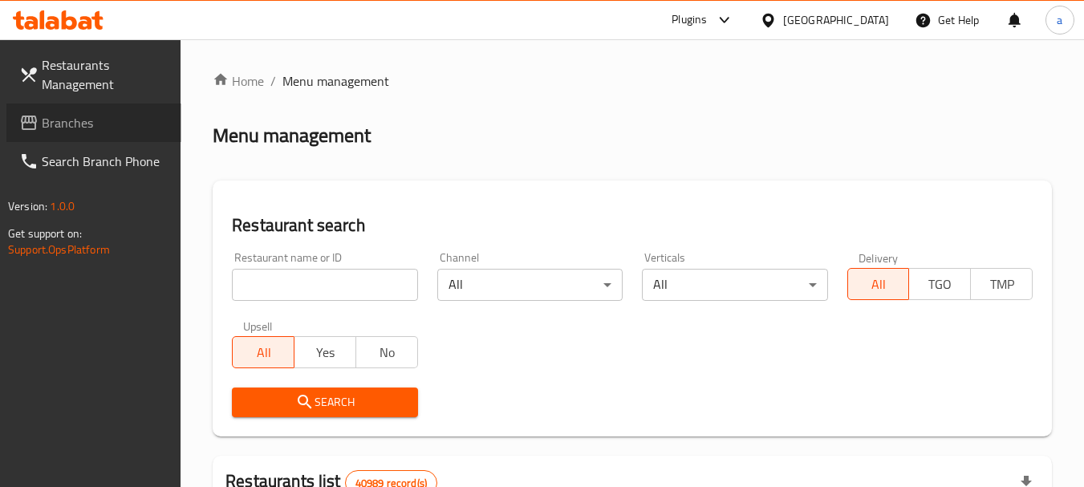
click at [110, 122] on span "Branches" at bounding box center [105, 122] width 127 height 19
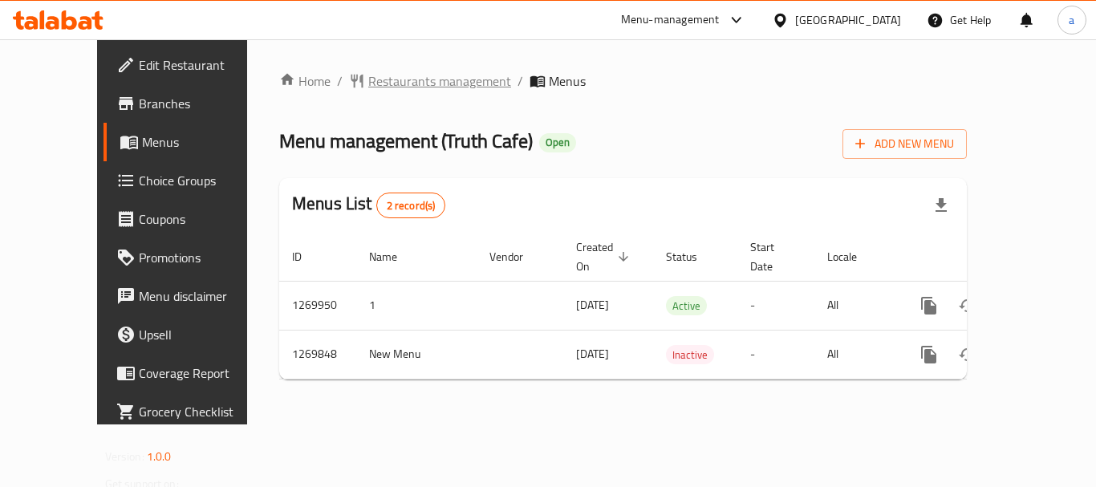
click at [368, 73] on span "Restaurants management" at bounding box center [439, 80] width 143 height 19
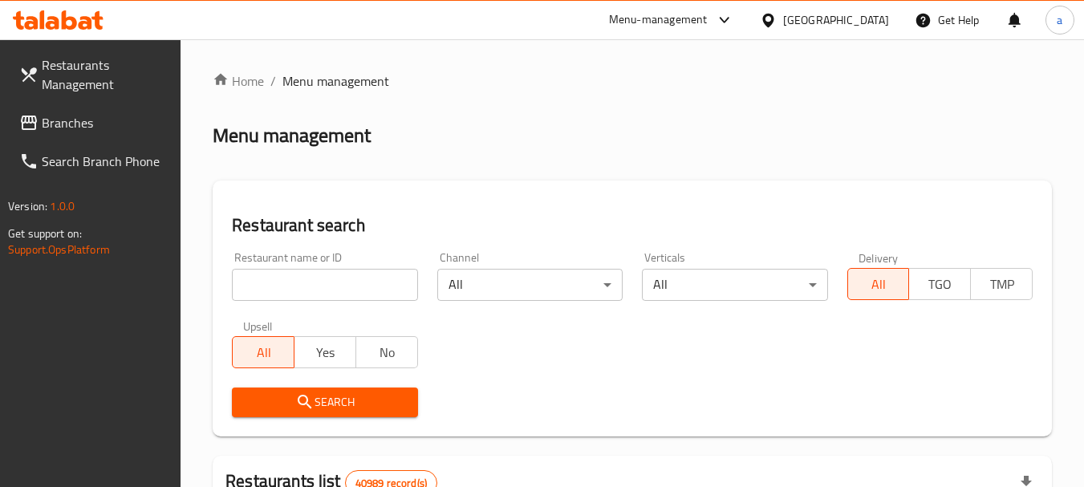
click at [79, 119] on span "Branches" at bounding box center [105, 122] width 127 height 19
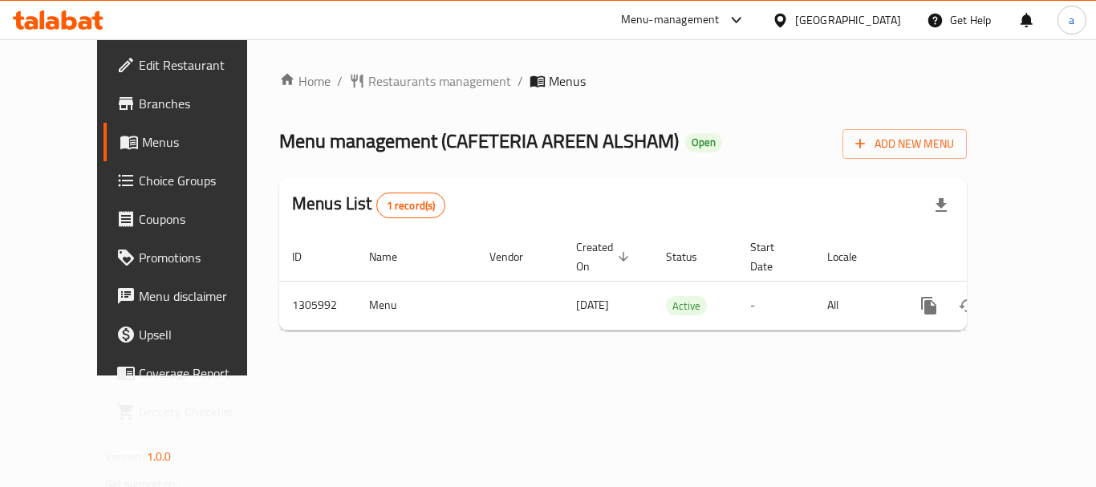
click at [820, 18] on div "[GEOGRAPHIC_DATA]" at bounding box center [848, 20] width 106 height 18
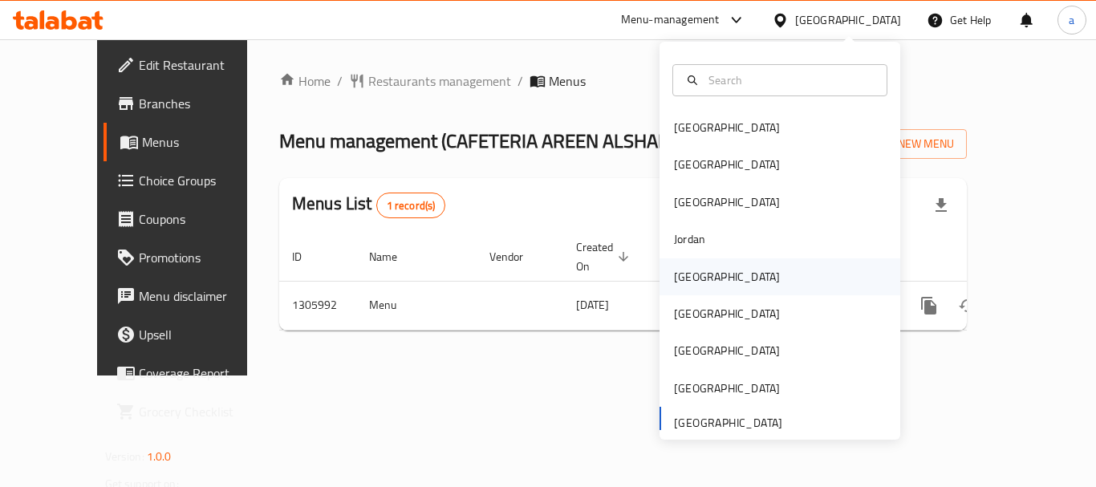
click at [691, 270] on div "[GEOGRAPHIC_DATA]" at bounding box center [727, 277] width 106 height 18
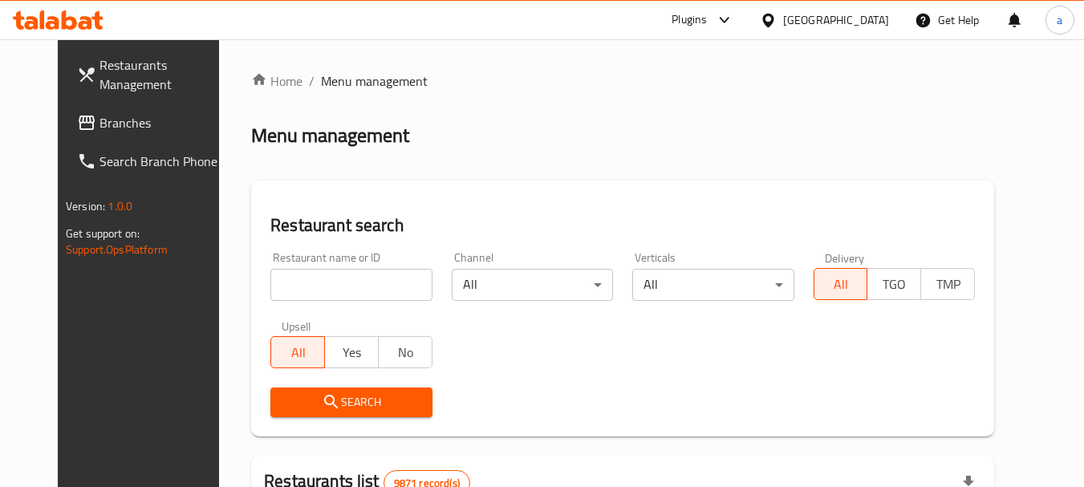
click at [100, 120] on span "Branches" at bounding box center [163, 122] width 127 height 19
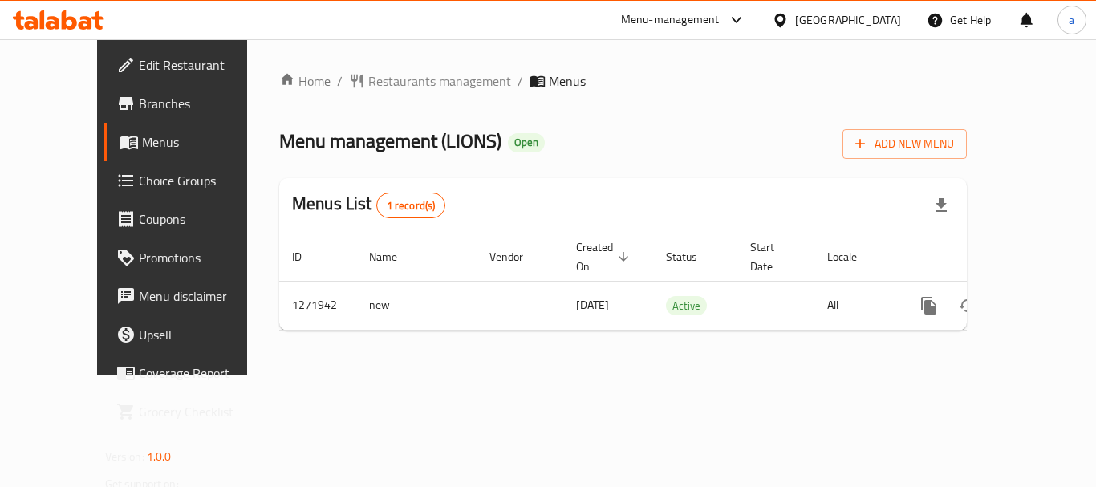
click at [786, 18] on icon at bounding box center [779, 20] width 11 height 14
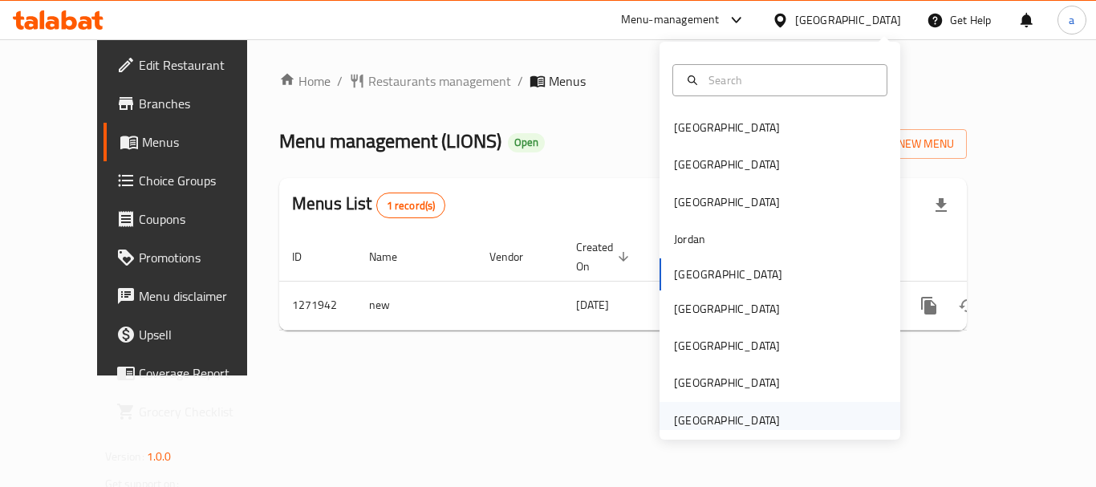
click at [725, 416] on div "[GEOGRAPHIC_DATA]" at bounding box center [727, 421] width 106 height 18
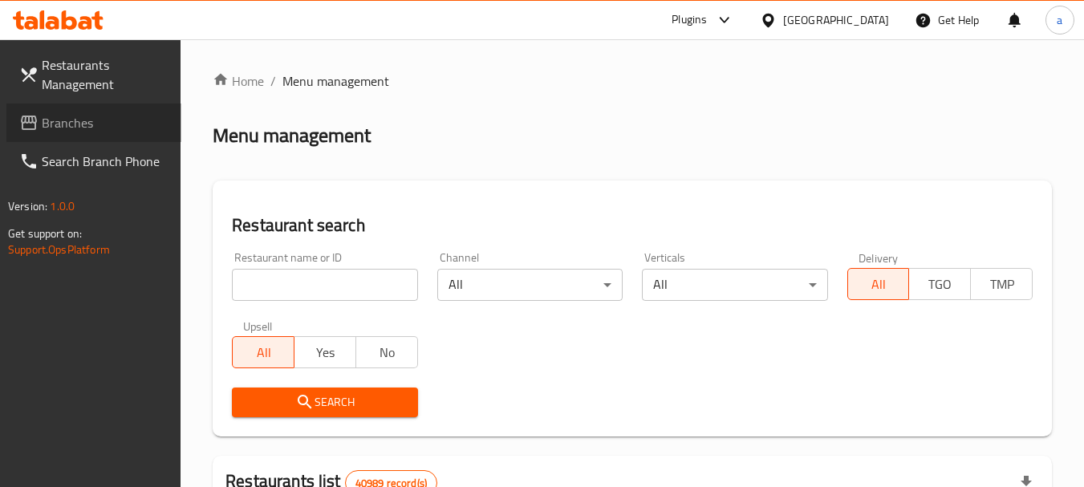
click at [89, 123] on span "Branches" at bounding box center [105, 122] width 127 height 19
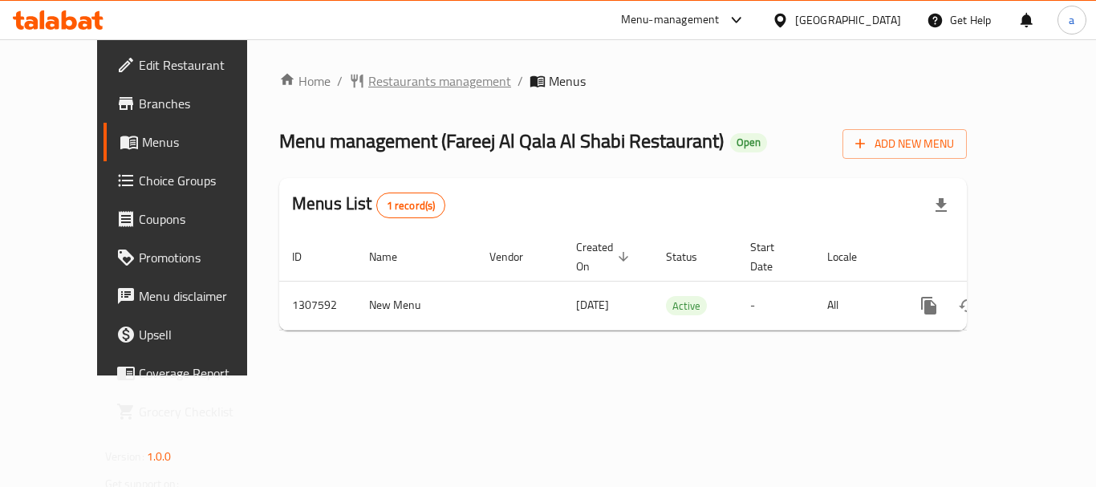
click at [398, 71] on span "Restaurants management" at bounding box center [439, 80] width 143 height 19
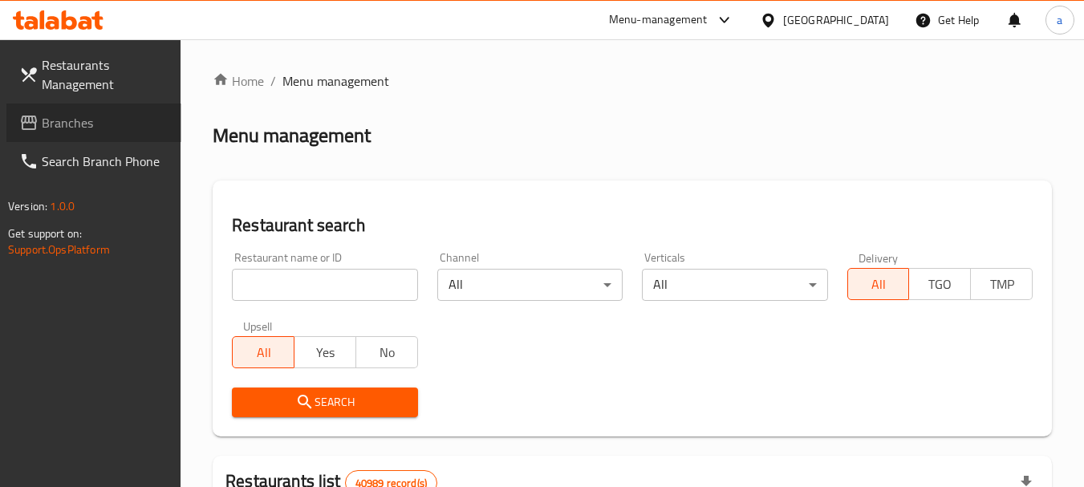
click at [89, 123] on span "Branches" at bounding box center [105, 122] width 127 height 19
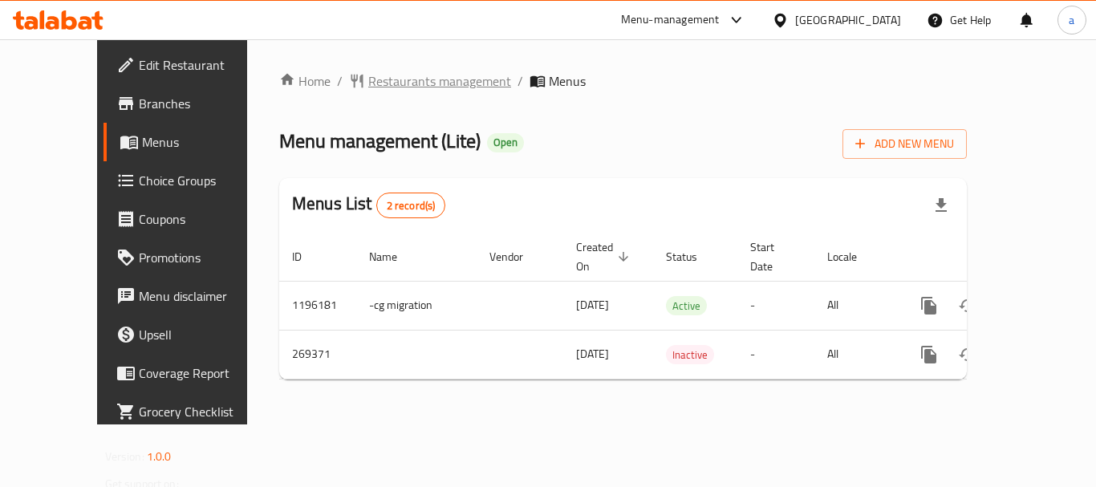
click at [371, 79] on span "Restaurants management" at bounding box center [439, 80] width 143 height 19
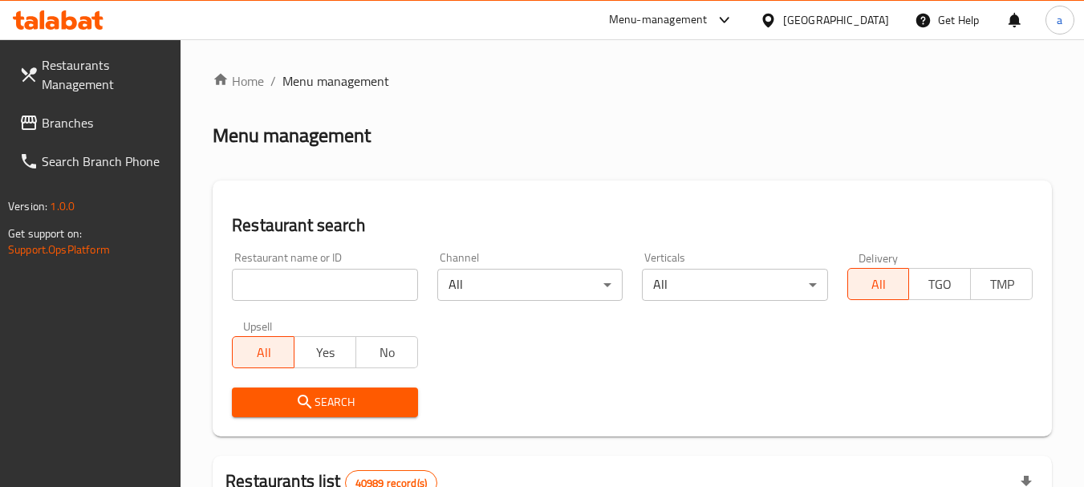
click at [100, 131] on span "Branches" at bounding box center [105, 122] width 127 height 19
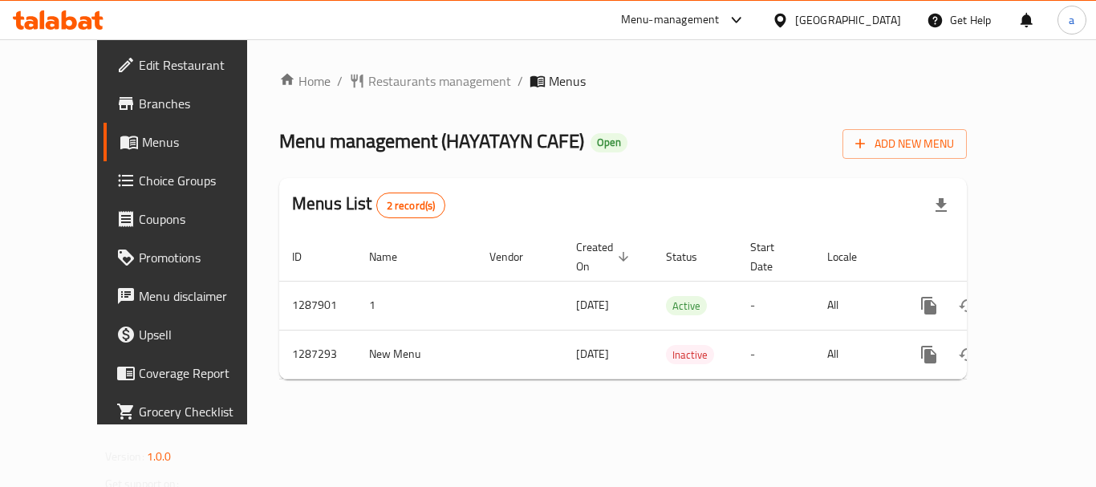
click at [854, 18] on div "[GEOGRAPHIC_DATA]" at bounding box center [848, 20] width 106 height 18
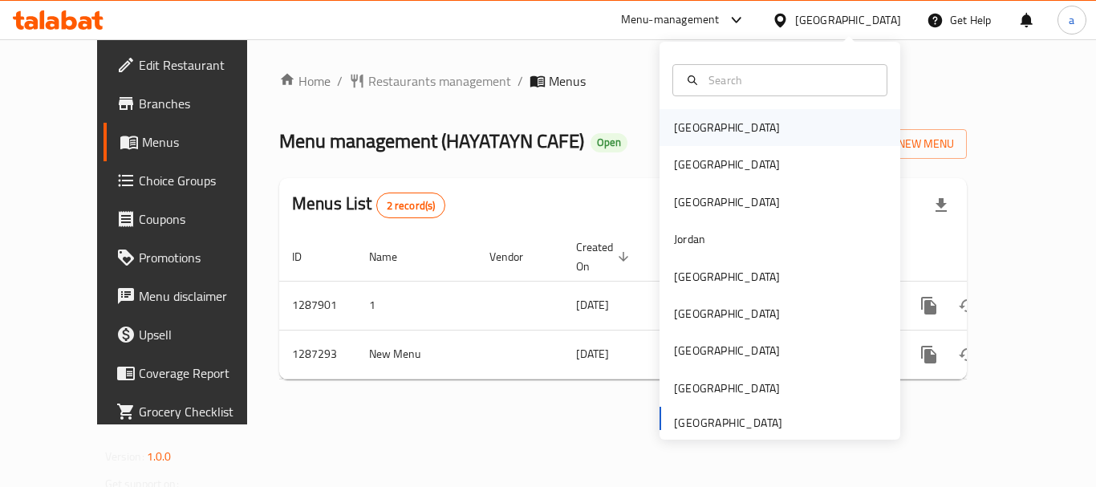
click at [697, 110] on div "[GEOGRAPHIC_DATA]" at bounding box center [727, 127] width 132 height 37
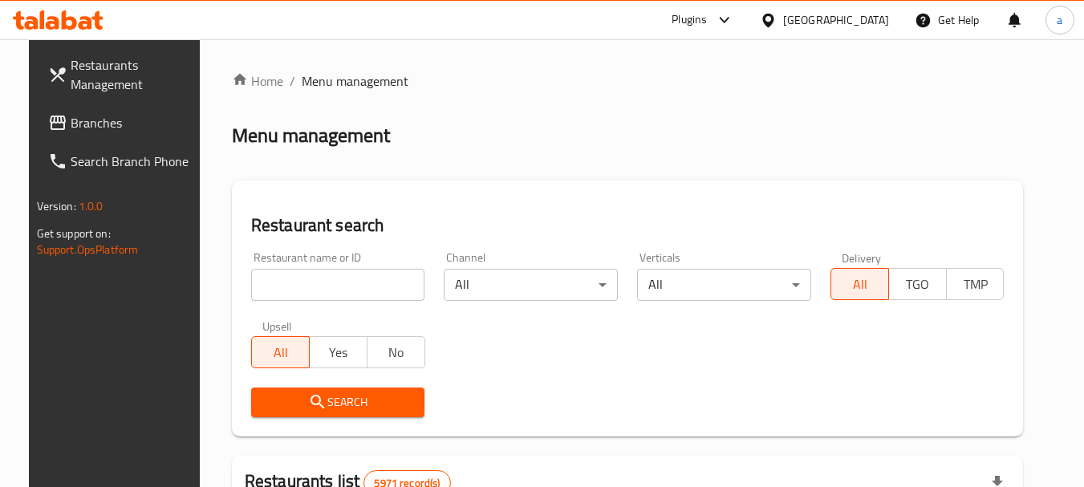
click at [71, 126] on span "Branches" at bounding box center [134, 122] width 127 height 19
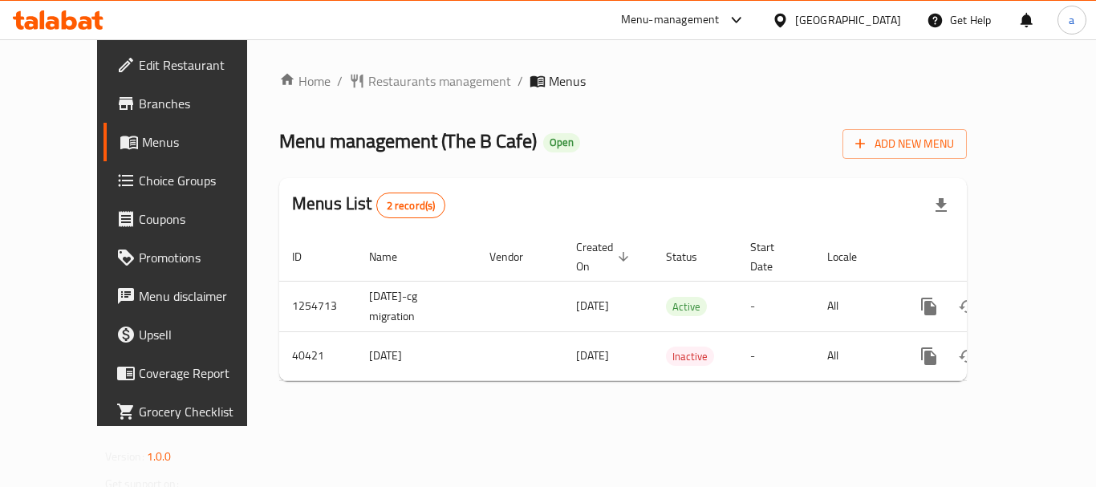
click at [893, 10] on div "[GEOGRAPHIC_DATA]" at bounding box center [836, 20] width 155 height 39
click at [874, 17] on div "[GEOGRAPHIC_DATA]" at bounding box center [848, 20] width 106 height 18
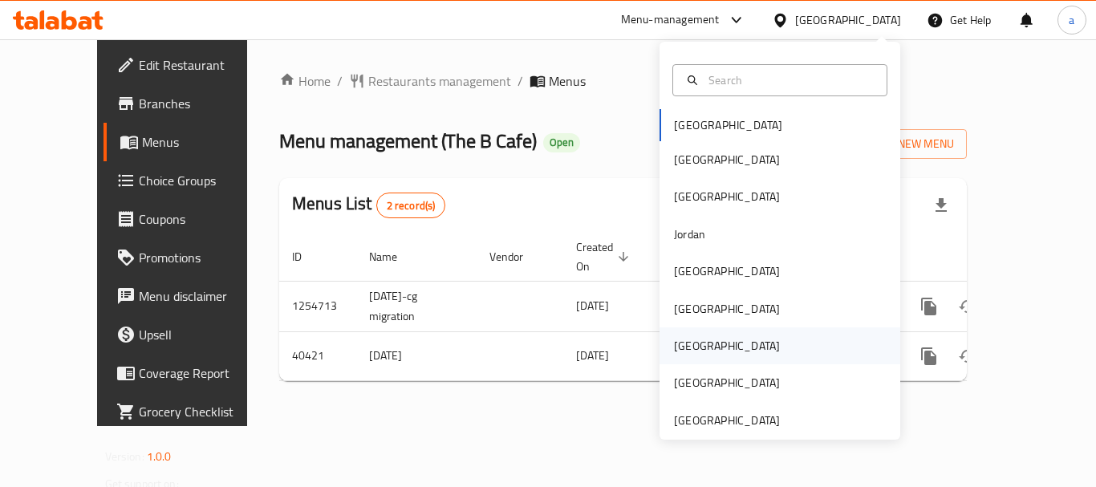
click at [689, 347] on div "[GEOGRAPHIC_DATA]" at bounding box center [727, 346] width 106 height 18
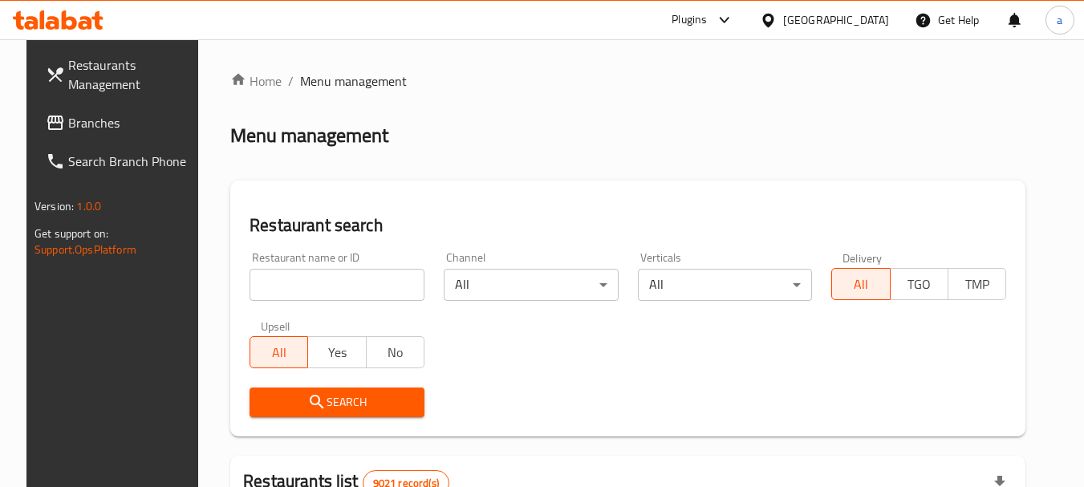
click at [83, 127] on span "Branches" at bounding box center [131, 122] width 127 height 19
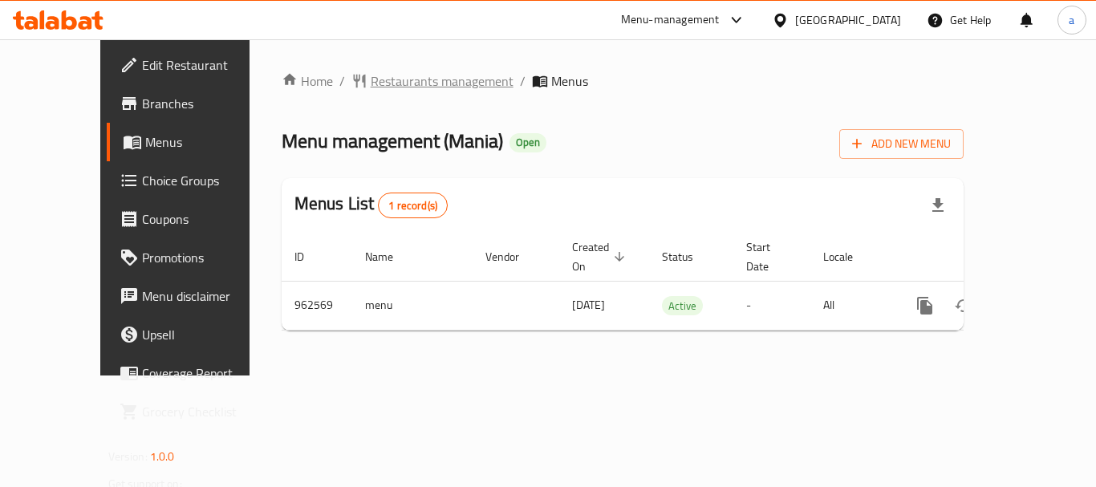
click at [371, 79] on span "Restaurants management" at bounding box center [442, 80] width 143 height 19
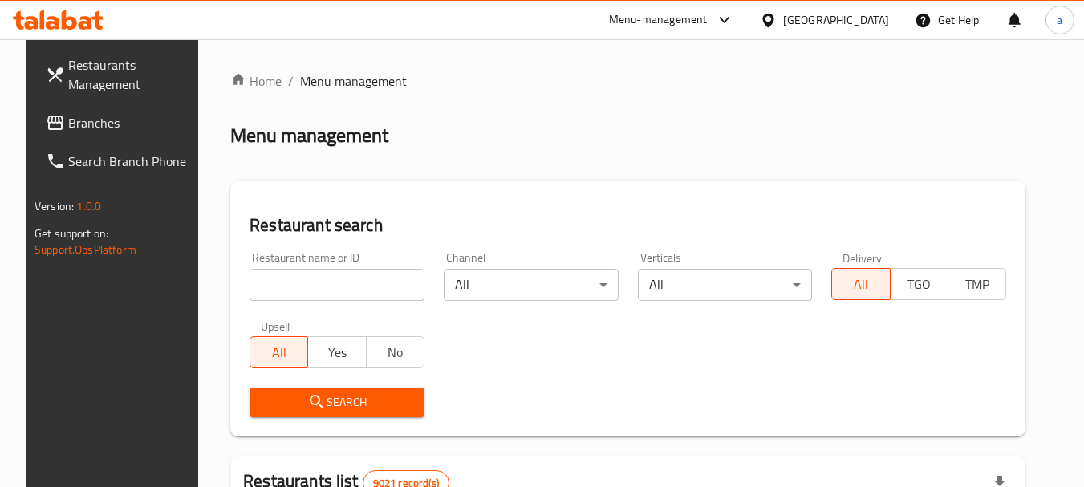
click at [109, 117] on span "Branches" at bounding box center [131, 122] width 127 height 19
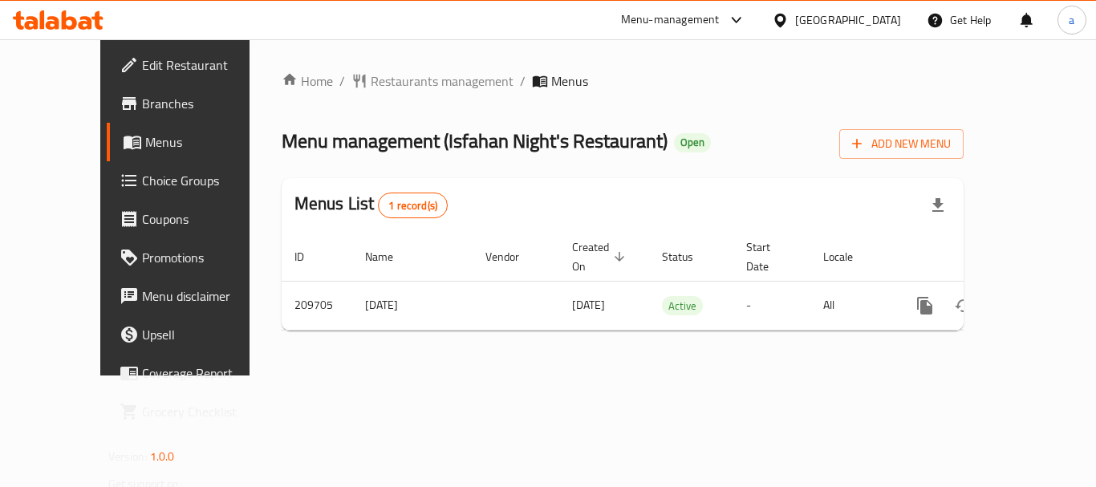
click at [908, 30] on div "[GEOGRAPHIC_DATA]" at bounding box center [836, 20] width 155 height 39
click at [879, 25] on div "[GEOGRAPHIC_DATA]" at bounding box center [848, 20] width 106 height 18
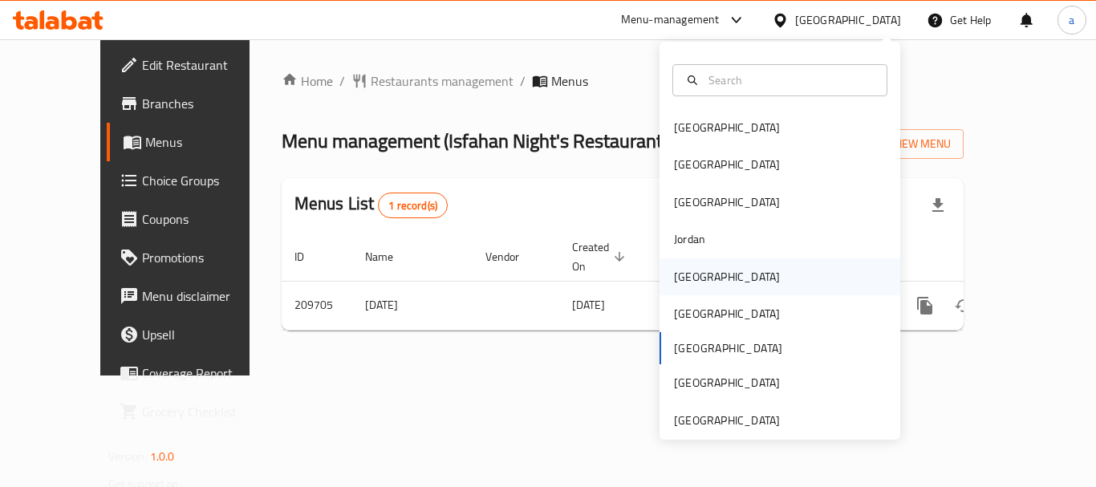
click at [682, 286] on div "[GEOGRAPHIC_DATA]" at bounding box center [727, 277] width 106 height 18
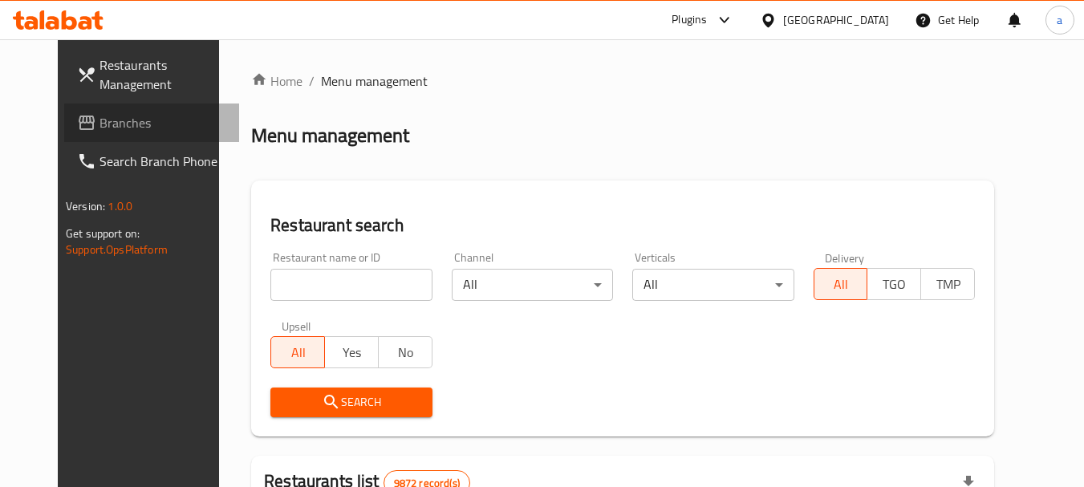
click at [79, 140] on link "Branches" at bounding box center [151, 123] width 175 height 39
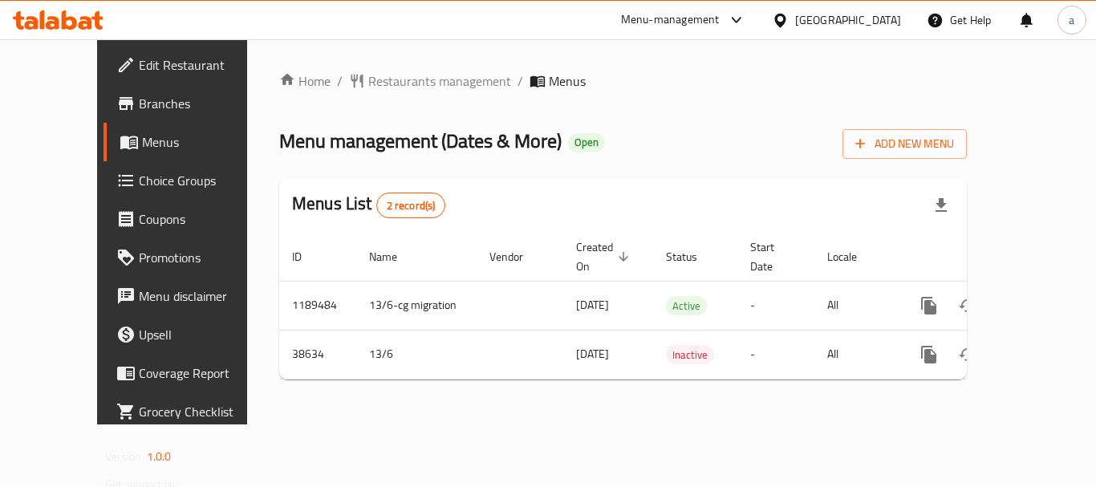
click at [893, 18] on div "[GEOGRAPHIC_DATA]" at bounding box center [848, 20] width 106 height 18
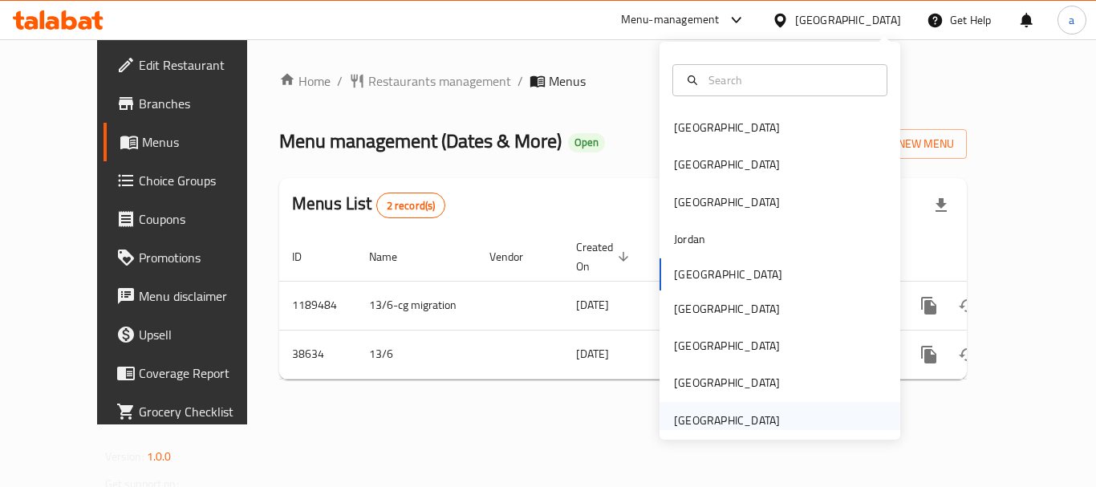
click at [733, 420] on div "[GEOGRAPHIC_DATA]" at bounding box center [727, 421] width 106 height 18
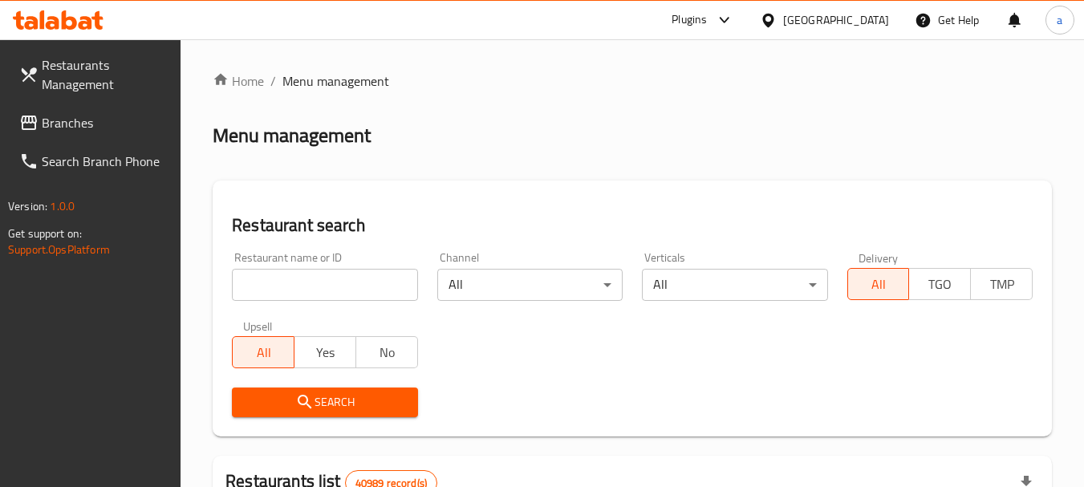
click at [55, 116] on span "Branches" at bounding box center [105, 122] width 127 height 19
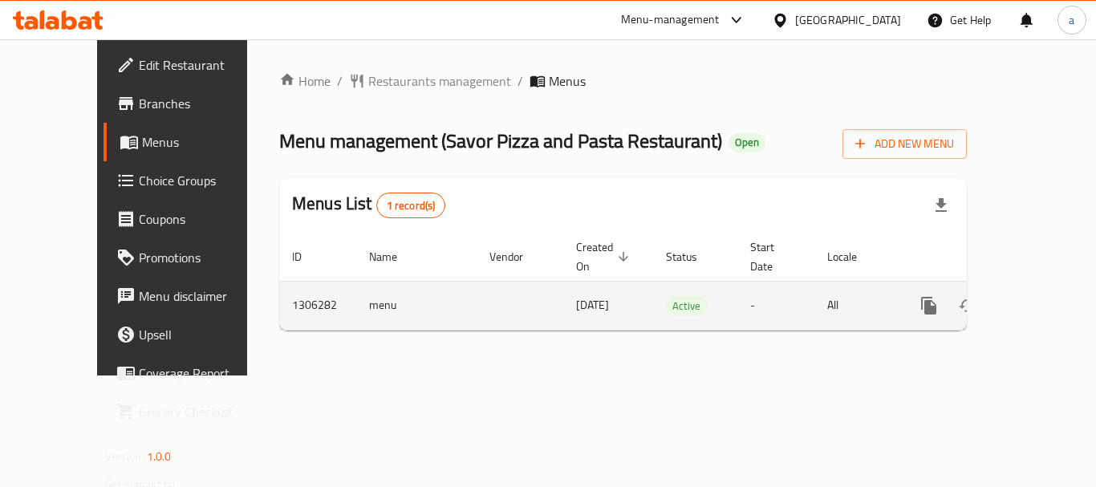
click at [1043, 287] on link "enhanced table" at bounding box center [1045, 305] width 39 height 39
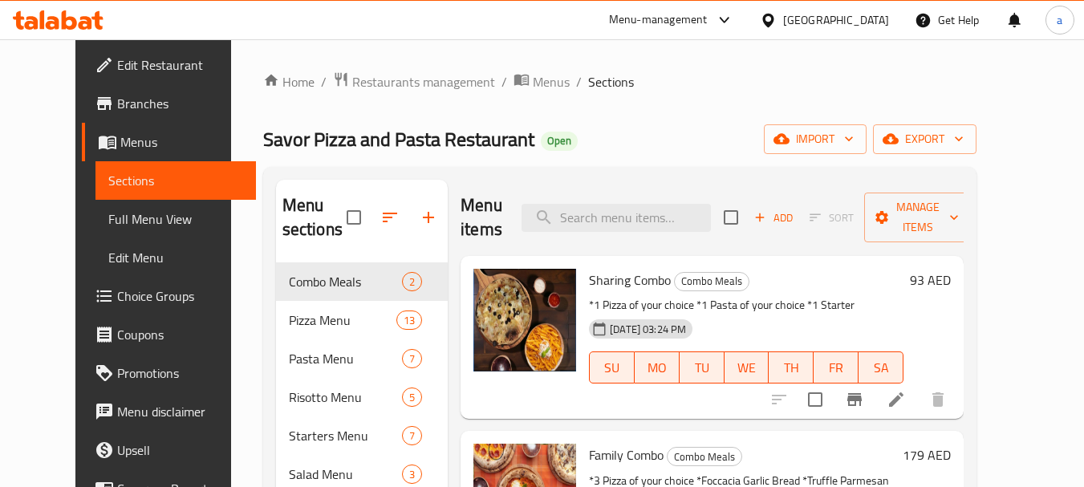
click at [82, 310] on link "Choice Groups" at bounding box center [169, 296] width 175 height 39
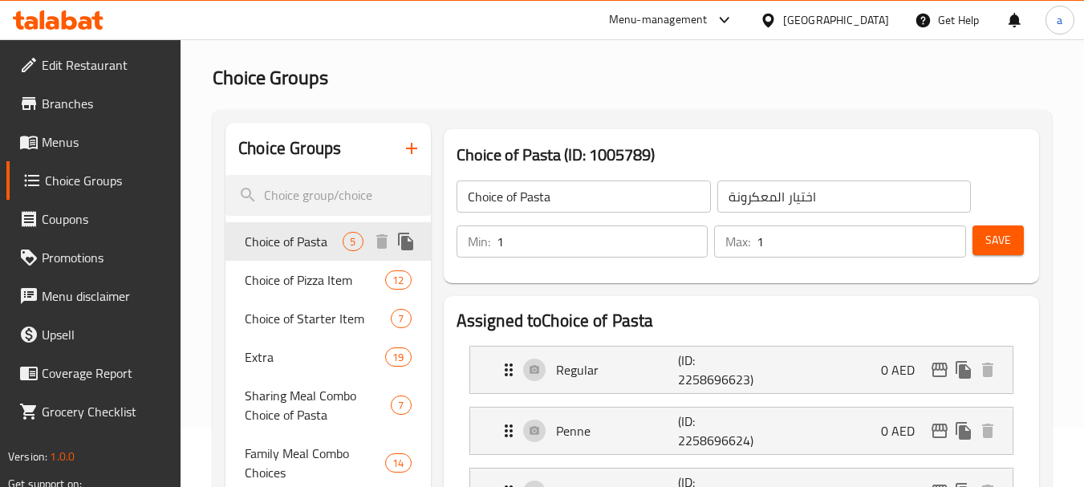
scroll to position [80, 0]
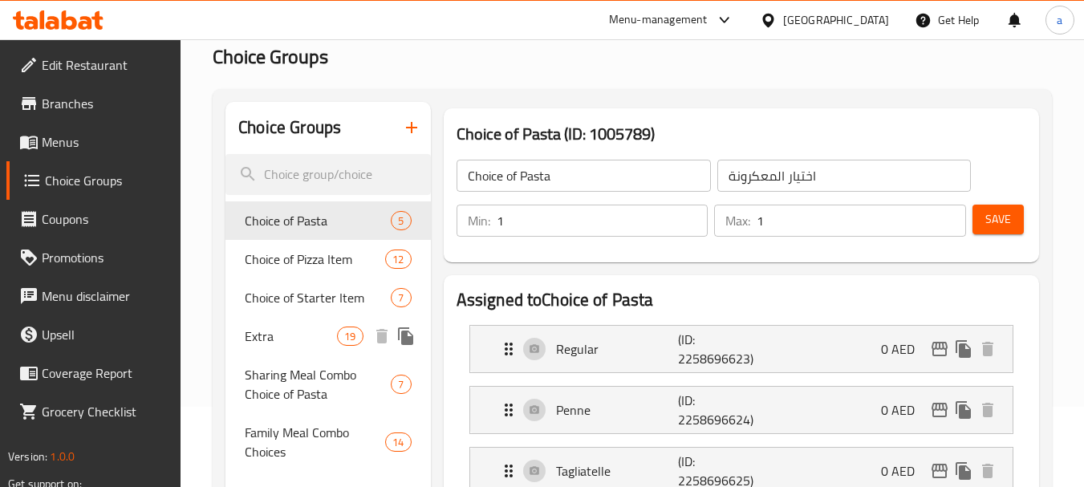
click at [281, 329] on span "Extra" at bounding box center [291, 336] width 92 height 19
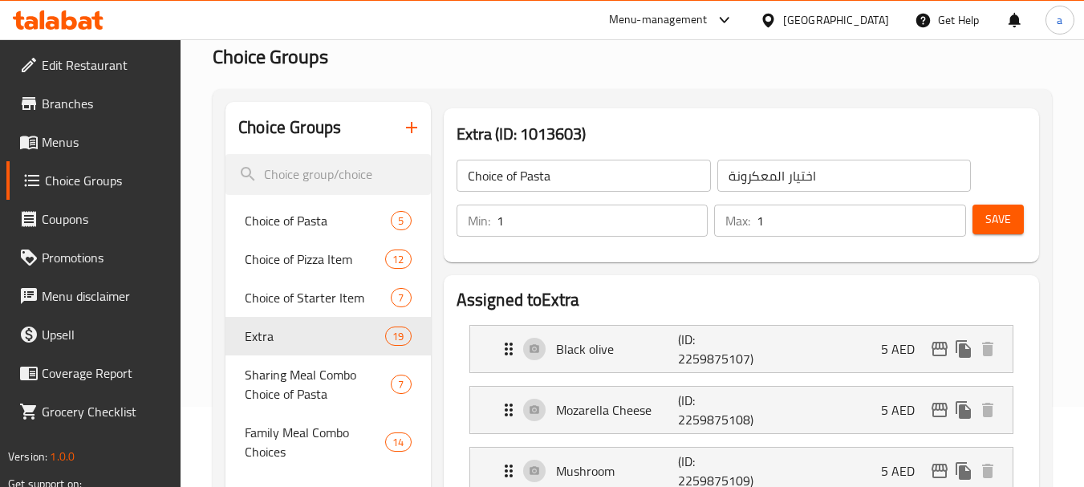
type input "Extra"
type input "إضافي"
type input "0"
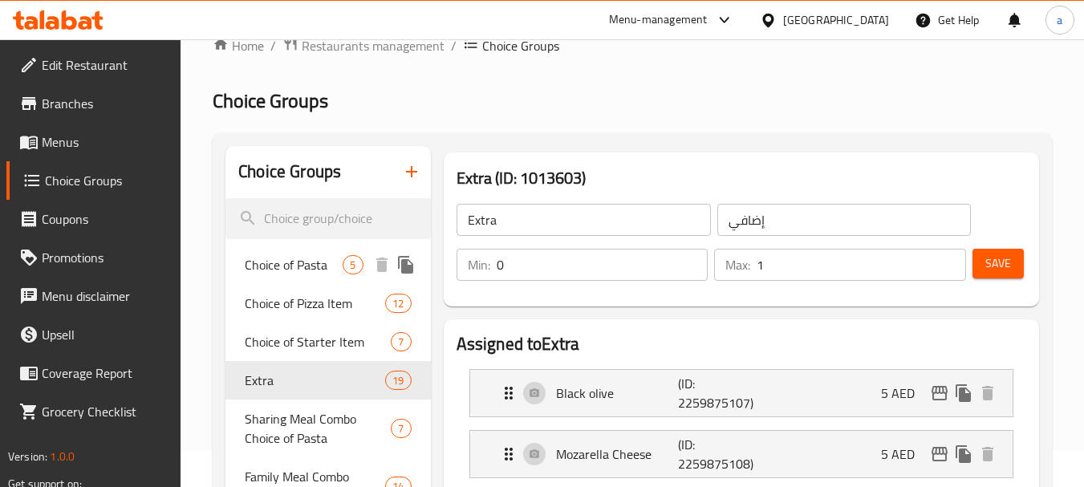
scroll to position [0, 0]
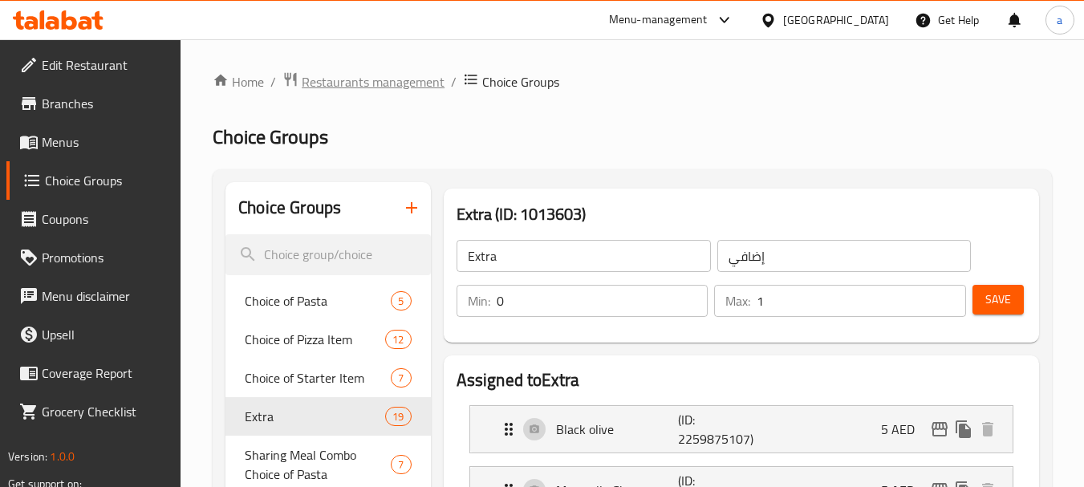
drag, startPoint x: 307, startPoint y: 55, endPoint x: 312, endPoint y: 71, distance: 17.5
click at [315, 80] on span "Restaurants management" at bounding box center [373, 81] width 143 height 19
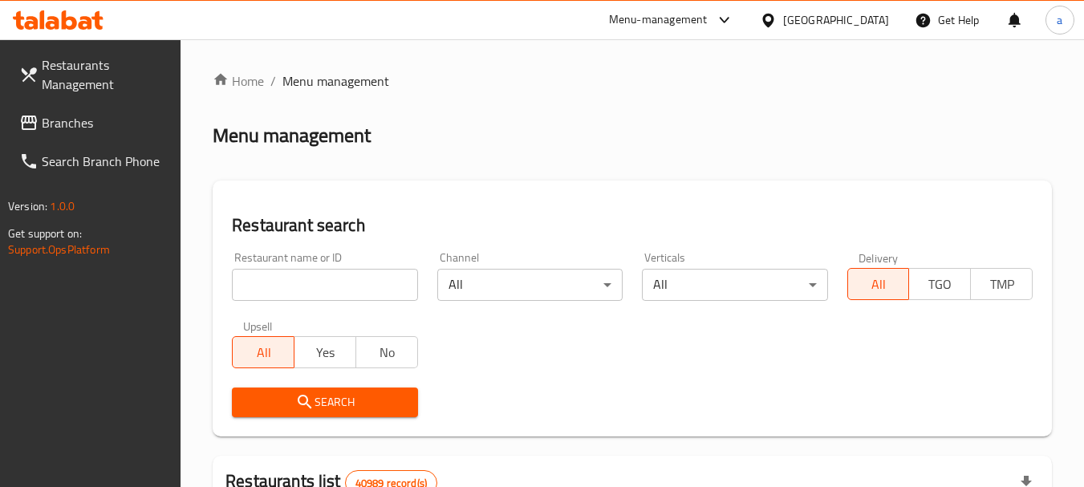
click at [95, 124] on span "Branches" at bounding box center [105, 122] width 127 height 19
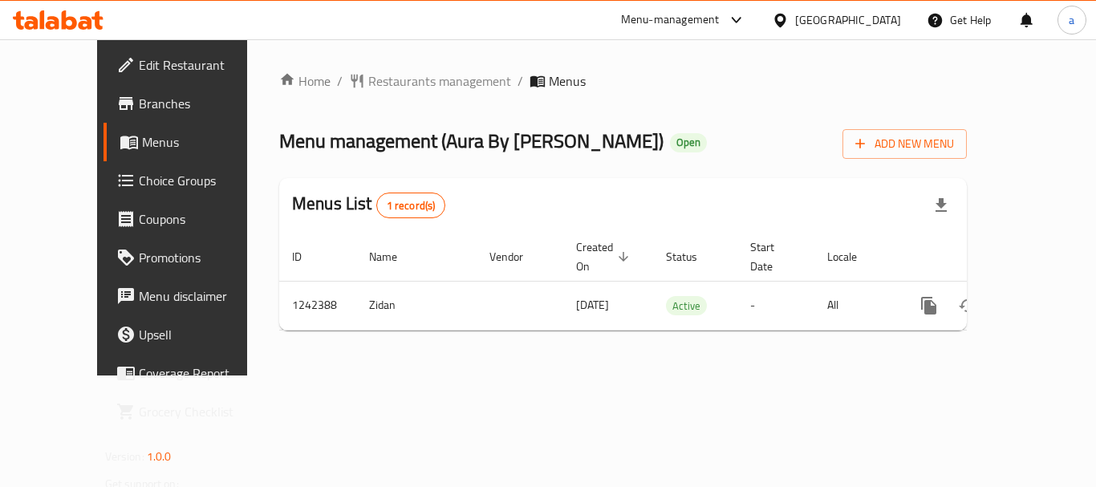
click at [843, 22] on div "[GEOGRAPHIC_DATA]" at bounding box center [848, 20] width 106 height 18
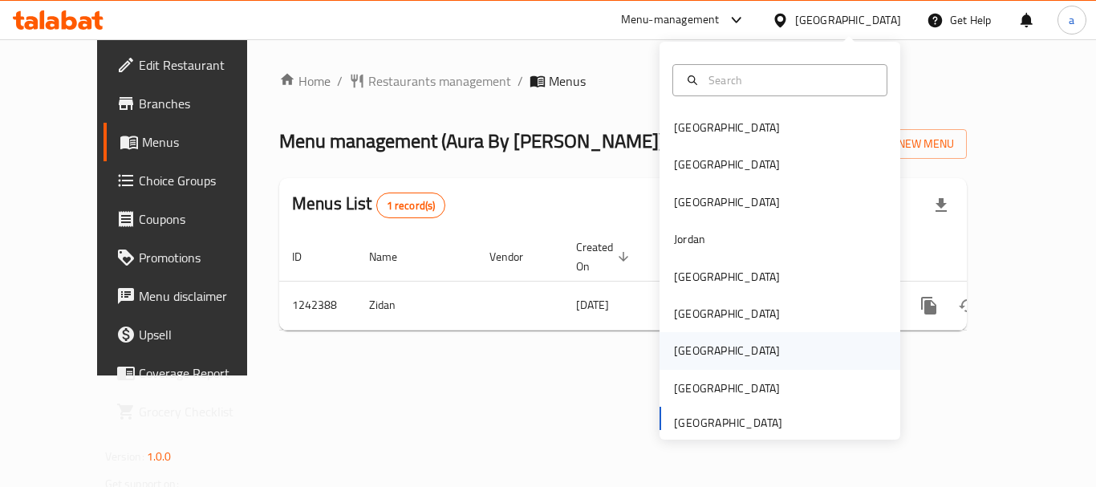
click at [694, 339] on div "[GEOGRAPHIC_DATA]" at bounding box center [727, 350] width 132 height 37
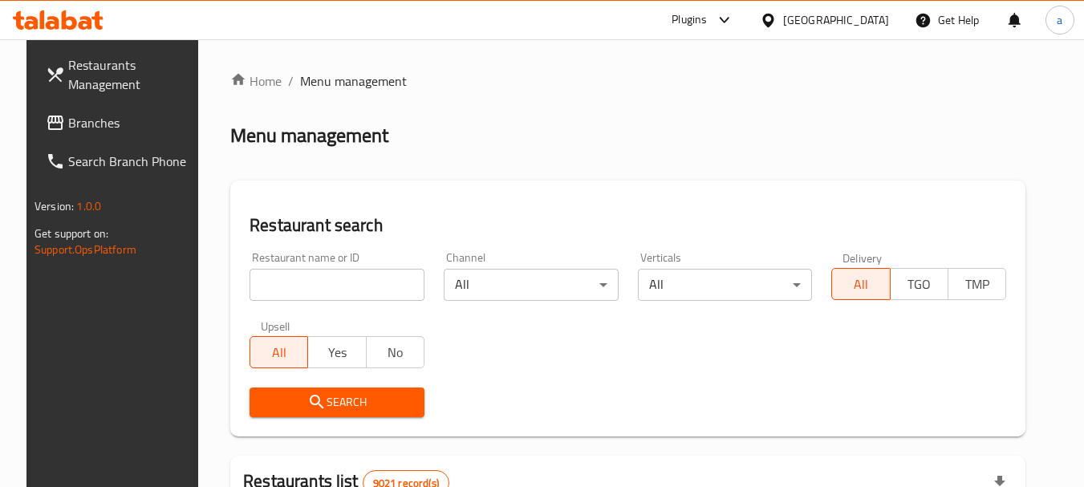
click at [85, 128] on span "Branches" at bounding box center [131, 122] width 127 height 19
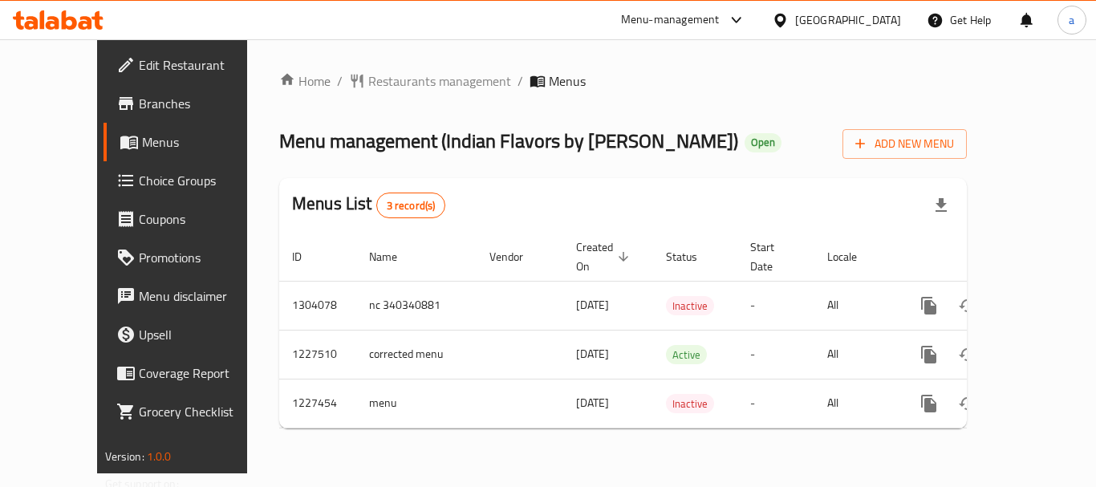
click at [876, 14] on div "[GEOGRAPHIC_DATA]" at bounding box center [848, 20] width 106 height 18
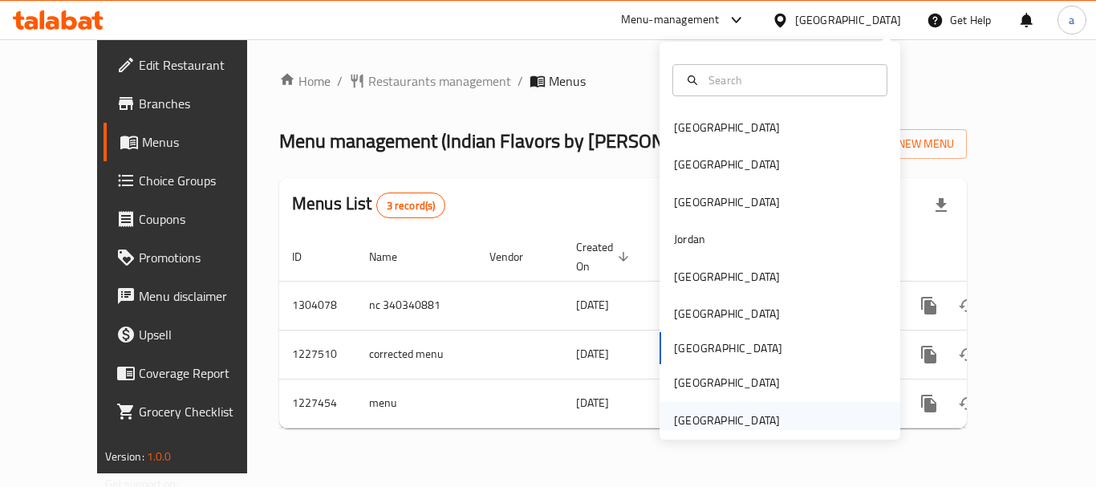
click at [721, 420] on div "[GEOGRAPHIC_DATA]" at bounding box center [727, 421] width 106 height 18
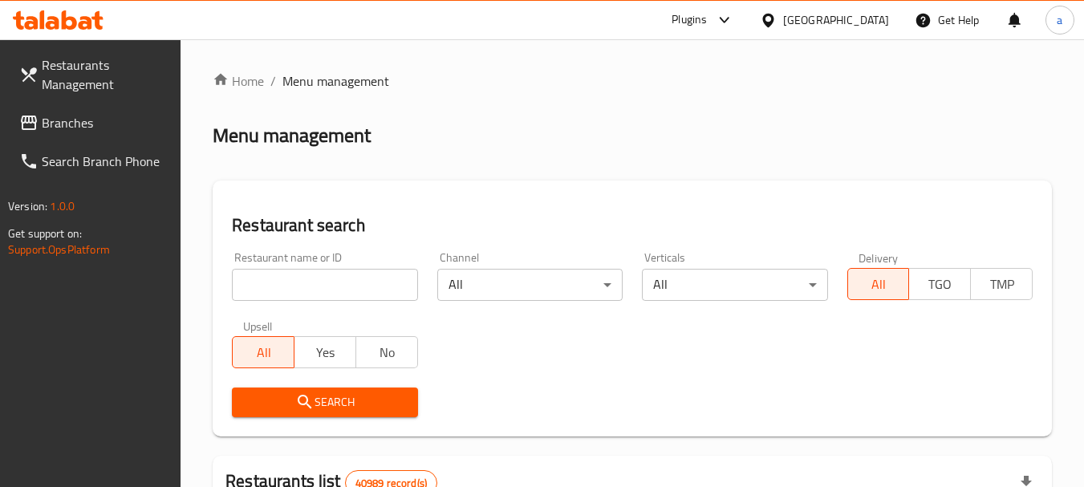
click at [98, 122] on span "Branches" at bounding box center [105, 122] width 127 height 19
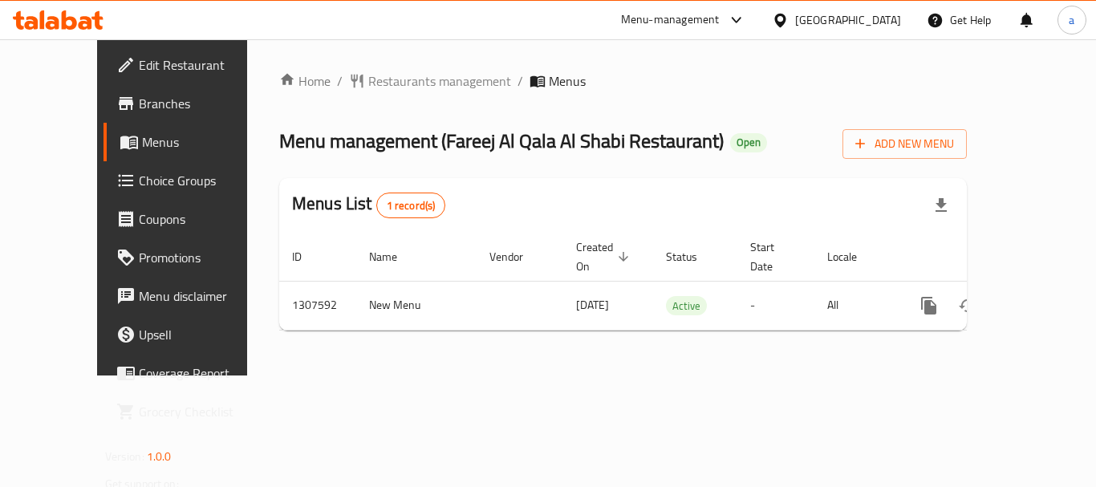
click at [835, 21] on div "[GEOGRAPHIC_DATA]" at bounding box center [848, 20] width 106 height 18
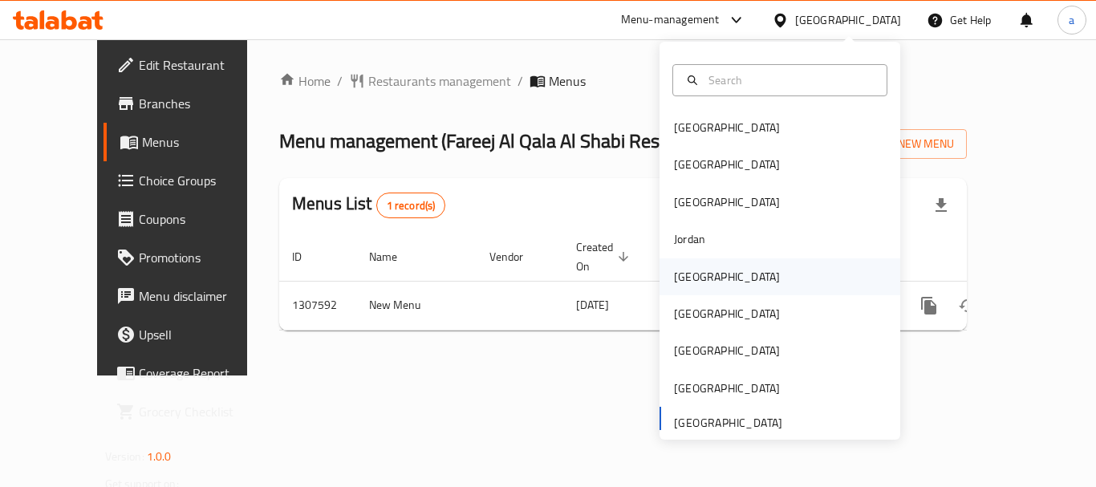
click at [674, 283] on div "[GEOGRAPHIC_DATA]" at bounding box center [727, 277] width 106 height 18
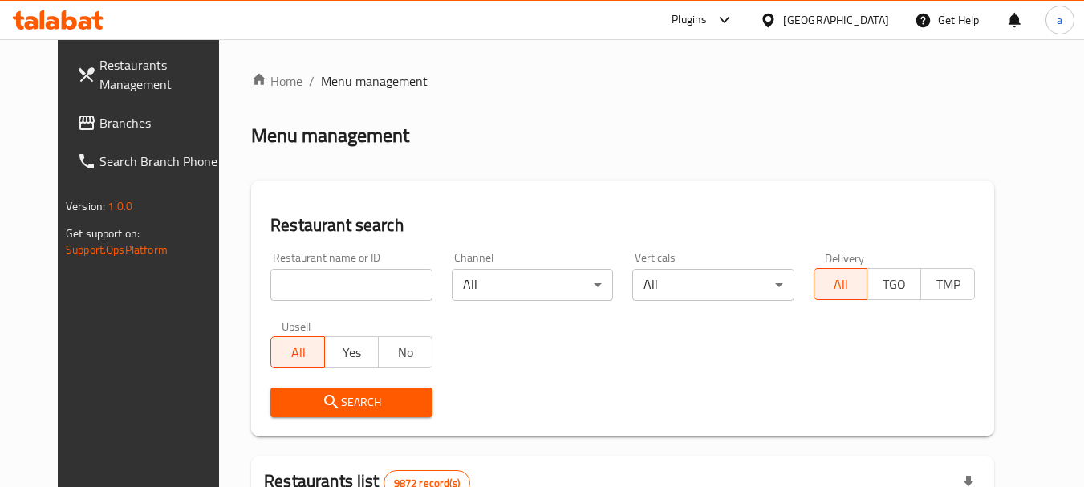
click at [100, 113] on span "Branches" at bounding box center [163, 122] width 127 height 19
